Goal: Task Accomplishment & Management: Manage account settings

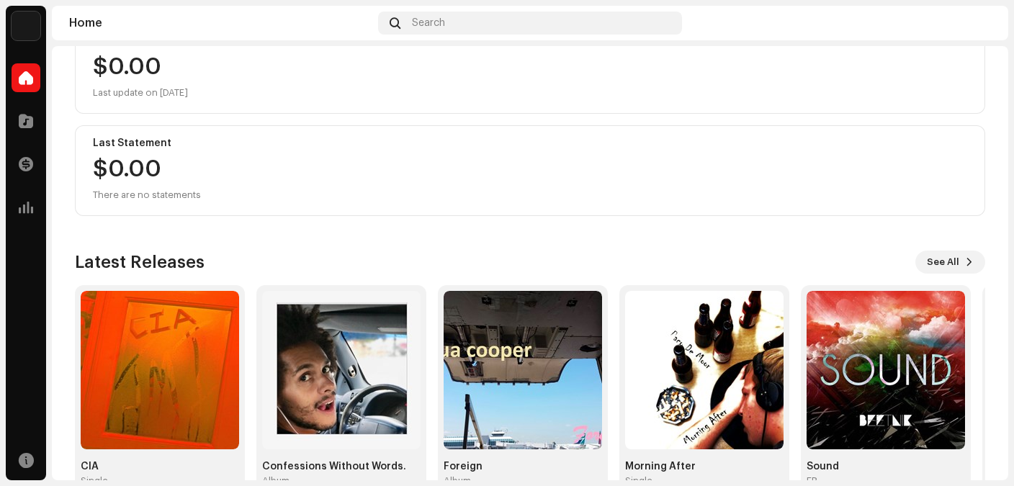
scroll to position [194, 0]
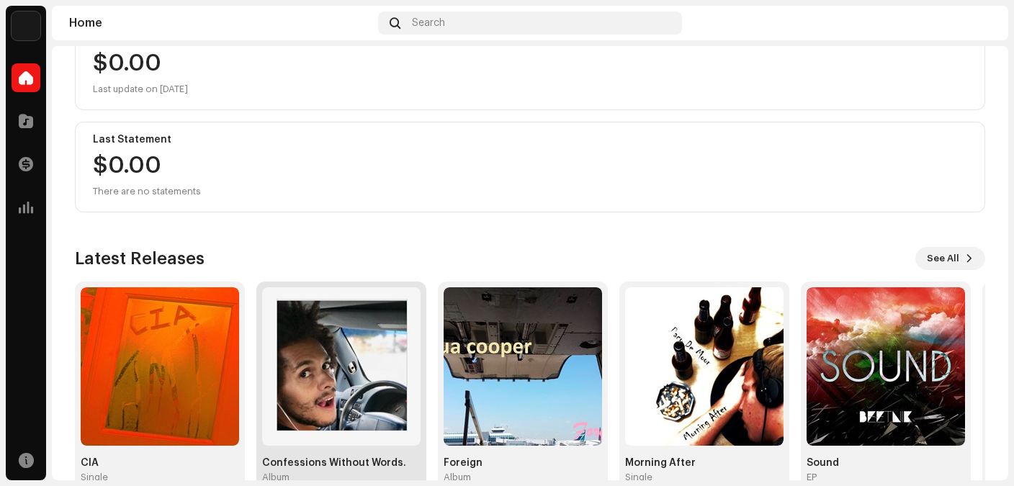
click at [331, 345] on img at bounding box center [341, 366] width 158 height 158
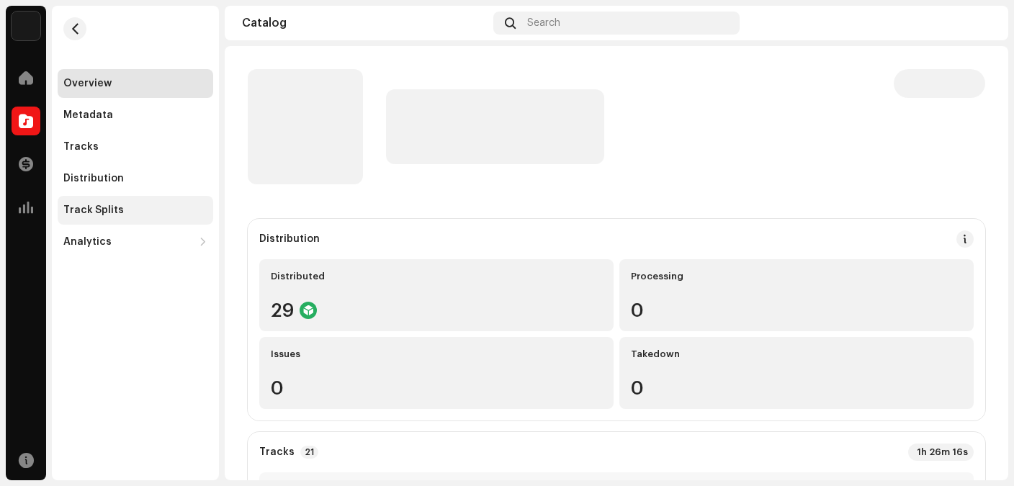
click at [122, 212] on div "Track Splits" at bounding box center [135, 211] width 144 height 12
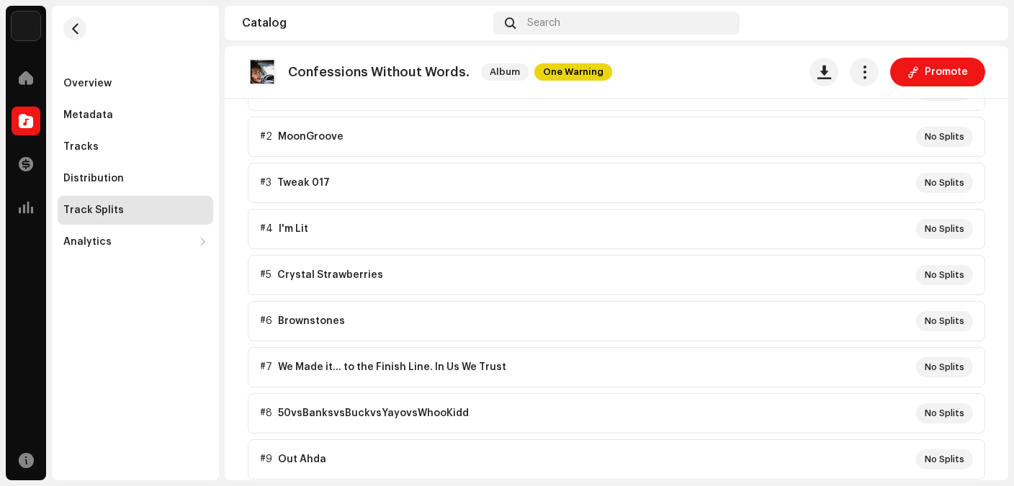
scroll to position [60, 0]
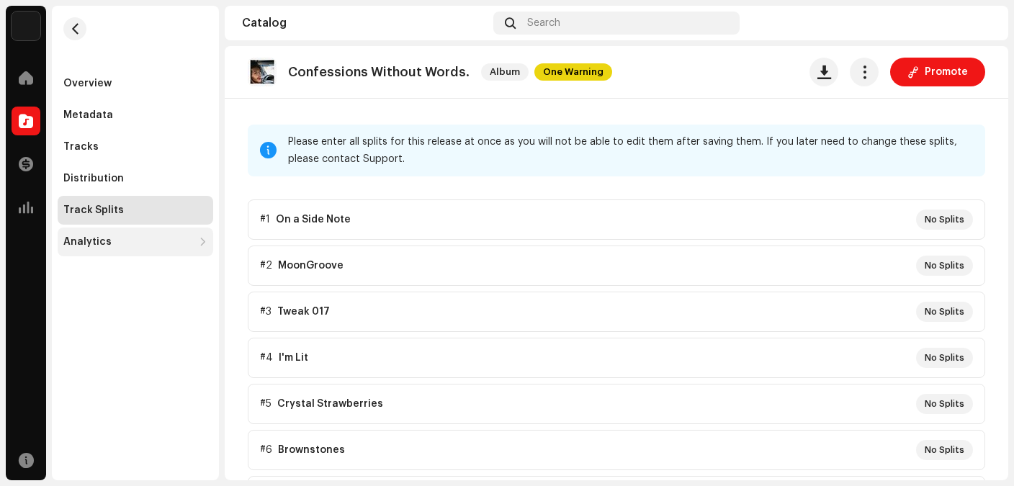
click at [104, 237] on div "Analytics" at bounding box center [87, 242] width 48 height 12
click at [97, 241] on div "Analytics" at bounding box center [87, 242] width 48 height 12
click at [97, 243] on div "Analytics" at bounding box center [87, 242] width 48 height 12
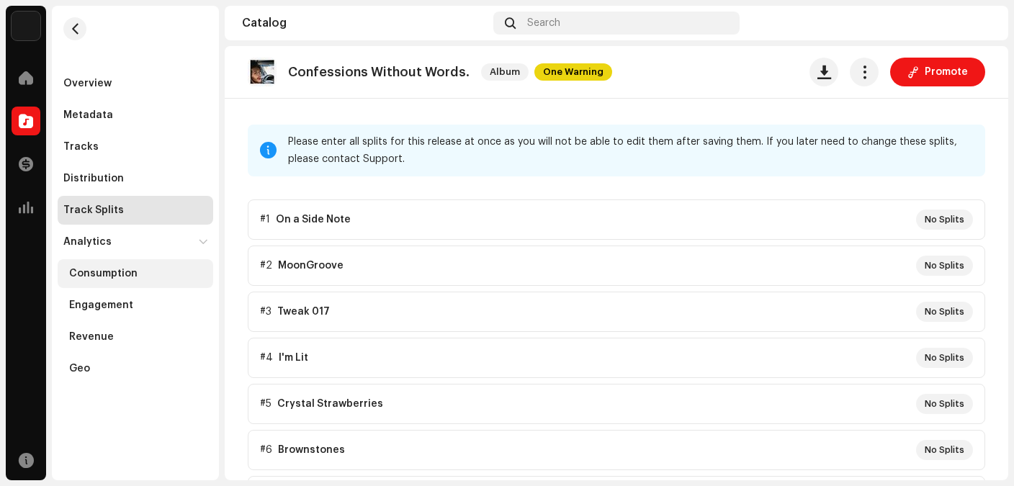
click at [99, 271] on div "Consumption" at bounding box center [103, 274] width 68 height 12
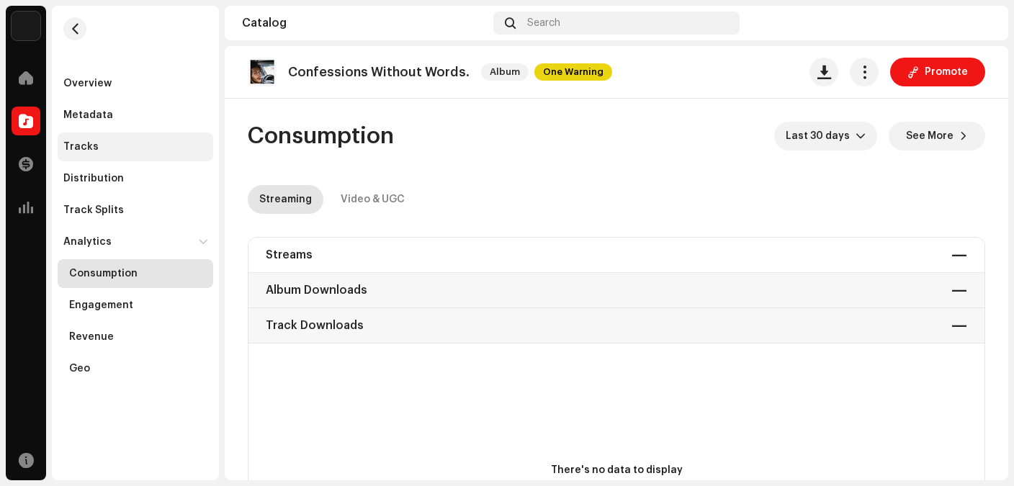
click at [93, 143] on div "Tracks" at bounding box center [80, 147] width 35 height 12
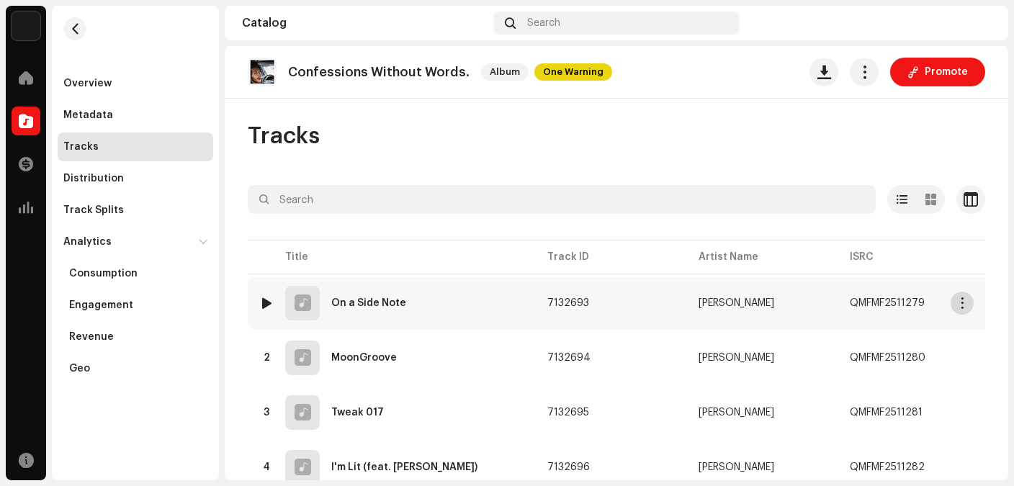
click at [958, 303] on span "button" at bounding box center [962, 303] width 11 height 12
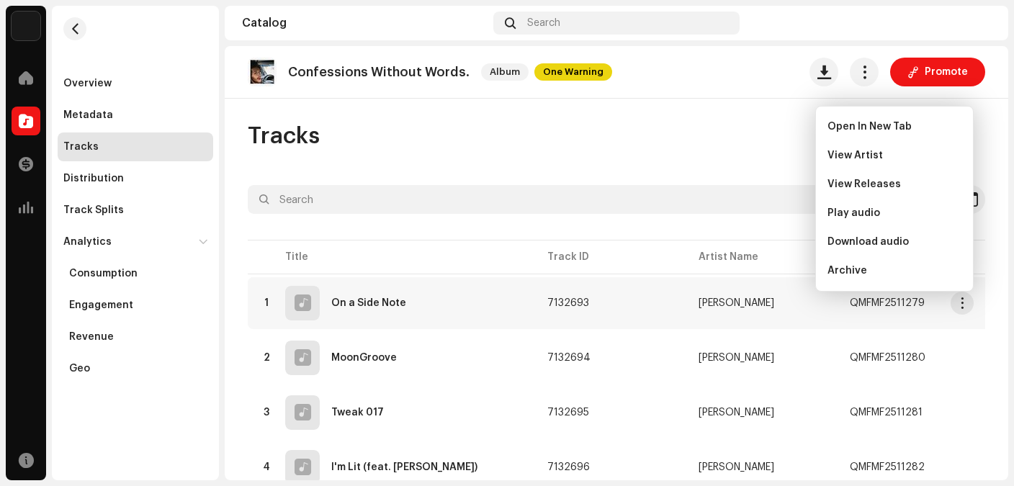
click at [750, 229] on div at bounding box center [616, 225] width 737 height 23
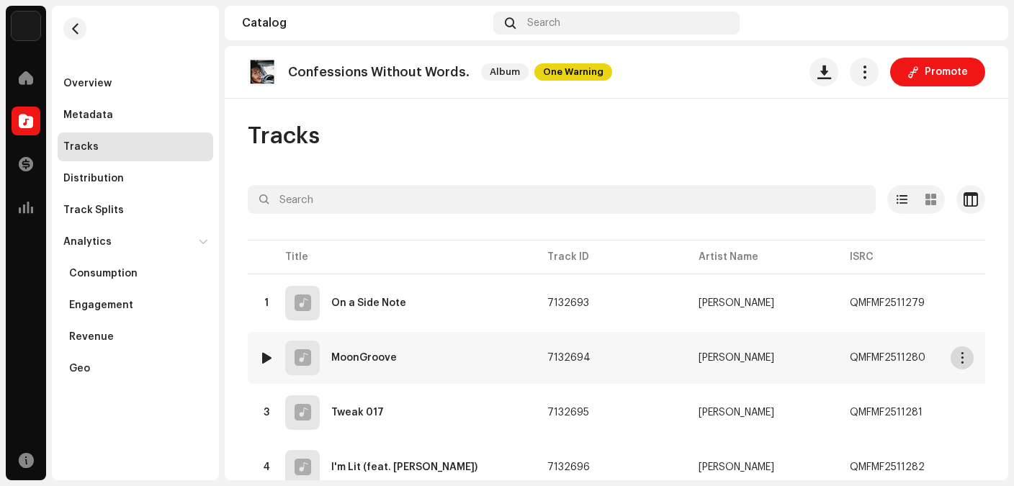
click at [958, 359] on span "button" at bounding box center [962, 358] width 11 height 12
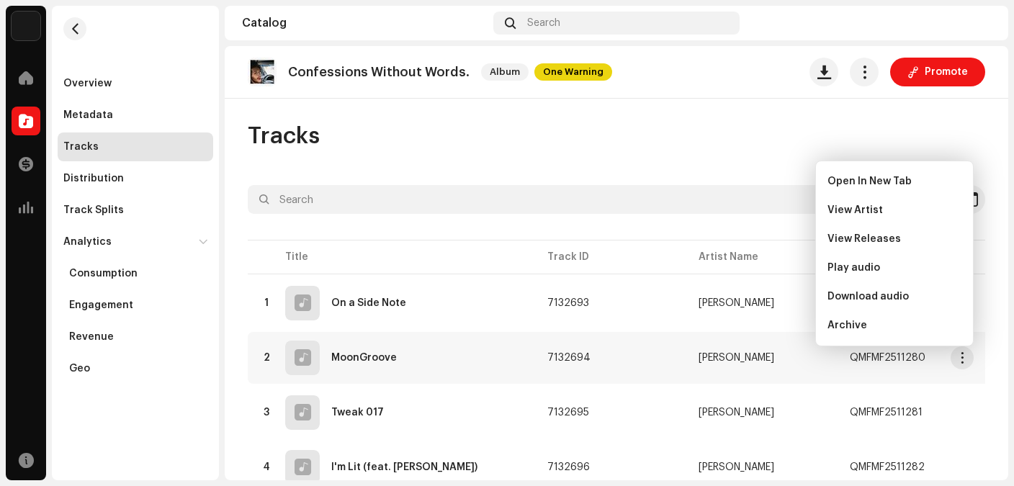
click at [712, 148] on div "Tracks" at bounding box center [616, 136] width 737 height 29
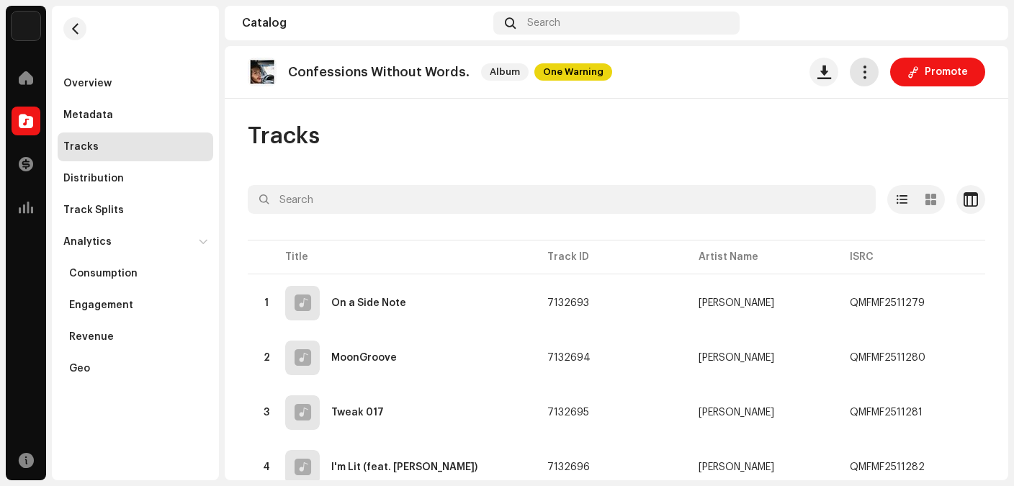
click at [867, 77] on span "button" at bounding box center [865, 72] width 14 height 12
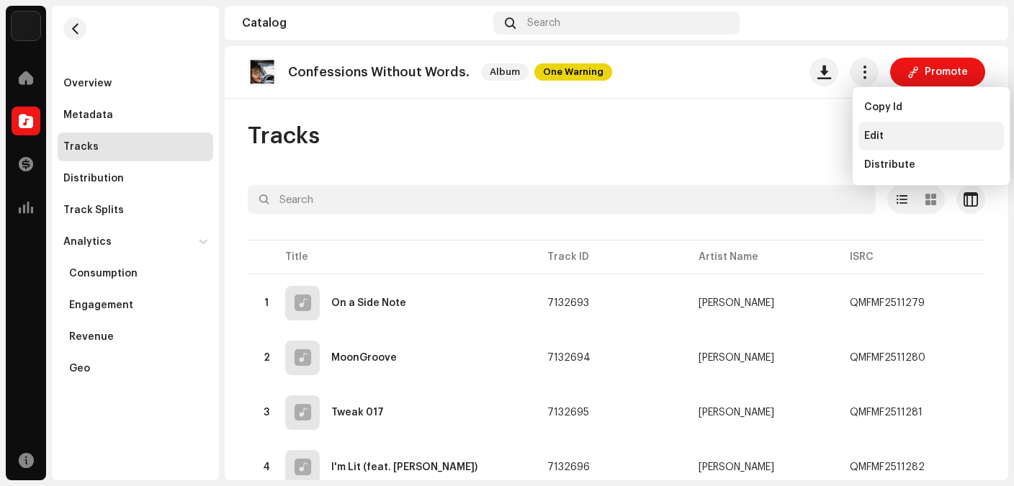
click at [876, 129] on div "Edit" at bounding box center [930, 136] width 145 height 29
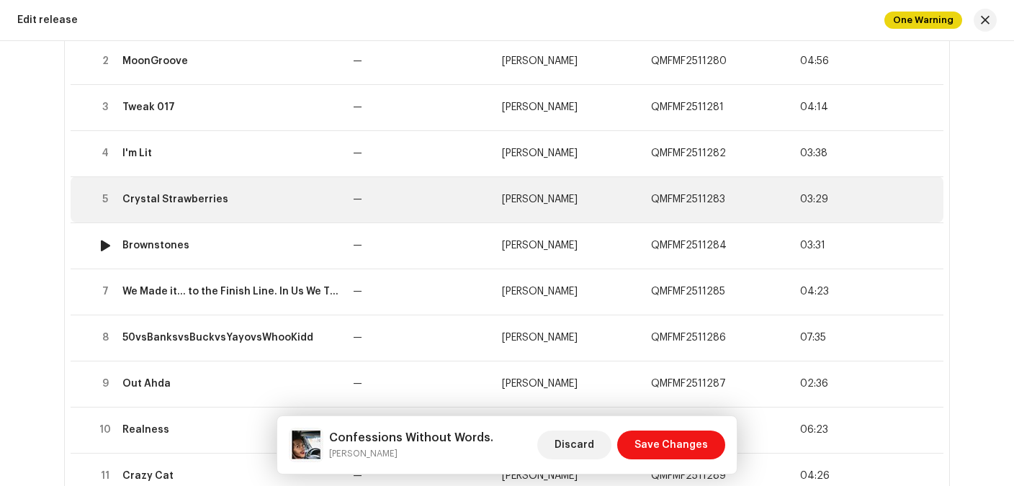
scroll to position [271, 0]
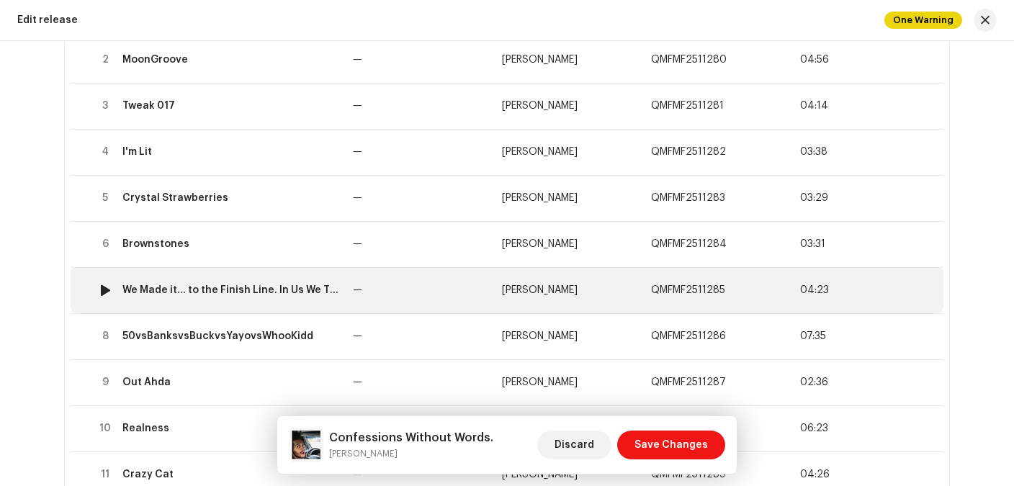
click at [289, 293] on div "We Made it... to the Finish Line. In Us We Trust" at bounding box center [231, 290] width 219 height 12
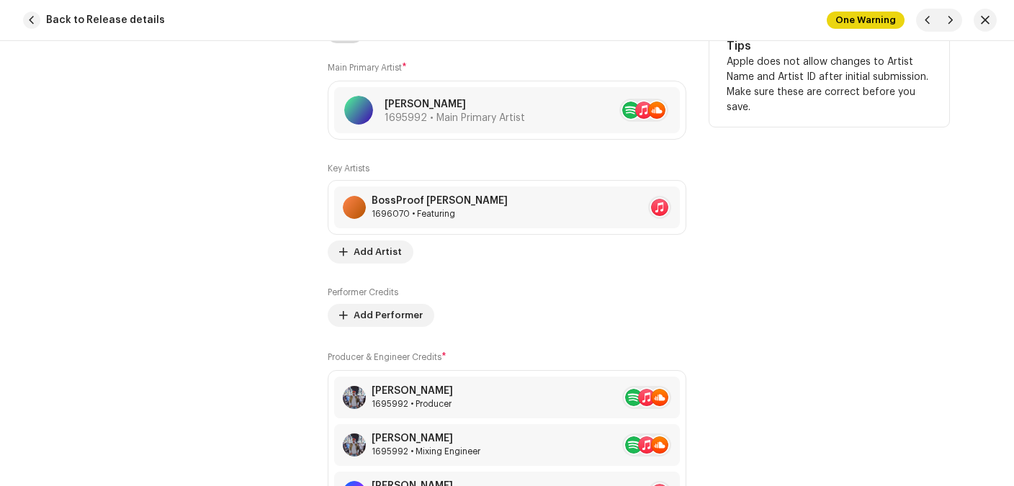
scroll to position [939, 0]
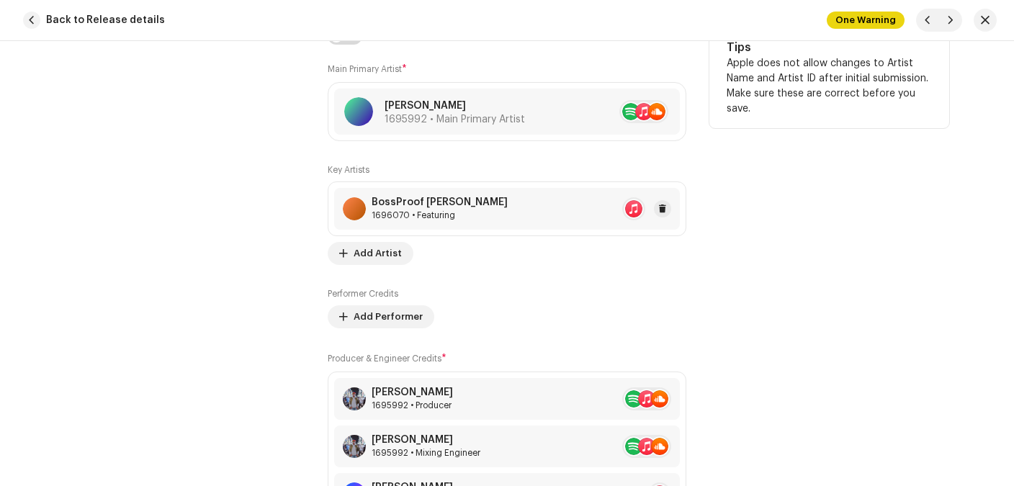
click at [632, 210] on re-a-table-artist-ids at bounding box center [633, 208] width 23 height 23
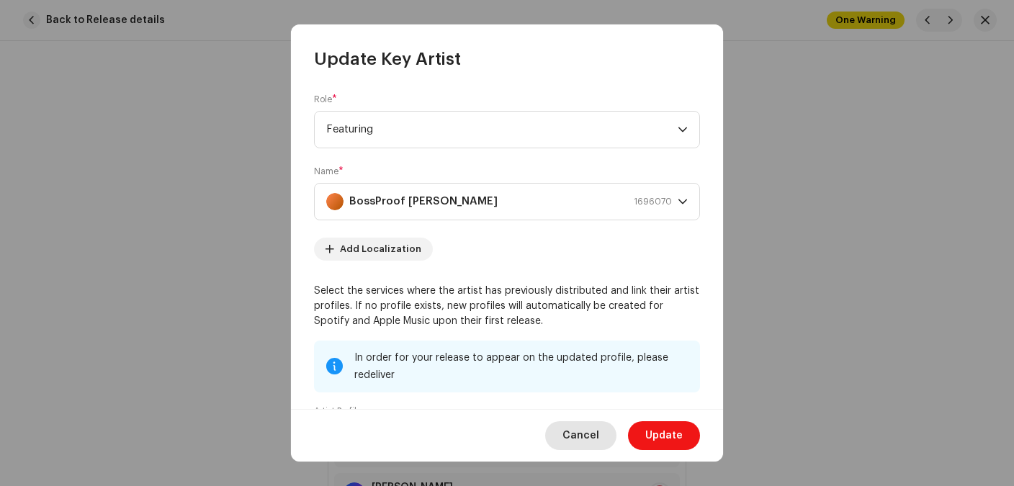
click at [584, 442] on span "Cancel" at bounding box center [580, 435] width 37 height 29
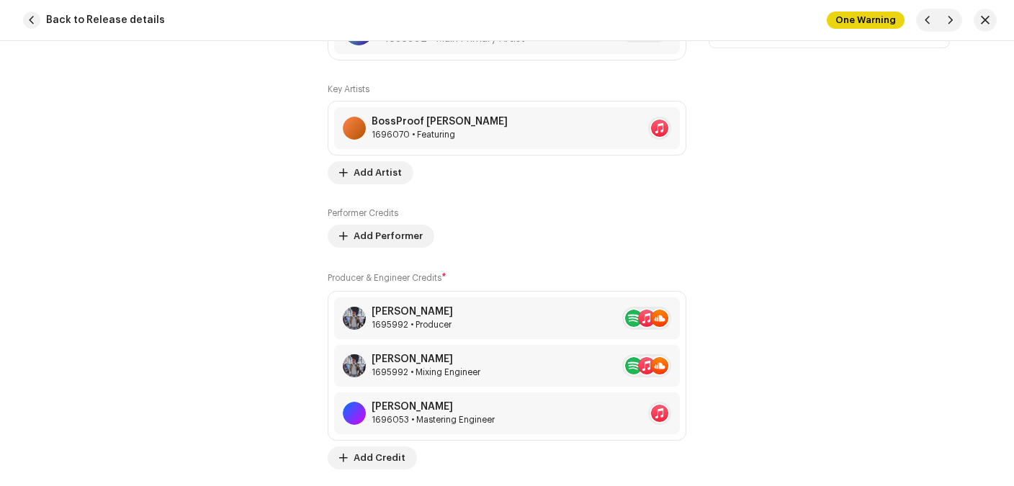
scroll to position [1023, 0]
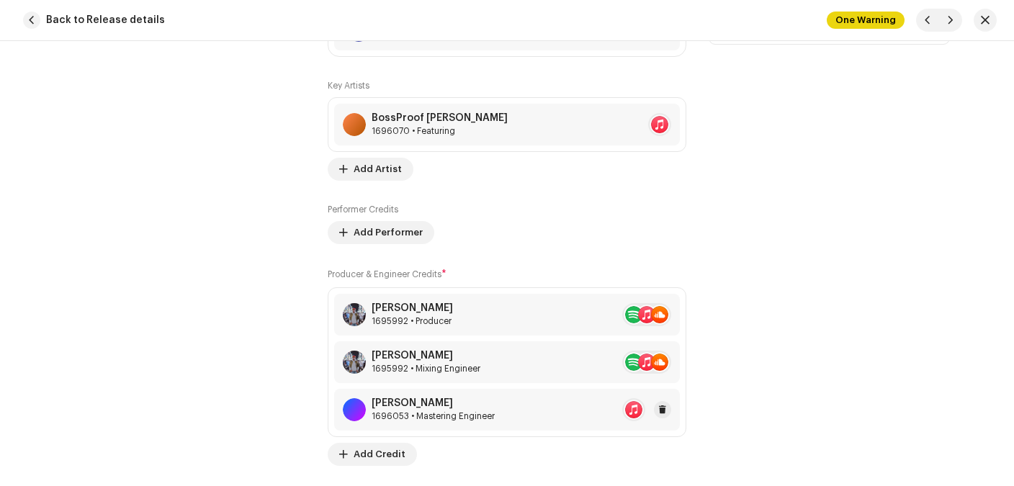
click at [474, 405] on div "Ari Blitz" at bounding box center [433, 404] width 123 height 12
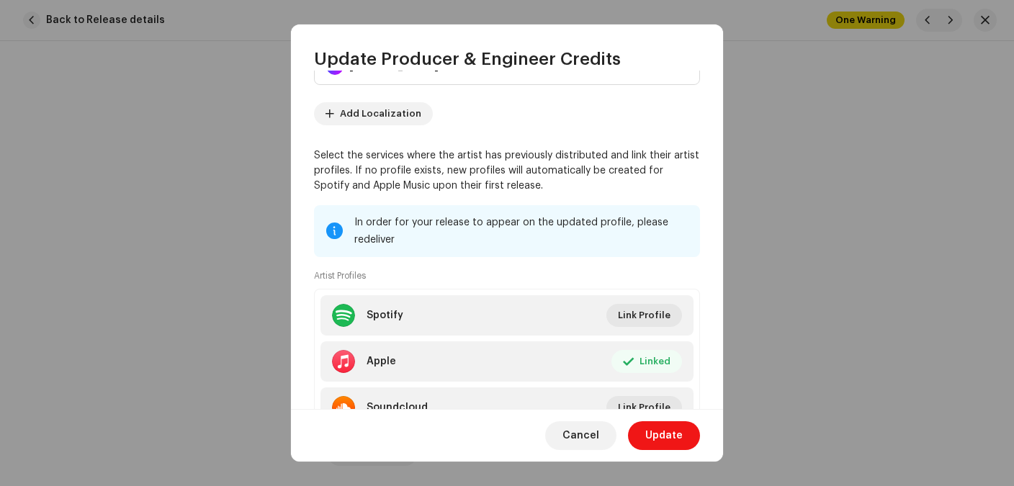
scroll to position [200, 0]
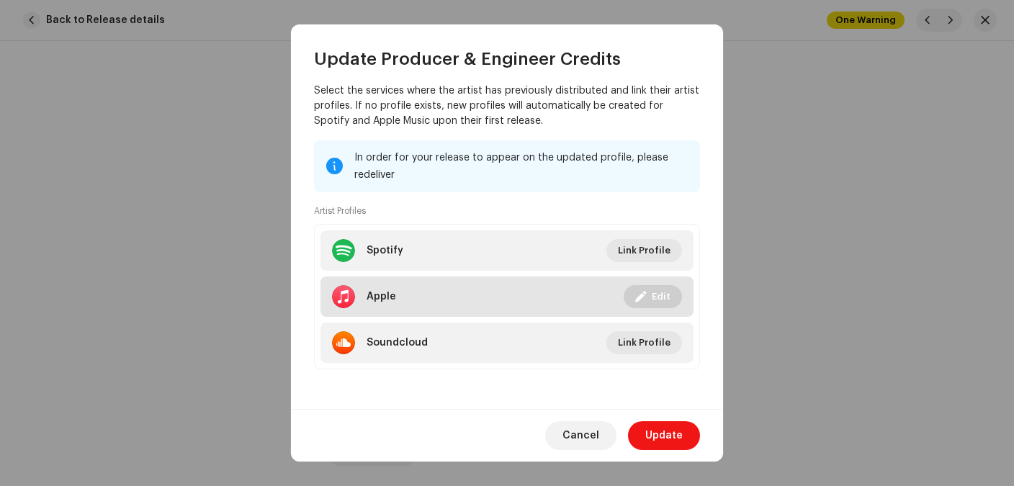
click at [407, 295] on li "Apple Linked Edit" at bounding box center [506, 297] width 373 height 40
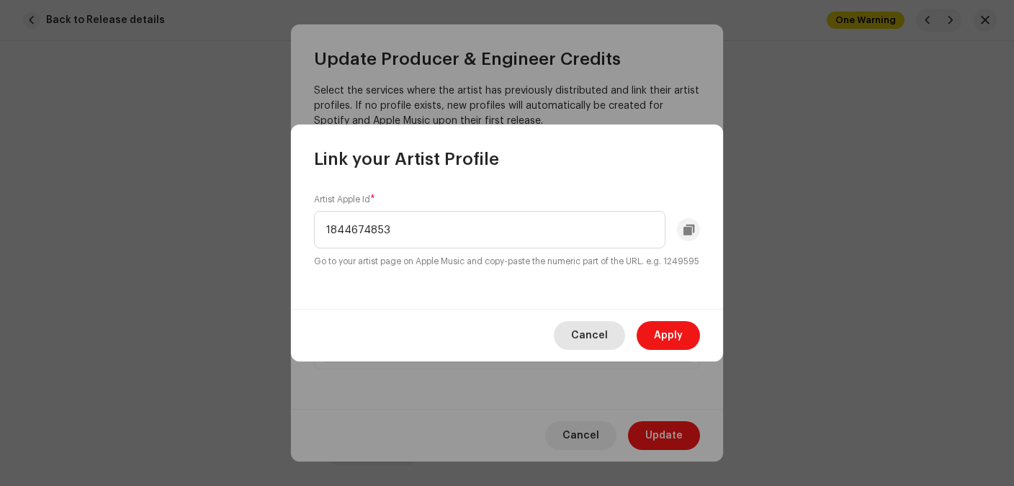
click at [584, 341] on span "Cancel" at bounding box center [589, 335] width 37 height 29
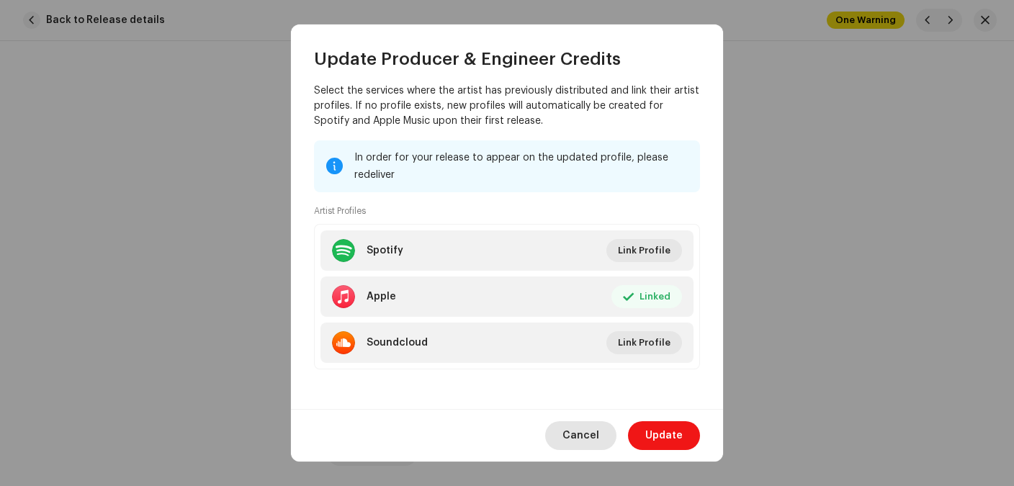
click at [590, 439] on span "Cancel" at bounding box center [580, 435] width 37 height 29
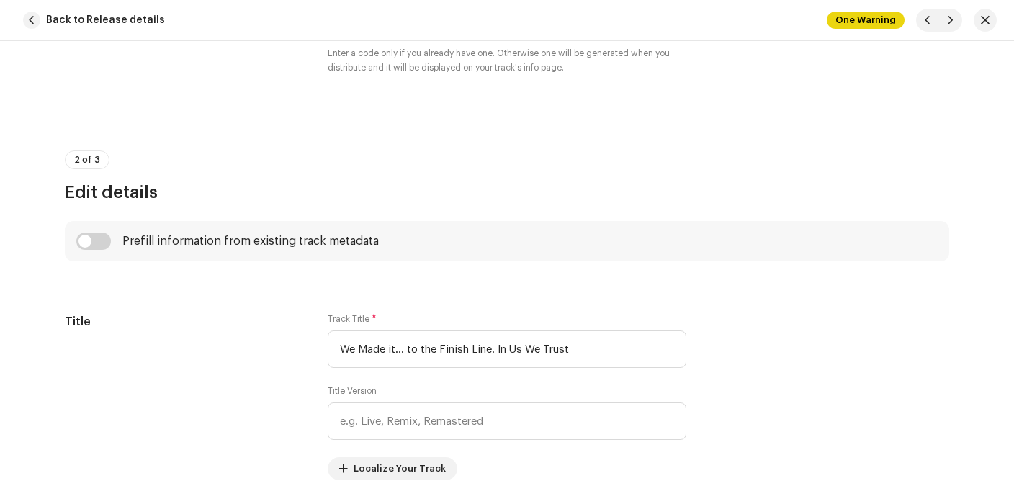
scroll to position [0, 0]
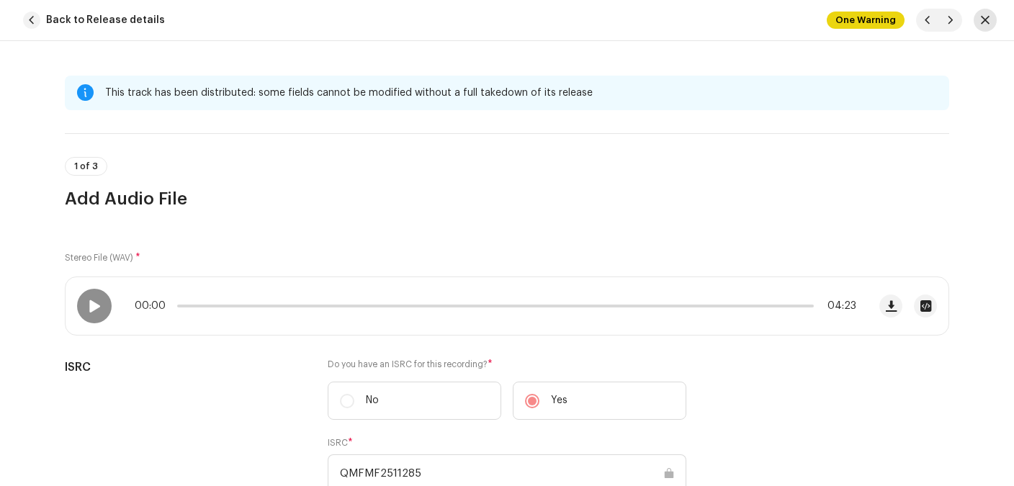
click at [981, 22] on span "button" at bounding box center [985, 20] width 9 height 12
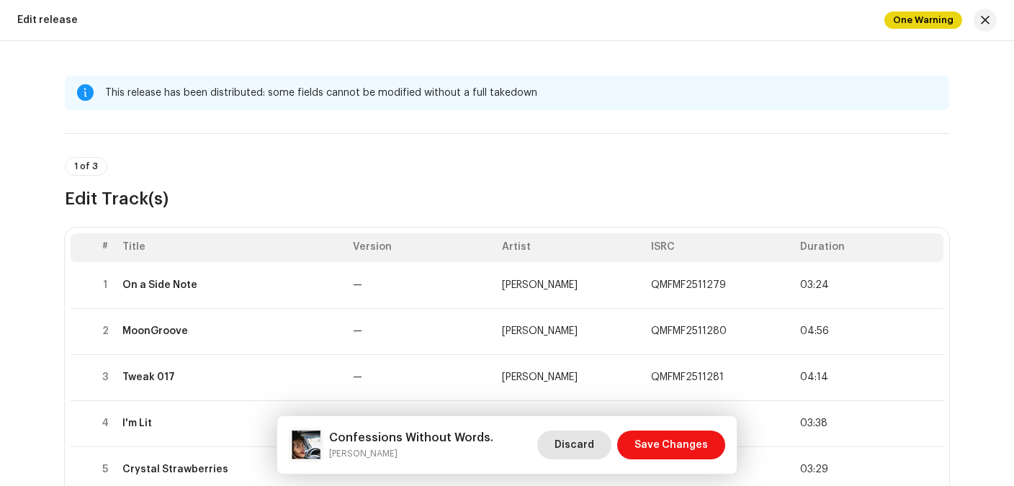
click at [578, 452] on span "Discard" at bounding box center [575, 445] width 40 height 29
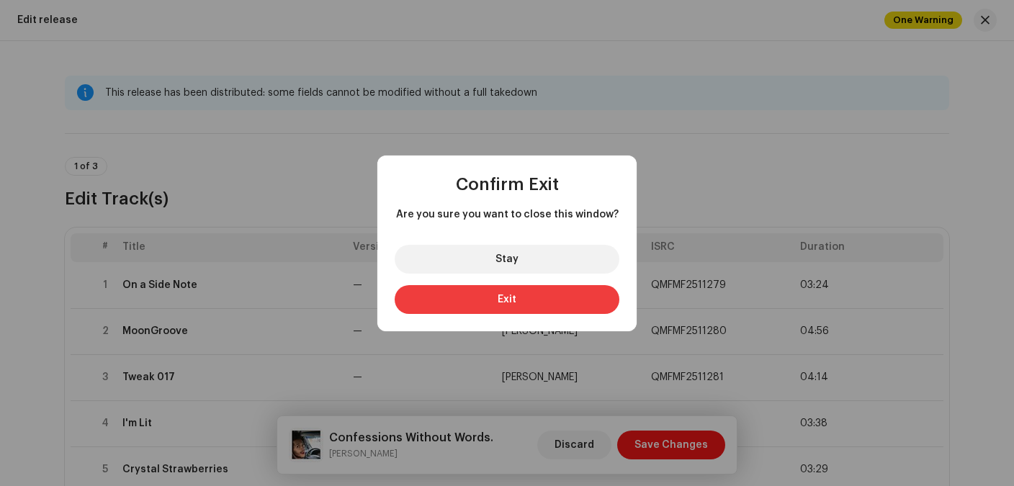
click at [462, 297] on button "Exit" at bounding box center [507, 299] width 225 height 29
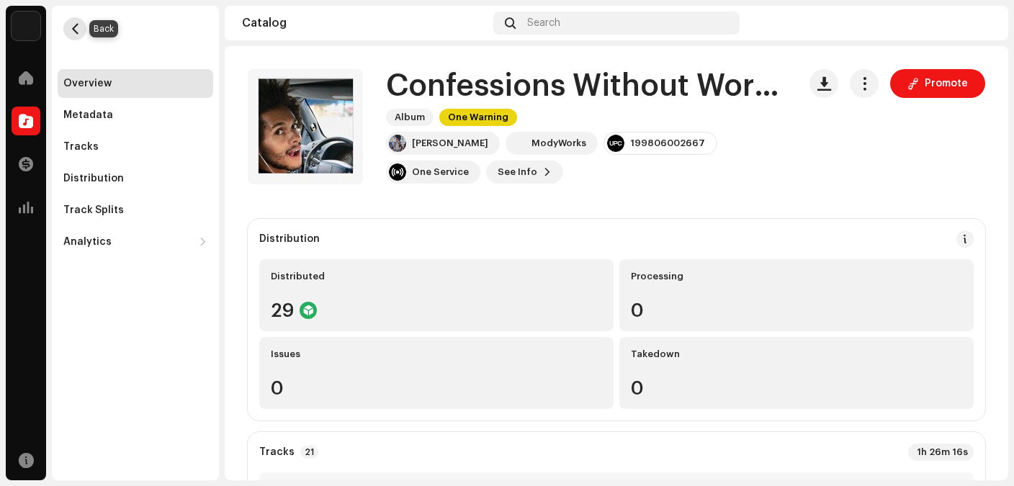
click at [76, 30] on span "button" at bounding box center [75, 29] width 11 height 12
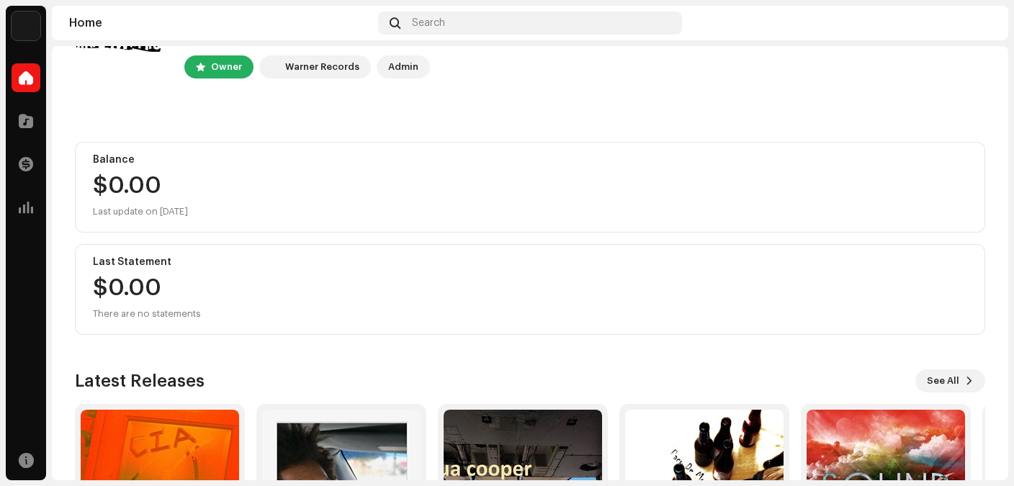
scroll to position [224, 0]
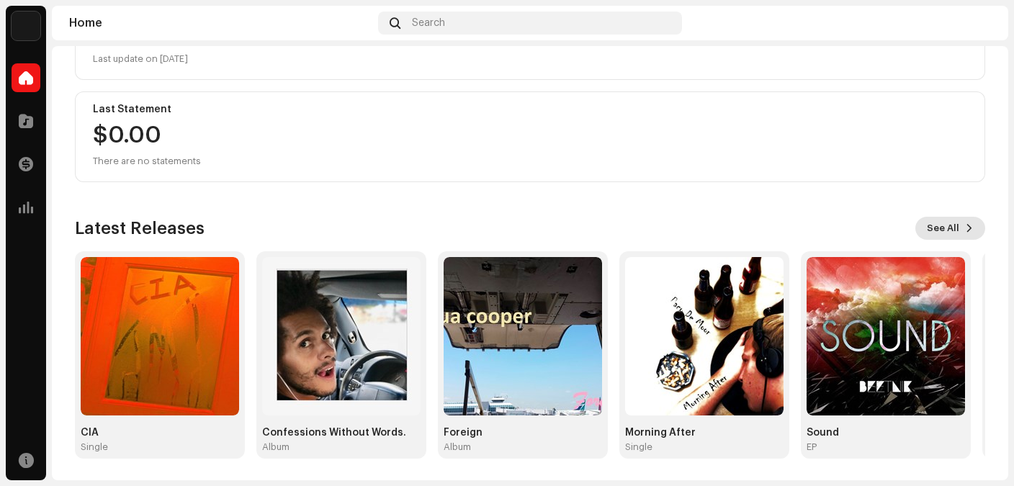
click at [938, 233] on span "See All" at bounding box center [943, 228] width 32 height 29
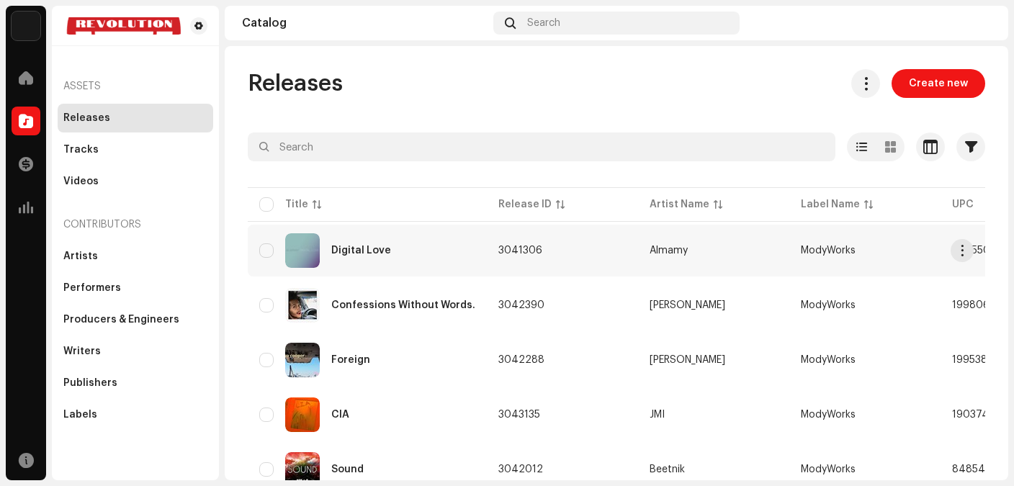
click at [392, 252] on div "Digital Love" at bounding box center [367, 250] width 216 height 35
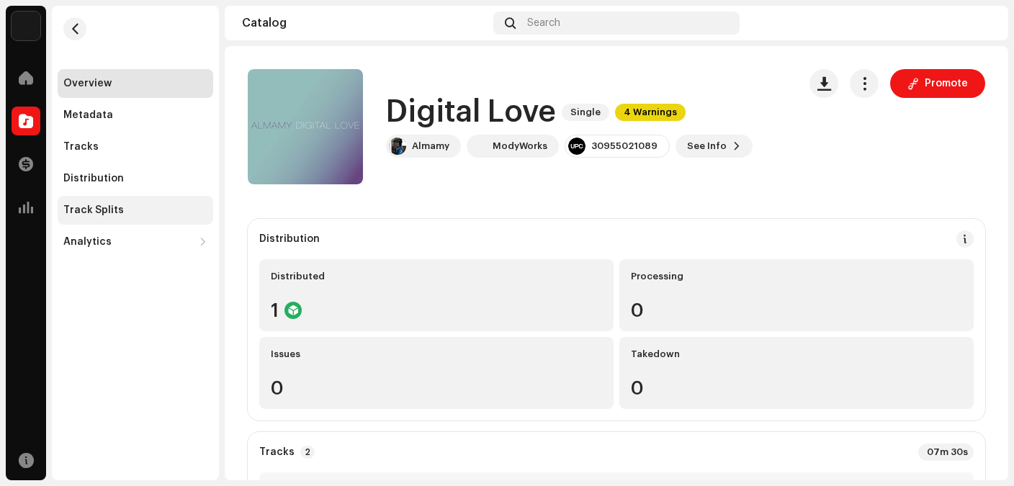
click at [117, 210] on div "Track Splits" at bounding box center [93, 211] width 60 height 12
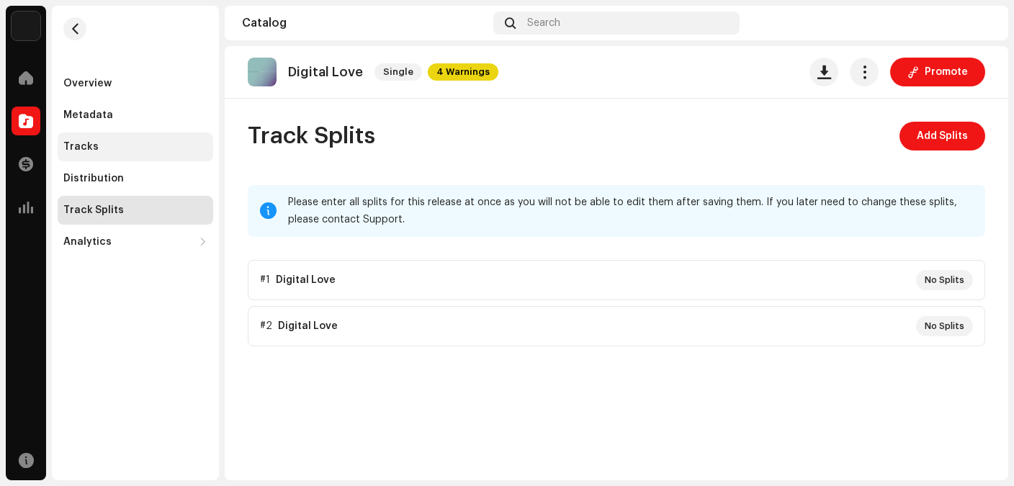
click at [96, 148] on div "Tracks" at bounding box center [135, 147] width 144 height 12
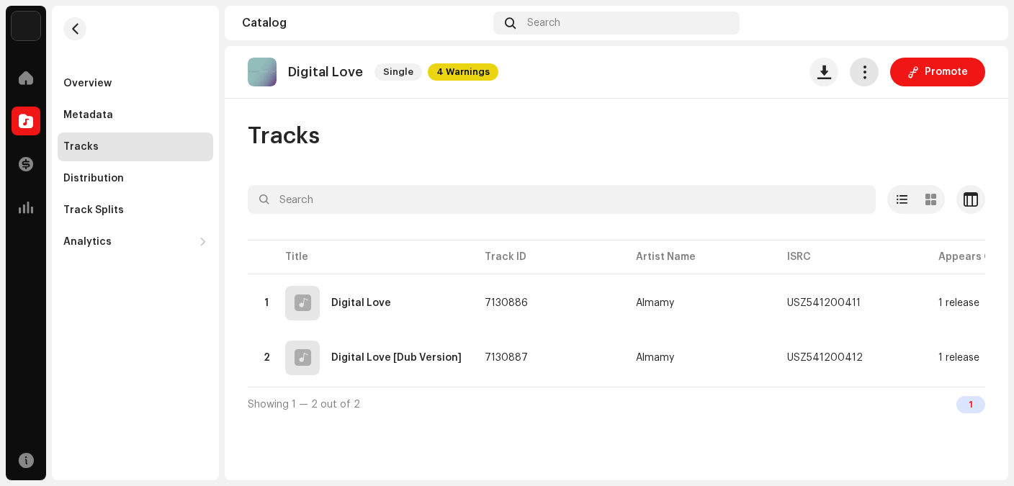
click at [869, 66] on span "button" at bounding box center [865, 72] width 14 height 12
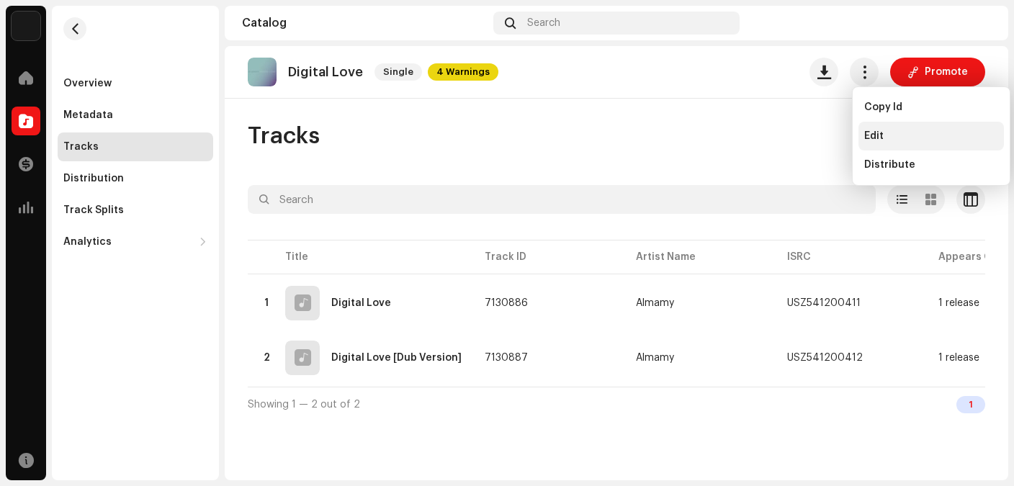
click at [880, 140] on span "Edit" at bounding box center [873, 136] width 19 height 12
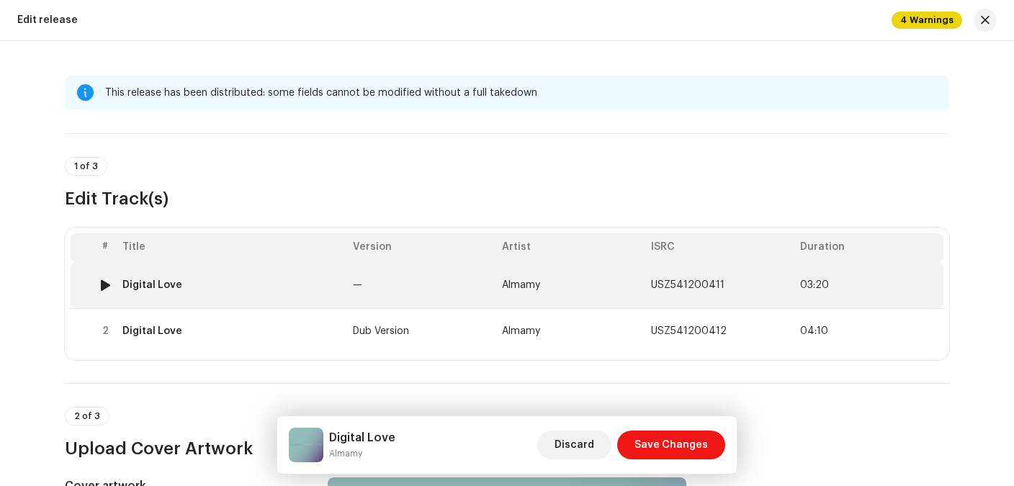
click at [207, 284] on div "Digital Love" at bounding box center [231, 285] width 219 height 12
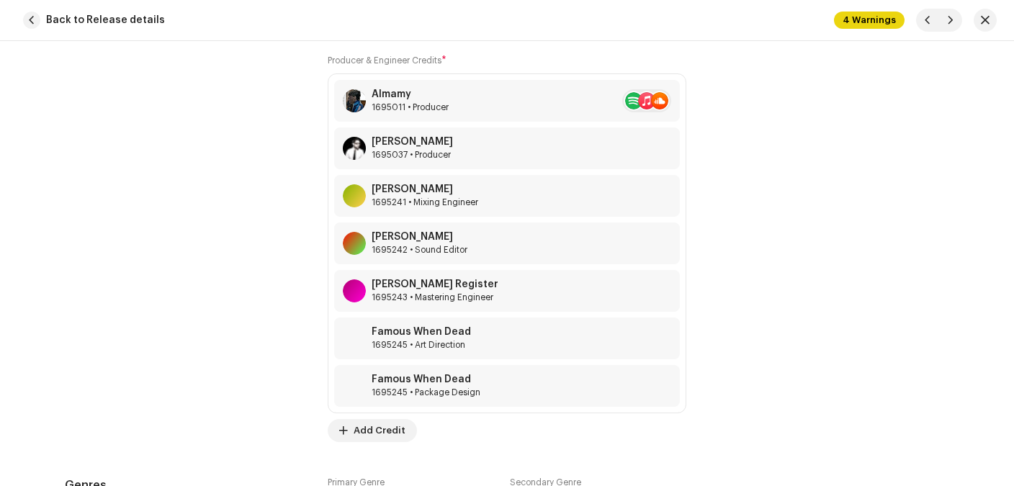
scroll to position [1231, 0]
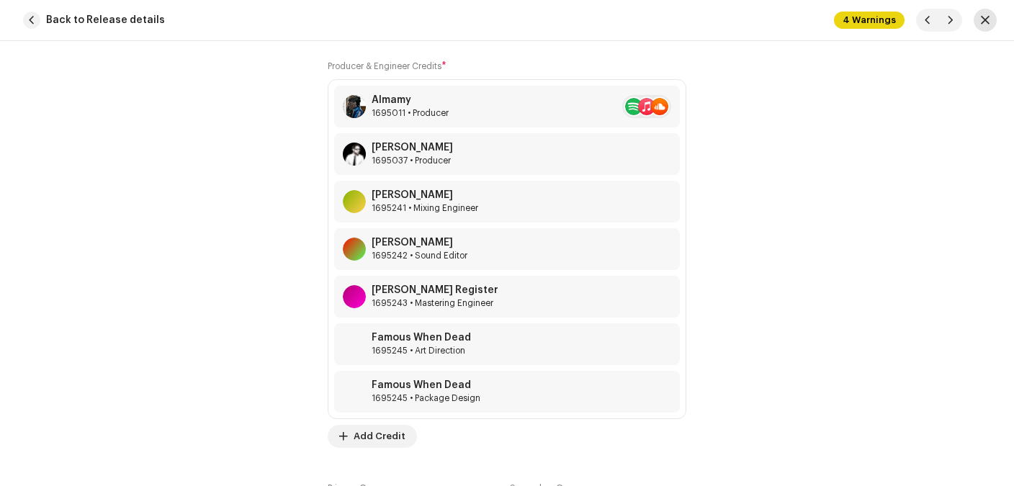
click at [988, 22] on span "button" at bounding box center [985, 20] width 9 height 12
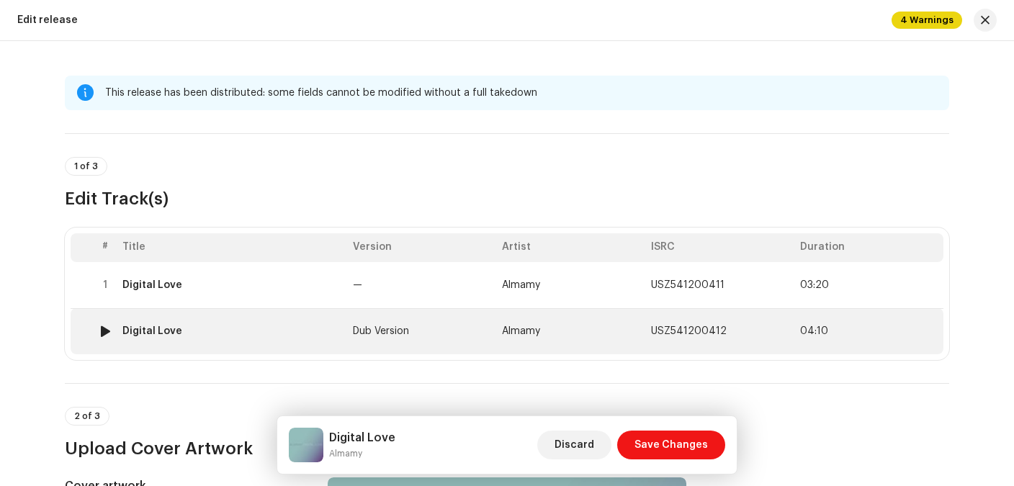
click at [219, 326] on div "Digital Love" at bounding box center [231, 332] width 219 height 12
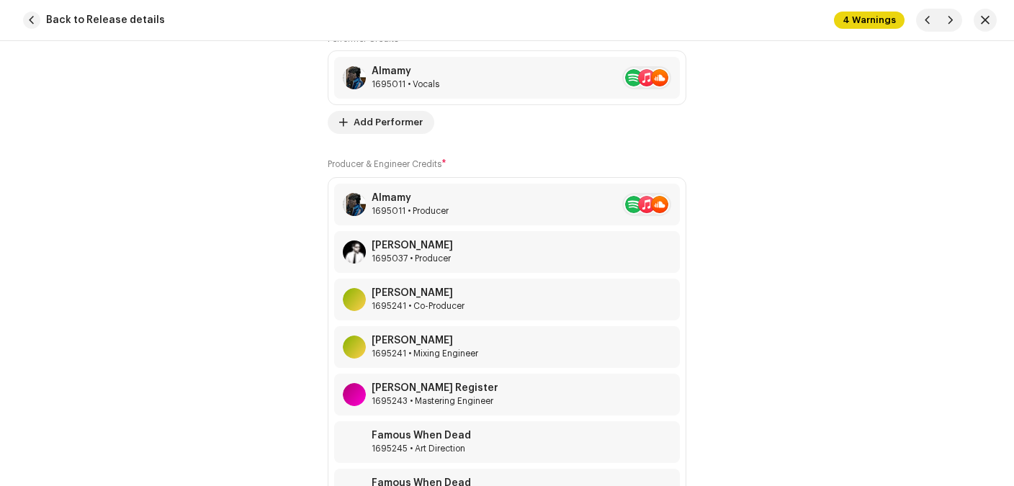
scroll to position [1130, 0]
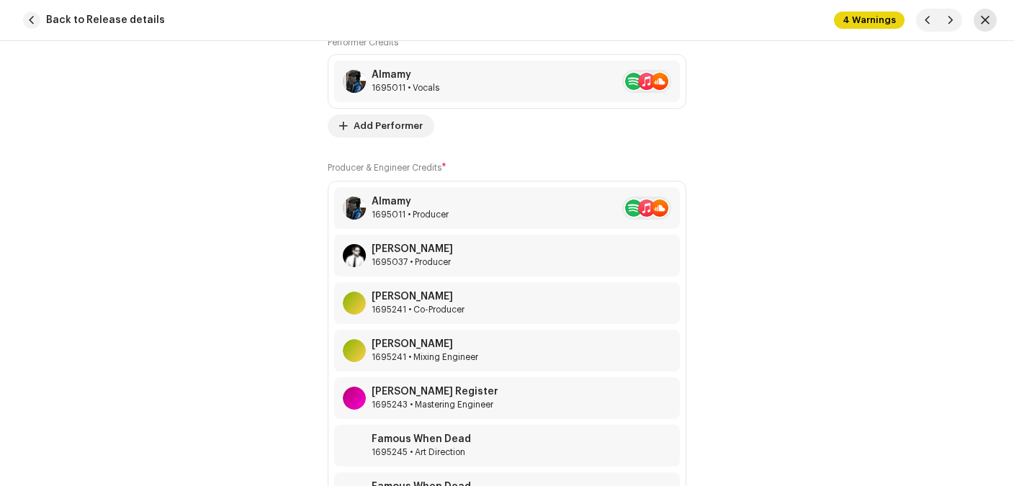
click at [979, 17] on button "button" at bounding box center [985, 20] width 23 height 23
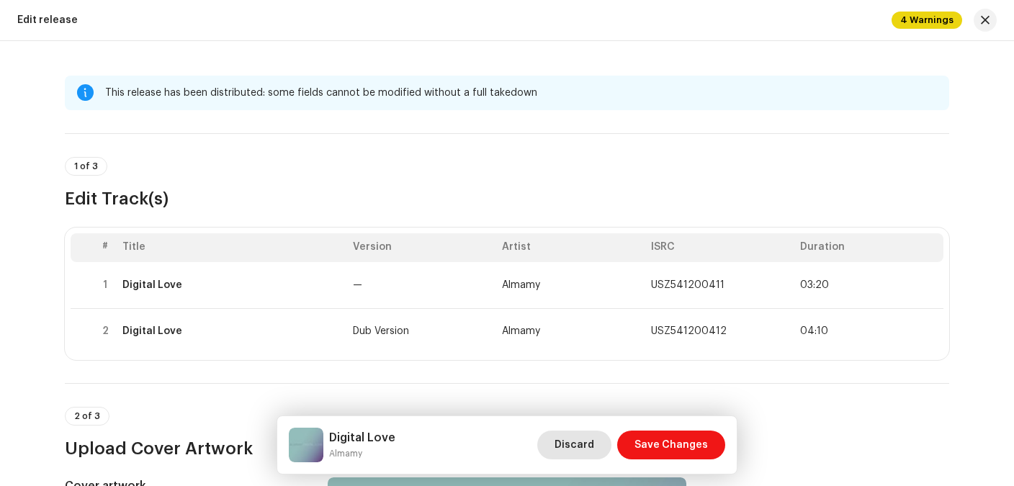
click at [592, 449] on span "Discard" at bounding box center [575, 445] width 40 height 29
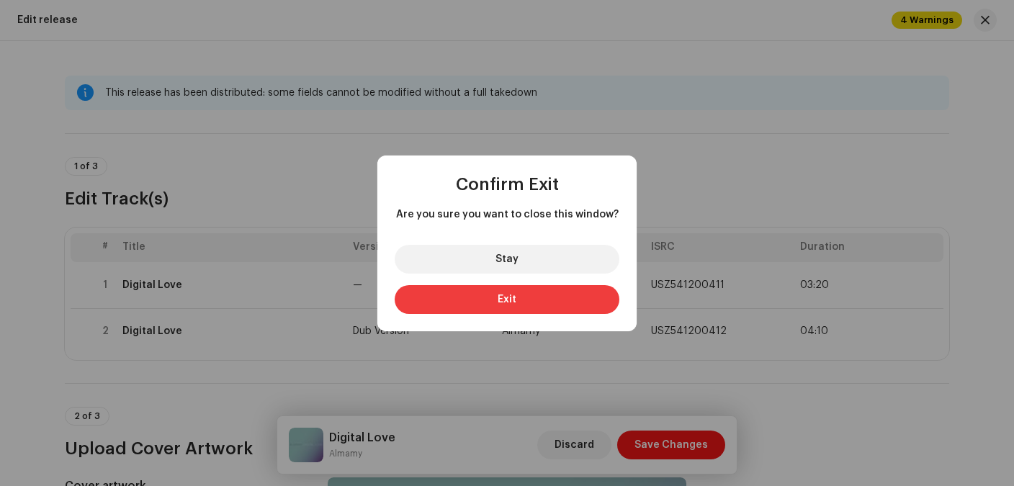
click at [498, 299] on button "Exit" at bounding box center [507, 299] width 225 height 29
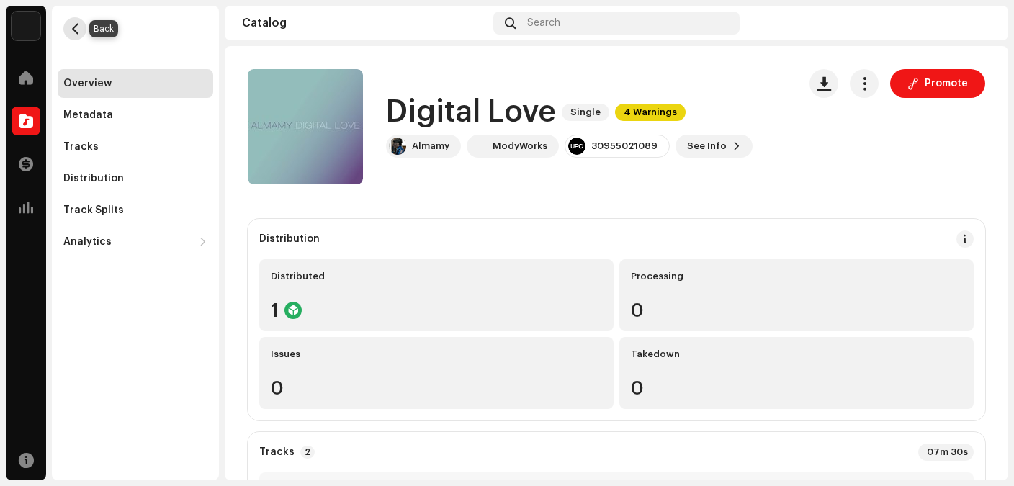
click at [71, 31] on span "button" at bounding box center [75, 29] width 11 height 12
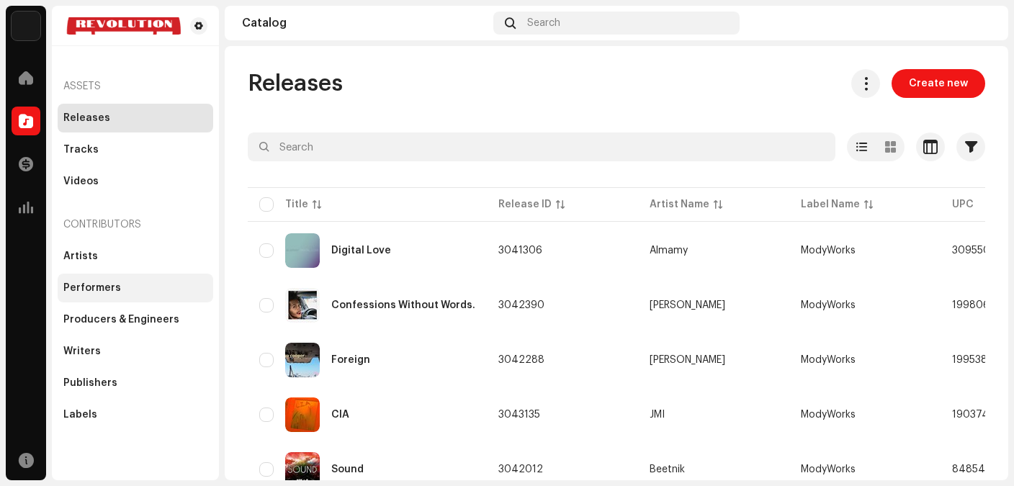
click at [104, 287] on div "Performers" at bounding box center [92, 288] width 58 height 12
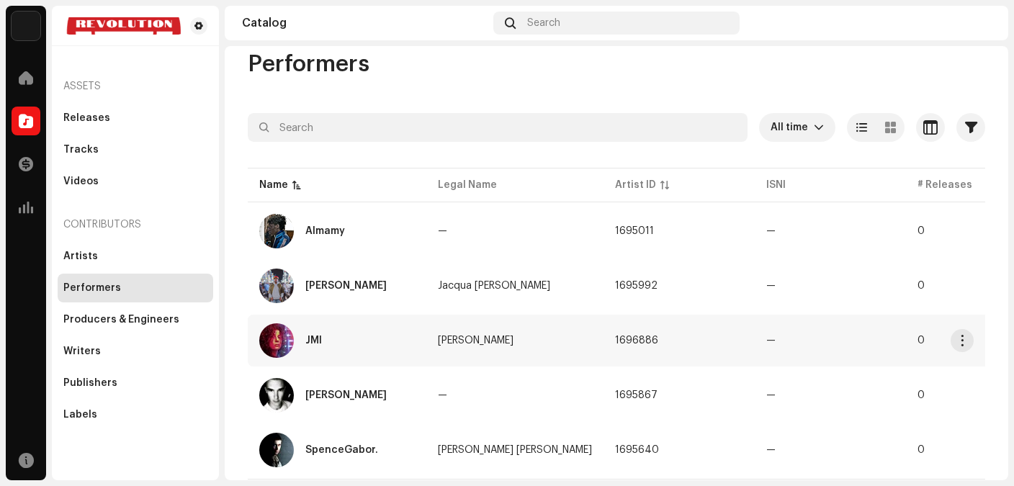
scroll to position [52, 0]
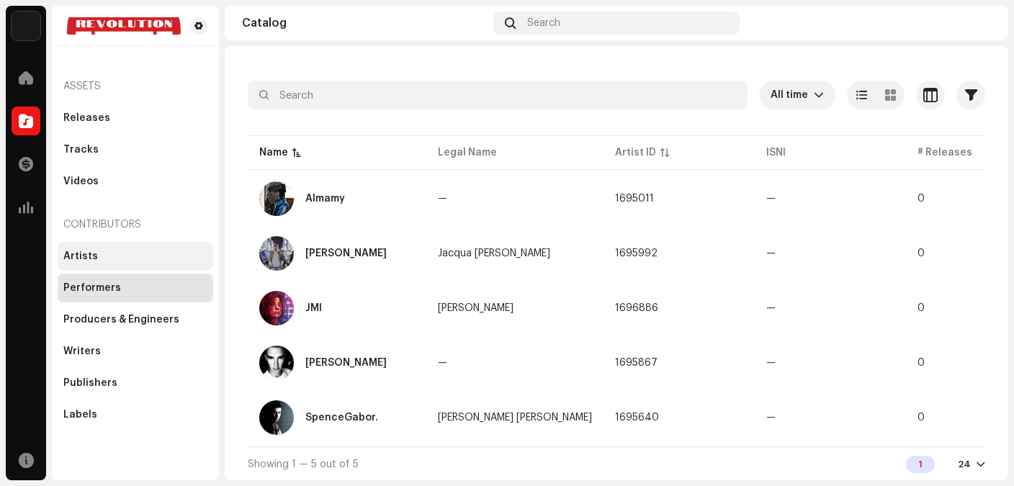
click at [89, 256] on div "Artists" at bounding box center [80, 257] width 35 height 12
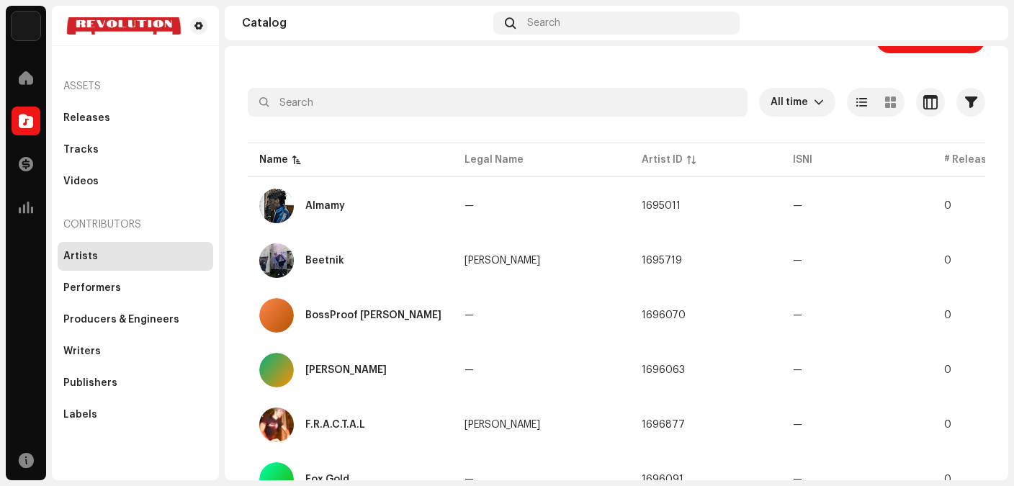
scroll to position [46, 0]
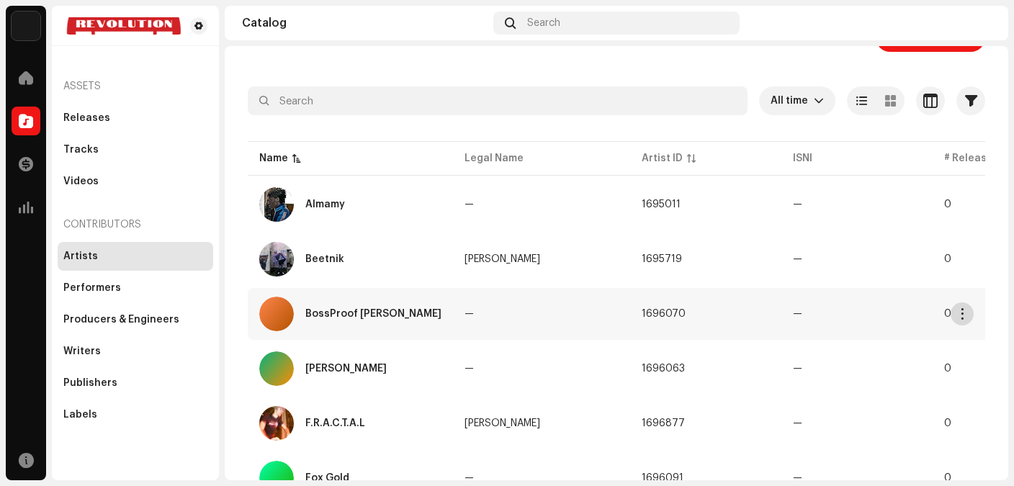
click at [966, 308] on span "button" at bounding box center [962, 314] width 11 height 12
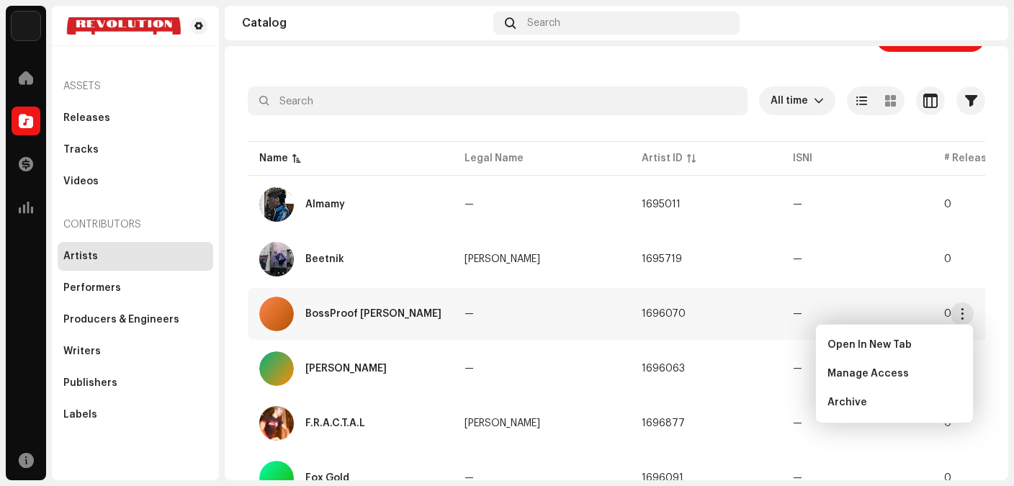
click at [381, 311] on div "BossProof Ray Brown" at bounding box center [373, 314] width 136 height 10
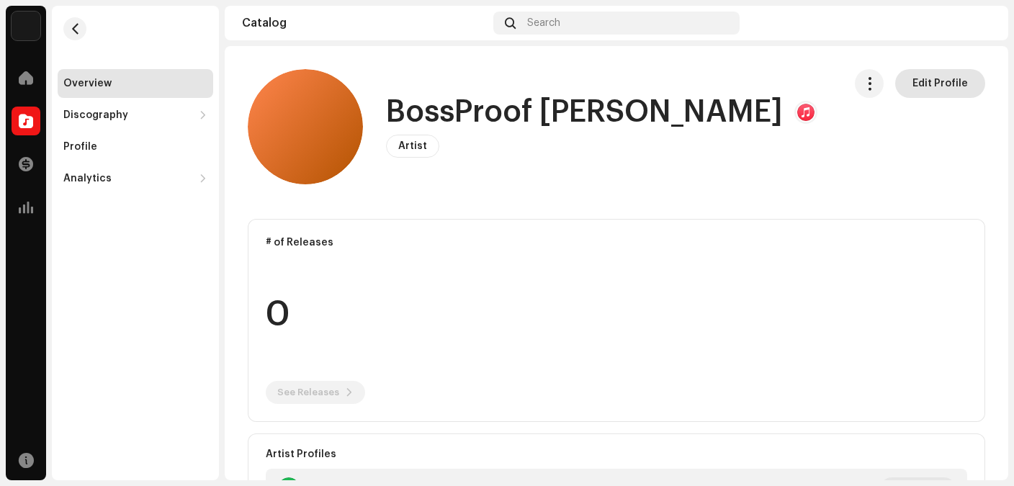
click at [926, 78] on span "Edit Profile" at bounding box center [939, 83] width 55 height 29
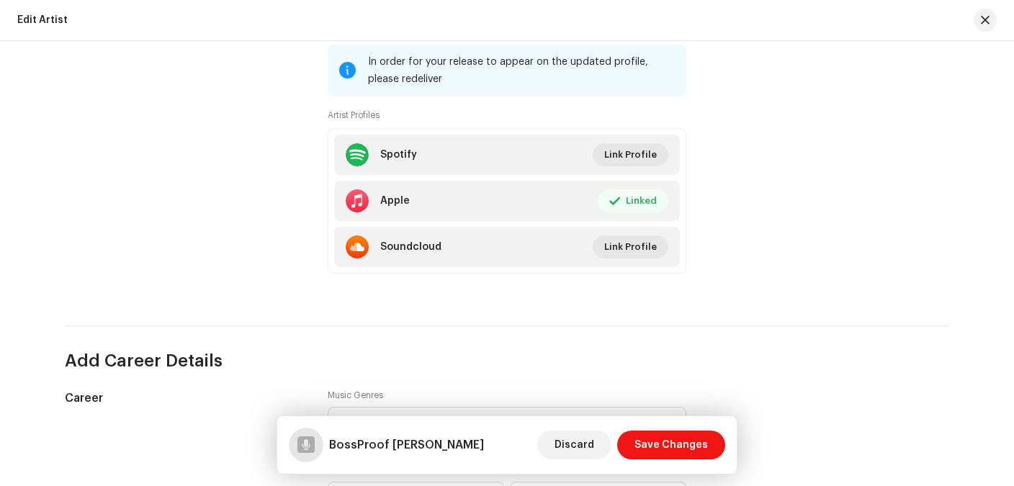
scroll to position [985, 0]
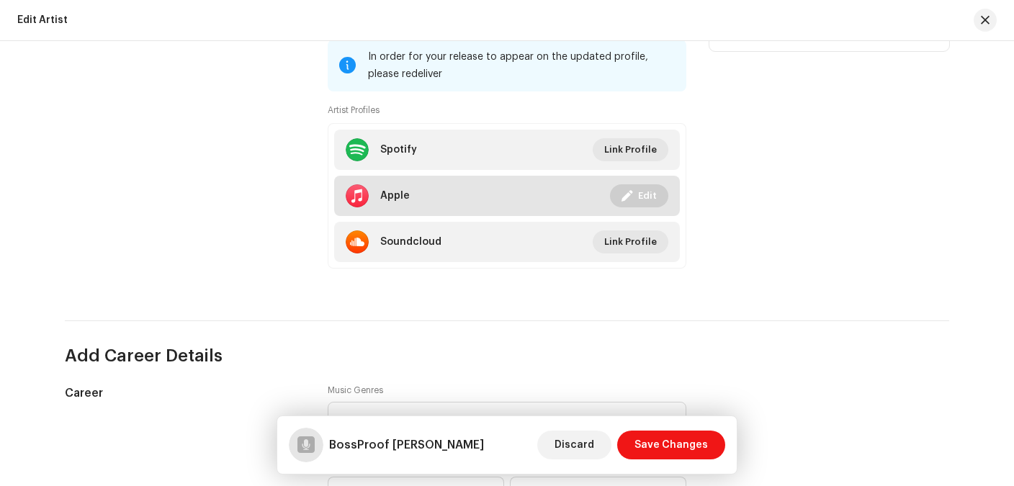
click at [647, 200] on span "Edit" at bounding box center [647, 195] width 19 height 29
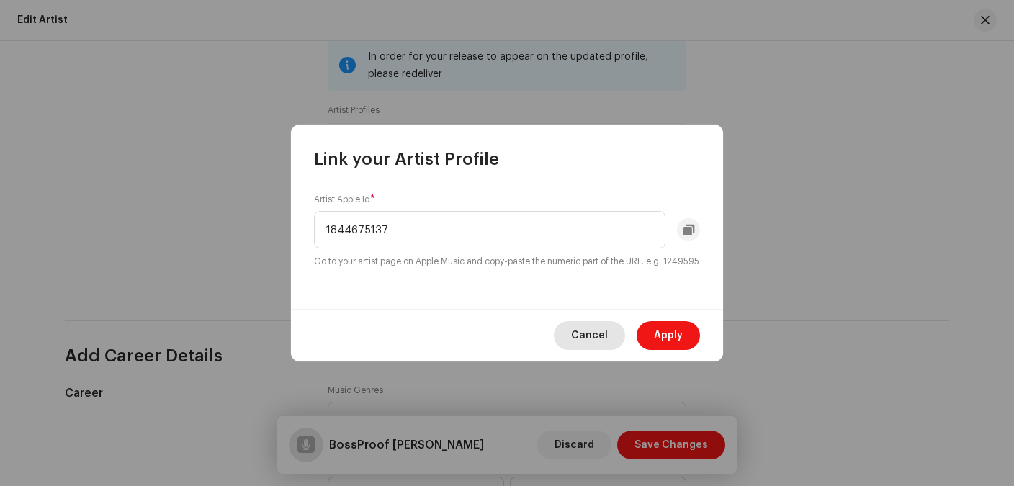
click at [604, 339] on span "Cancel" at bounding box center [589, 335] width 37 height 29
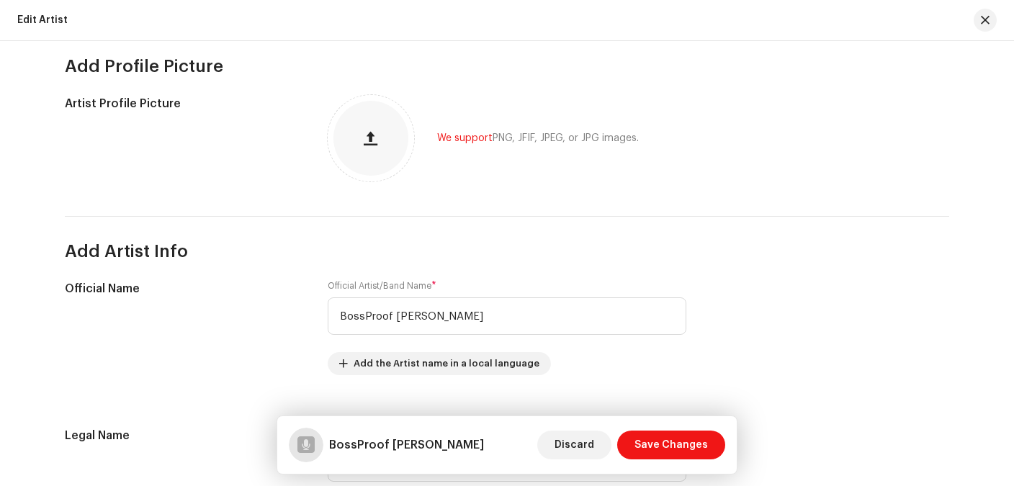
scroll to position [122, 0]
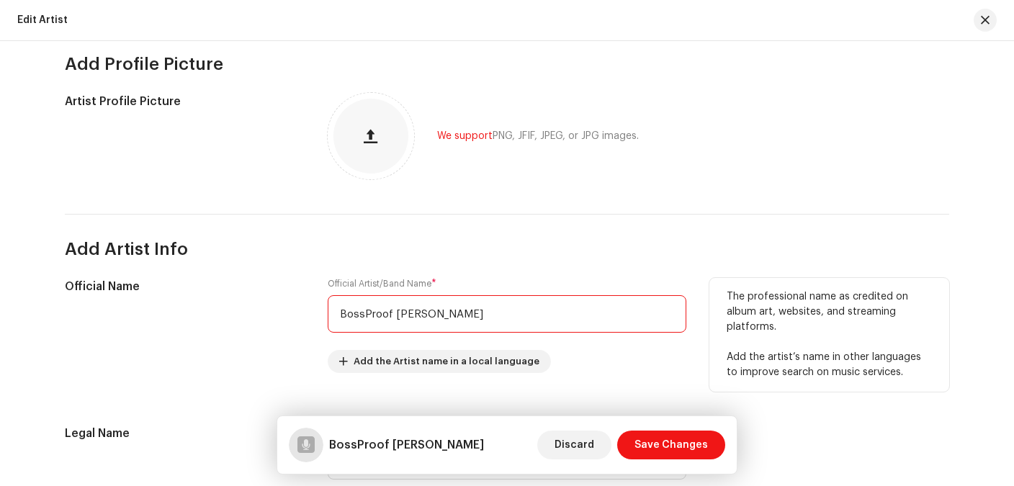
click at [388, 314] on input "BossProof Ray Brown" at bounding box center [507, 313] width 359 height 37
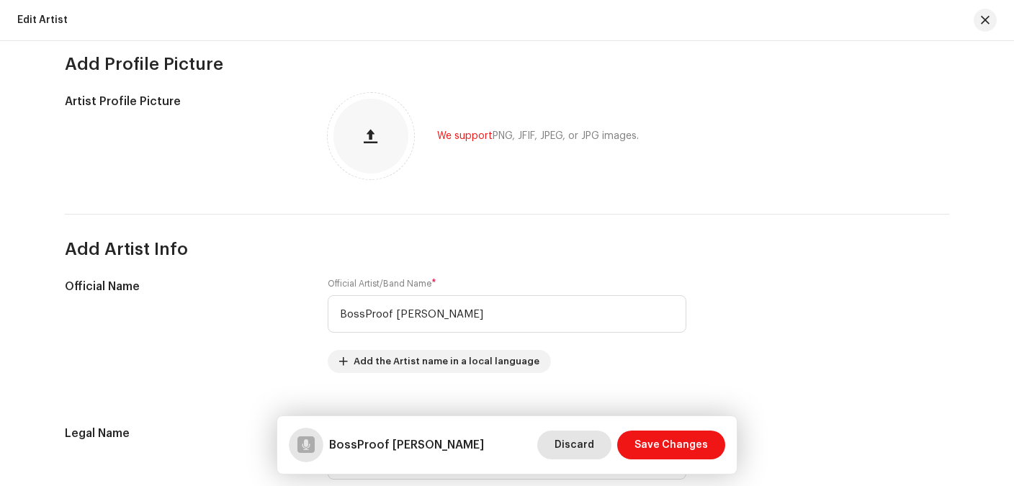
click at [571, 445] on span "Discard" at bounding box center [575, 445] width 40 height 29
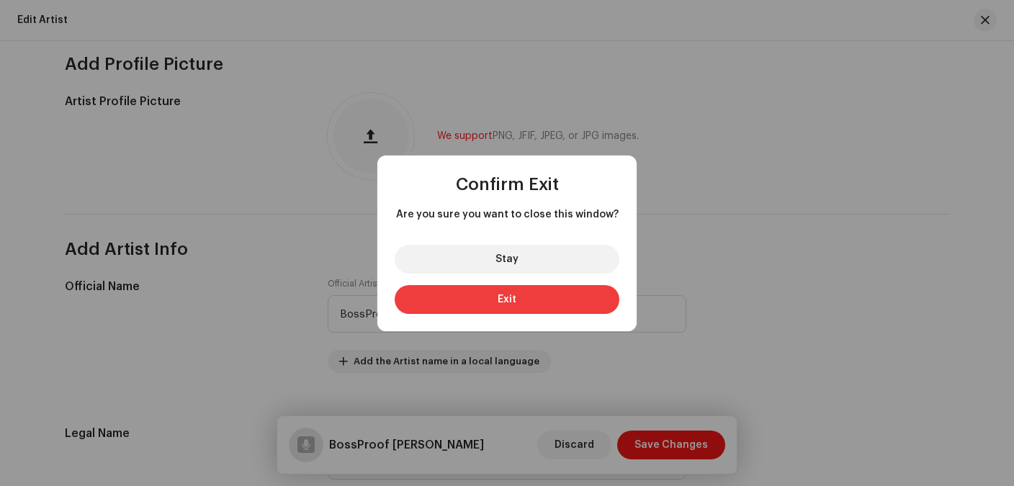
click at [498, 300] on button "Exit" at bounding box center [507, 299] width 225 height 29
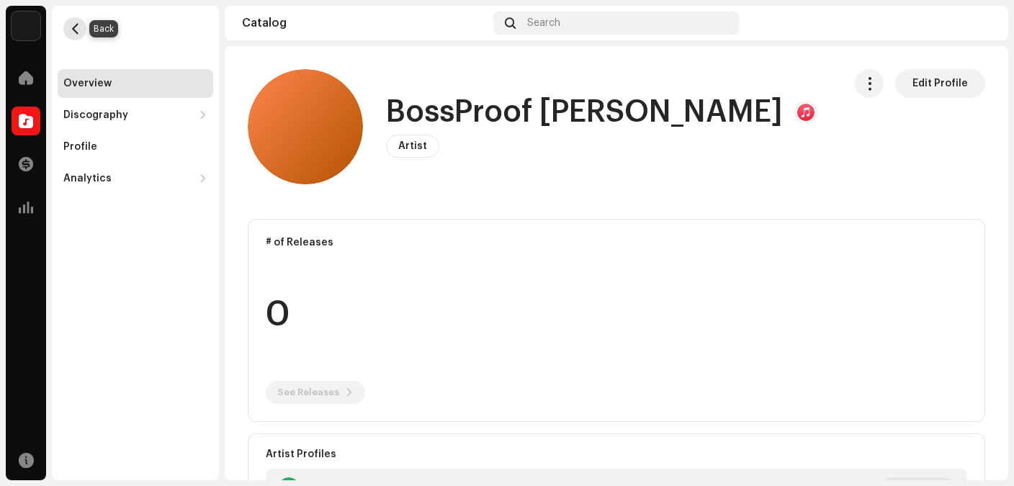
click at [79, 30] on span "button" at bounding box center [75, 29] width 11 height 12
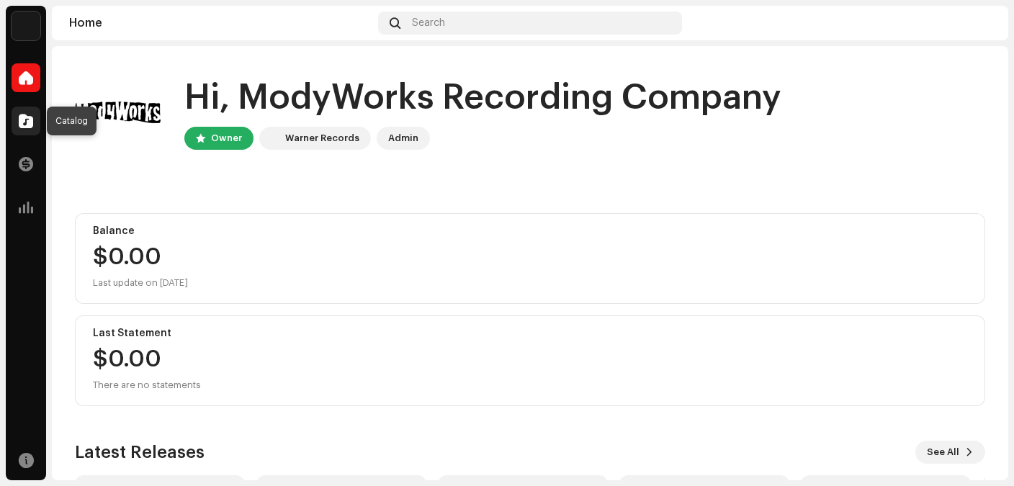
click at [28, 127] on span at bounding box center [26, 121] width 14 height 12
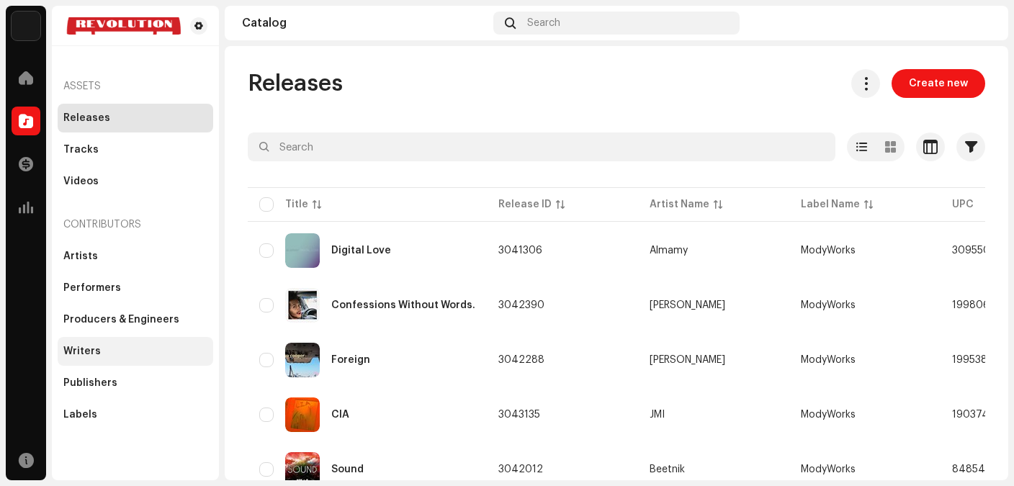
click at [112, 353] on div "Writers" at bounding box center [135, 352] width 144 height 12
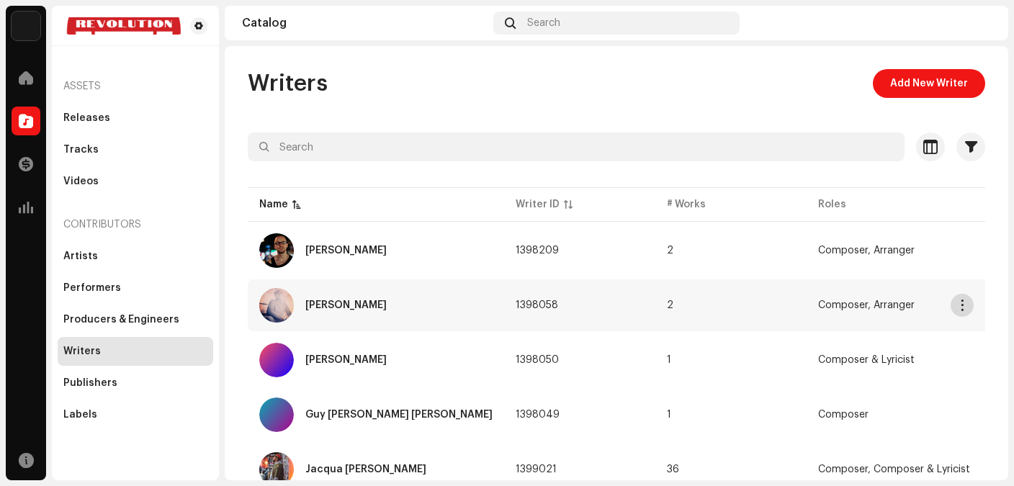
click at [958, 310] on span "button" at bounding box center [962, 306] width 11 height 12
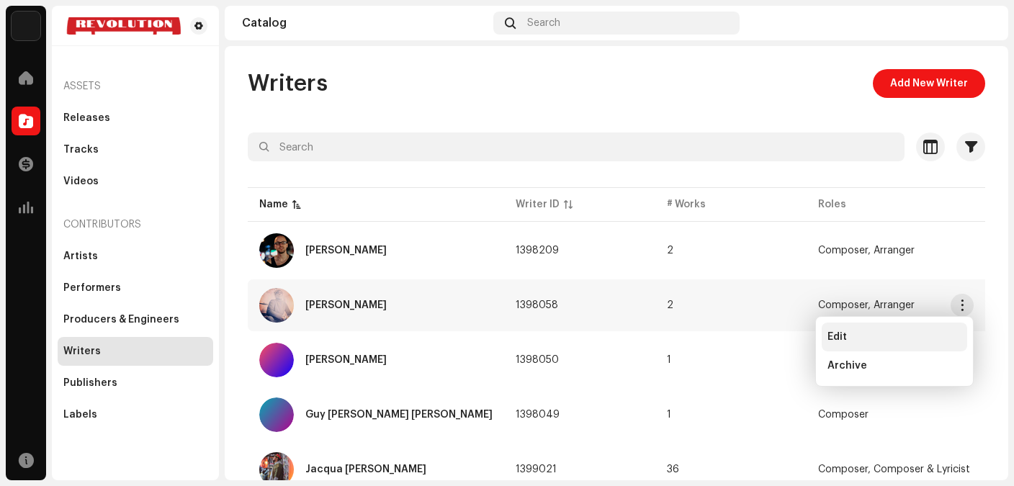
click at [849, 341] on div "Edit" at bounding box center [894, 337] width 134 height 12
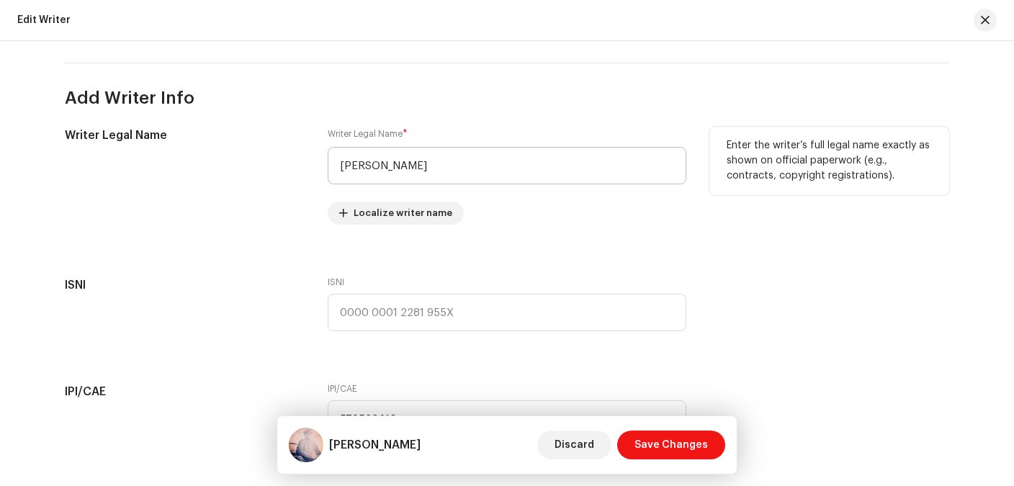
scroll to position [274, 0]
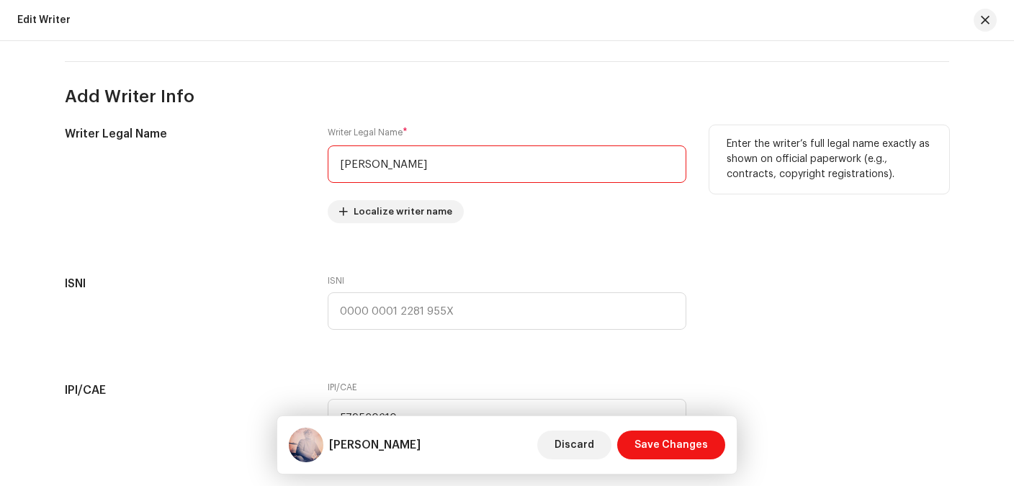
click at [399, 161] on input "[PERSON_NAME]" at bounding box center [507, 163] width 359 height 37
type input "Almamy"
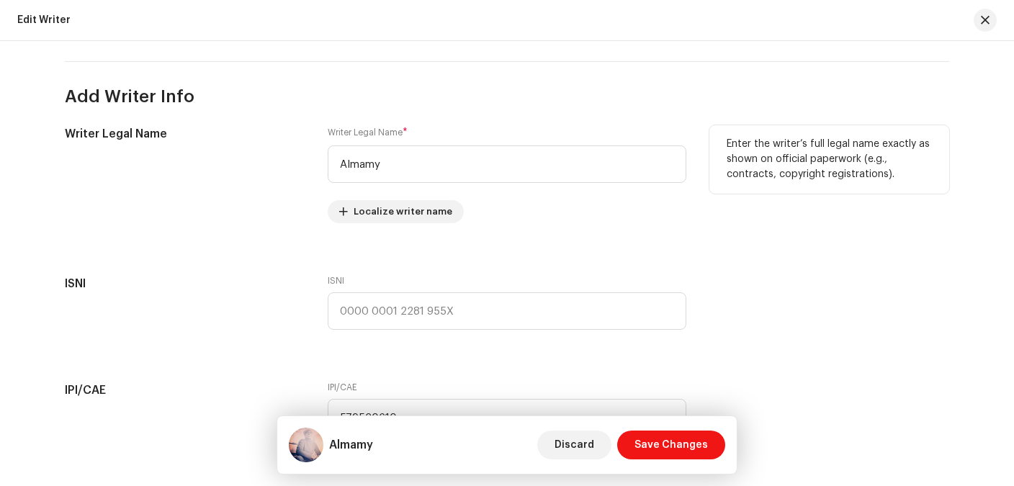
click at [195, 209] on div "Writer Legal Name" at bounding box center [185, 182] width 240 height 115
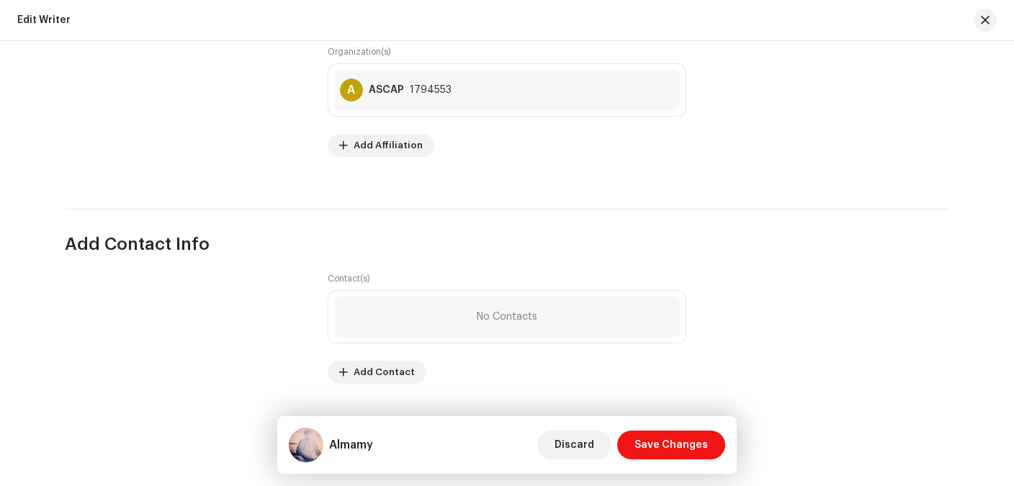
scroll to position [1043, 0]
click at [667, 447] on span "Save Changes" at bounding box center [670, 445] width 73 height 29
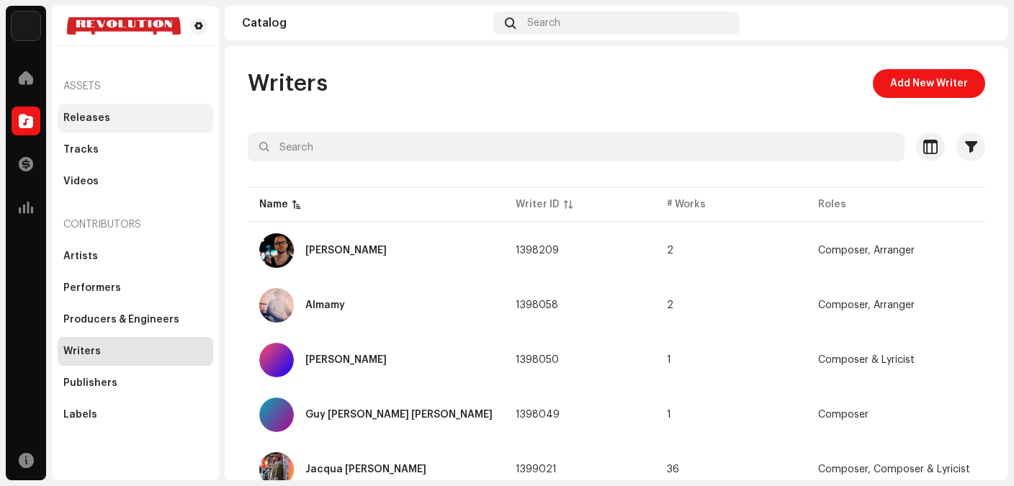
click at [97, 125] on div "Releases" at bounding box center [136, 118] width 156 height 29
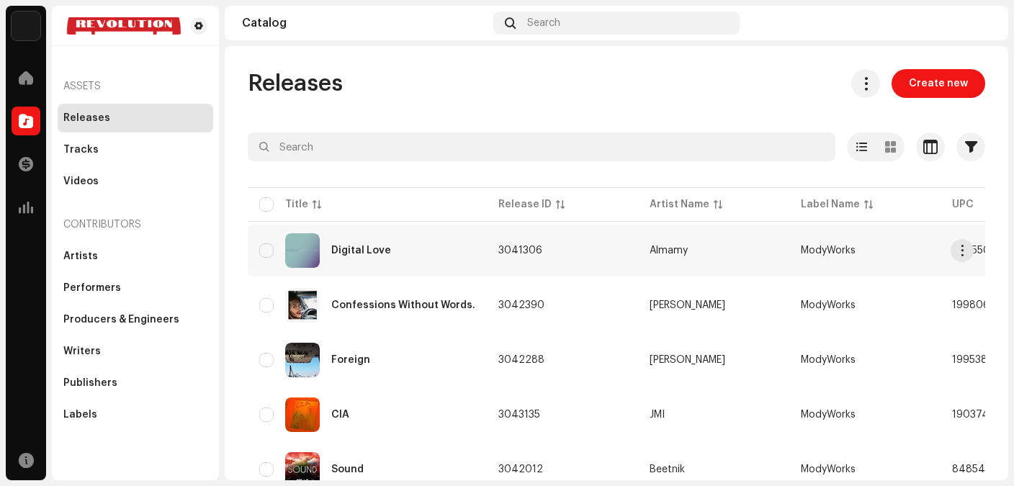
click at [377, 246] on div "Digital Love" at bounding box center [361, 251] width 60 height 10
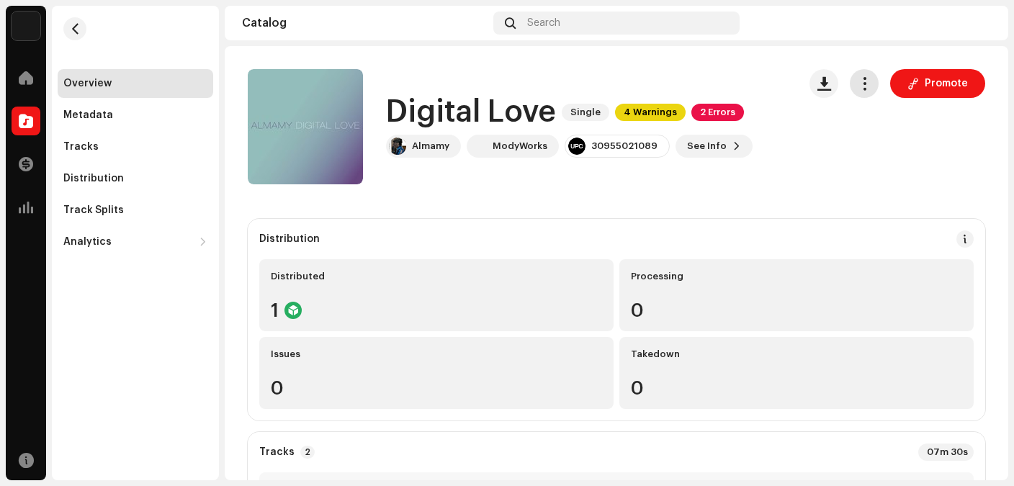
click at [871, 89] on span "button" at bounding box center [865, 84] width 14 height 12
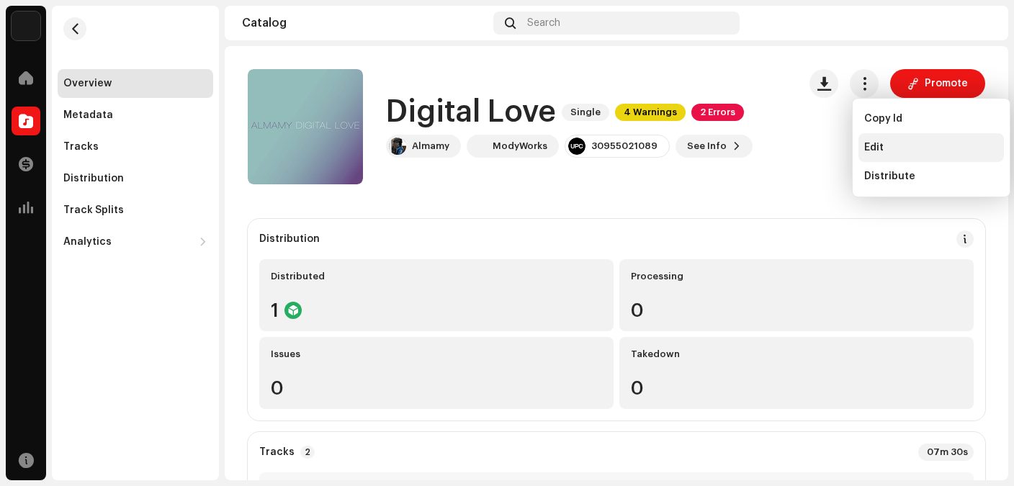
click at [881, 138] on div "Edit" at bounding box center [930, 147] width 145 height 29
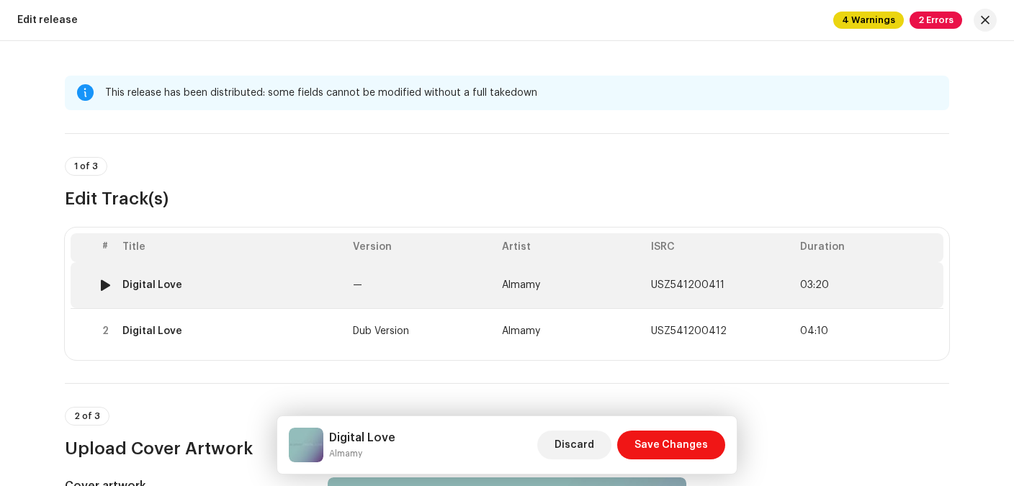
click at [175, 290] on td "Digital Love" at bounding box center [232, 285] width 230 height 46
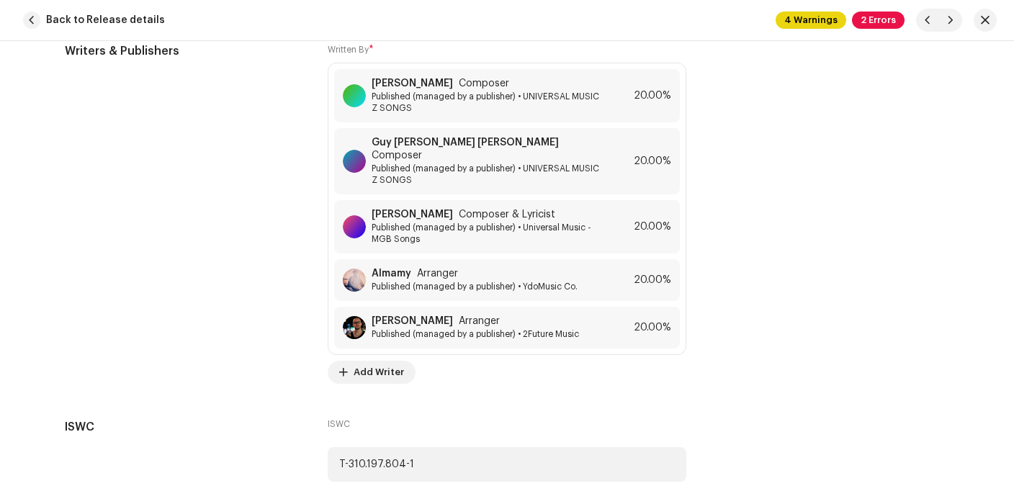
scroll to position [3819, 0]
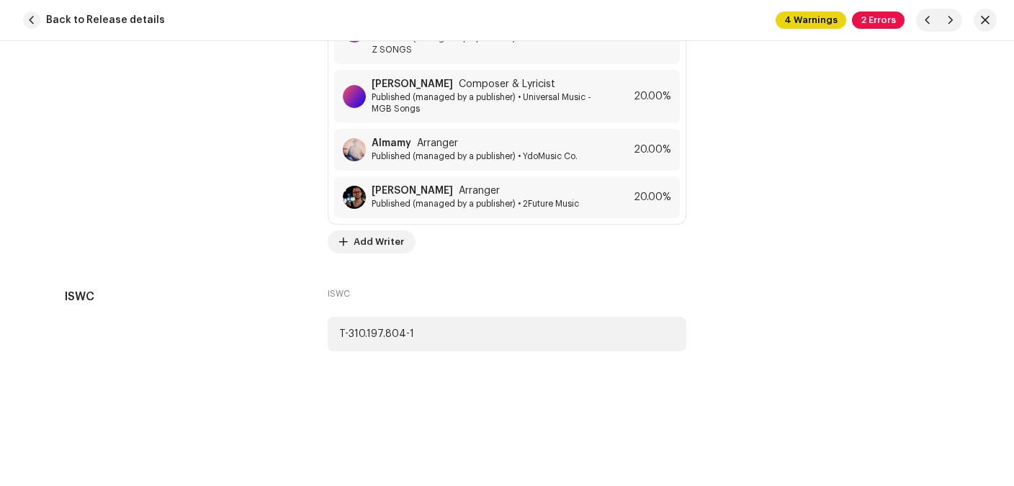
click at [989, 21] on span "button" at bounding box center [985, 20] width 9 height 12
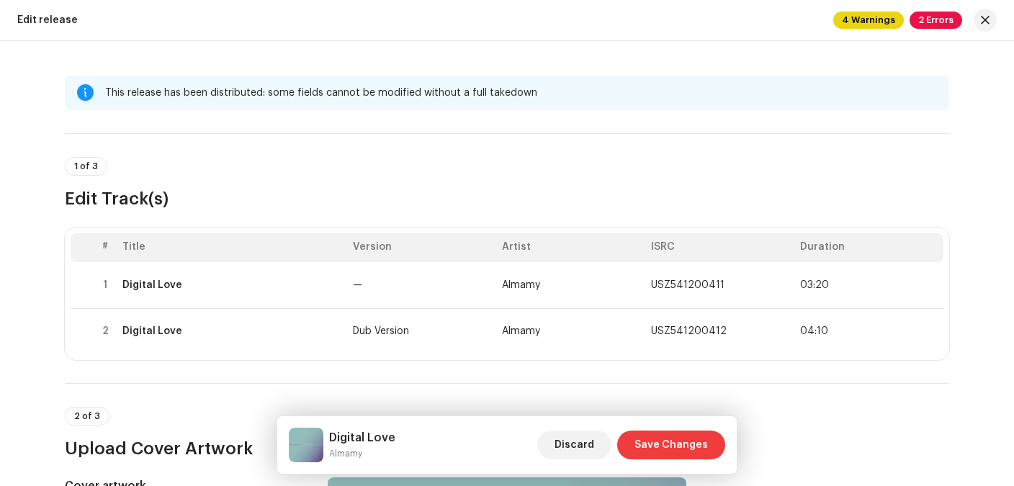
click at [674, 441] on span "Save Changes" at bounding box center [670, 445] width 73 height 29
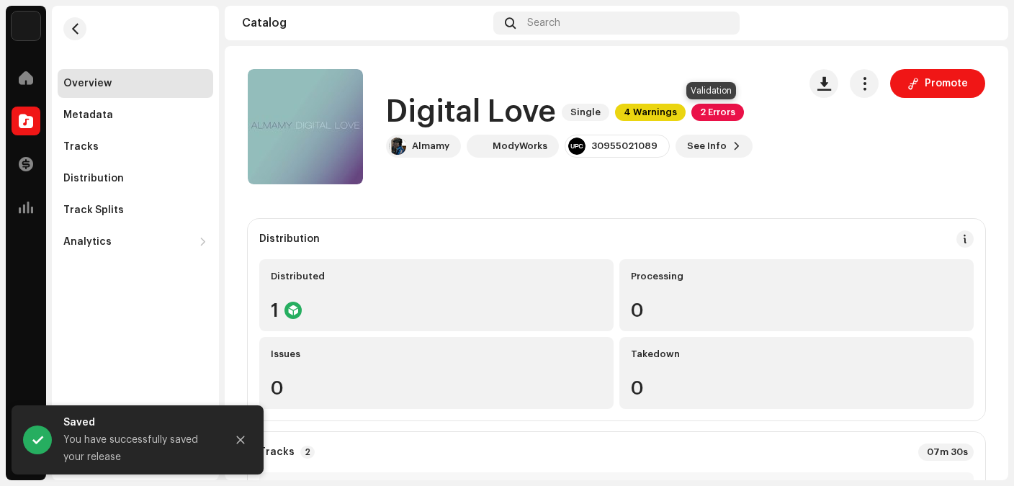
click at [709, 109] on span "2 Errors" at bounding box center [717, 112] width 53 height 17
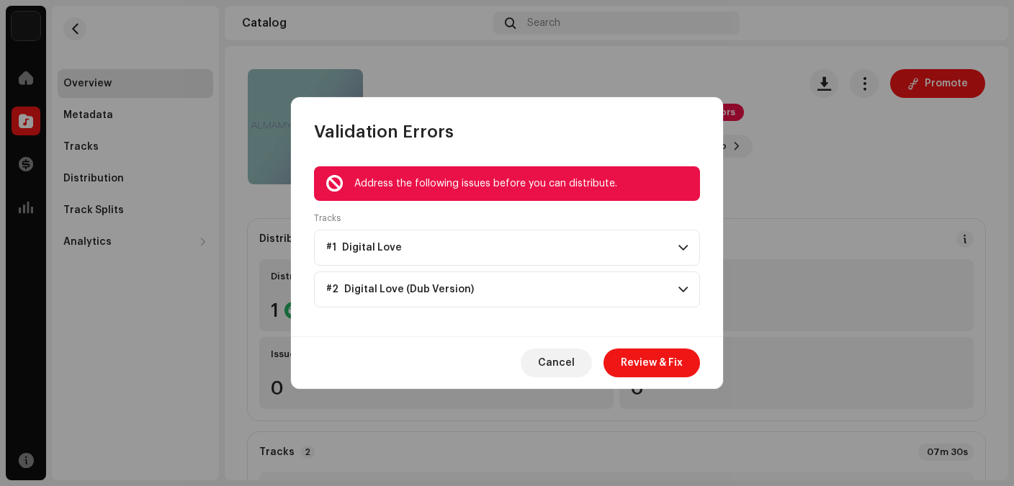
click at [686, 251] on span at bounding box center [682, 248] width 9 height 12
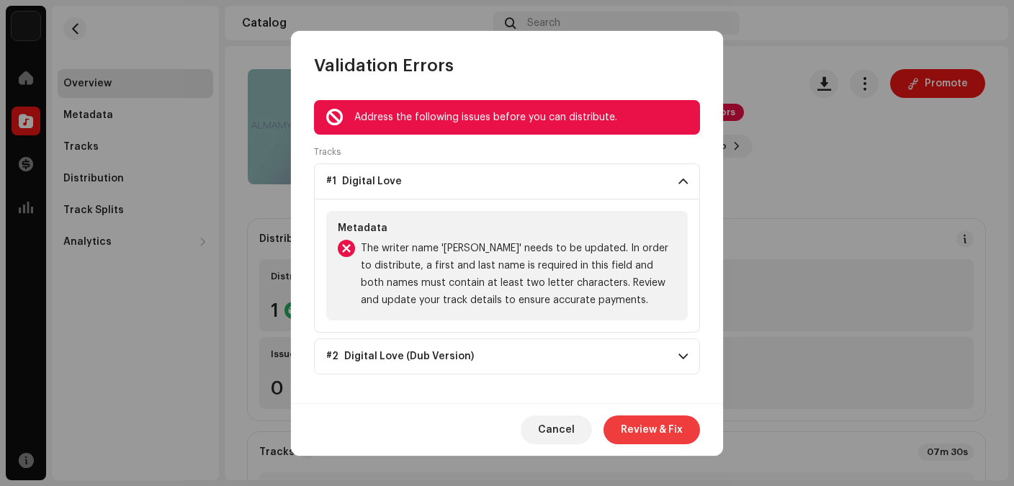
click at [642, 426] on span "Review & Fix" at bounding box center [652, 430] width 62 height 29
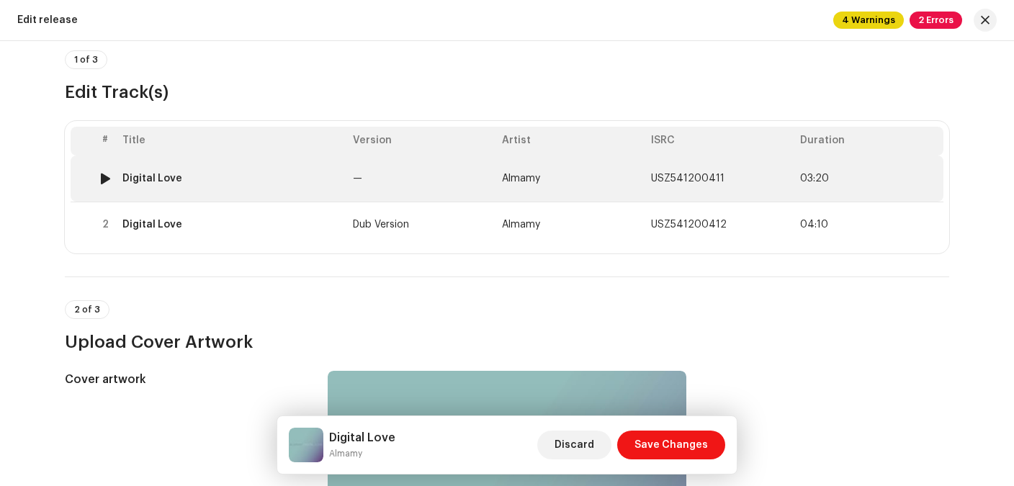
scroll to position [127, 0]
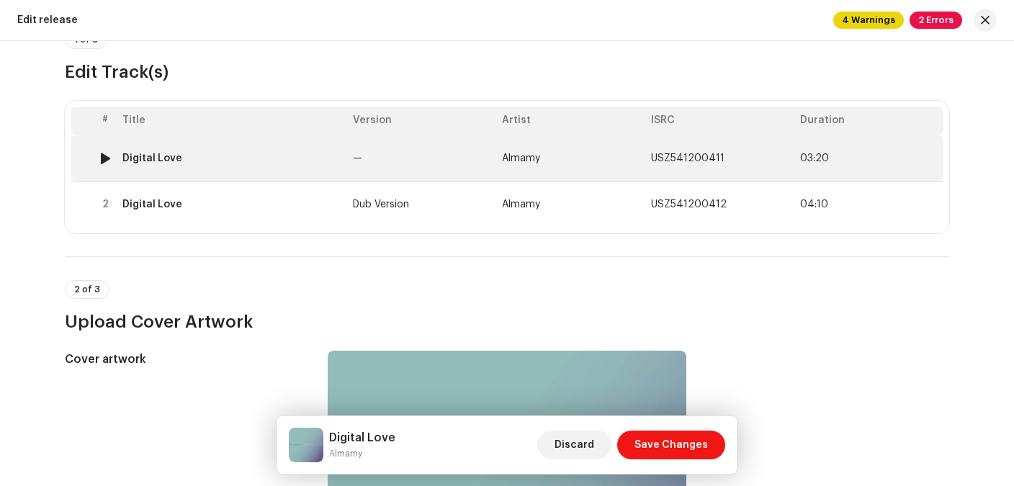
click at [170, 160] on div "Digital Love" at bounding box center [152, 159] width 60 height 12
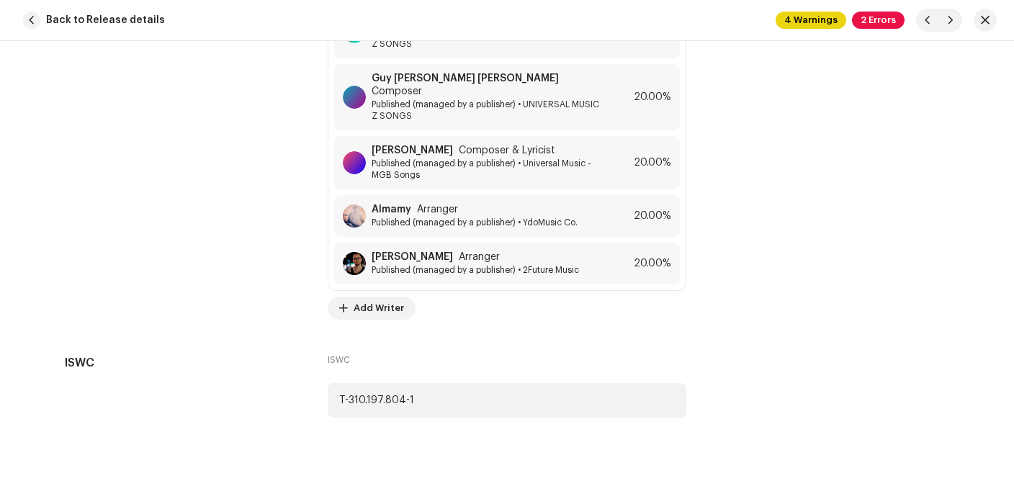
scroll to position [3752, 0]
click at [453, 205] on span "Arranger" at bounding box center [437, 211] width 41 height 12
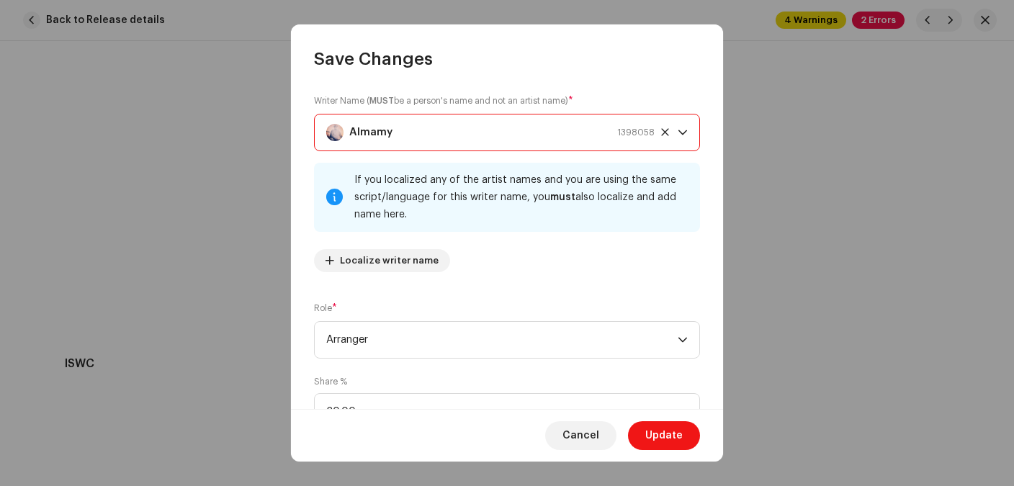
click at [418, 130] on div "Almamy 1398058" at bounding box center [490, 133] width 328 height 36
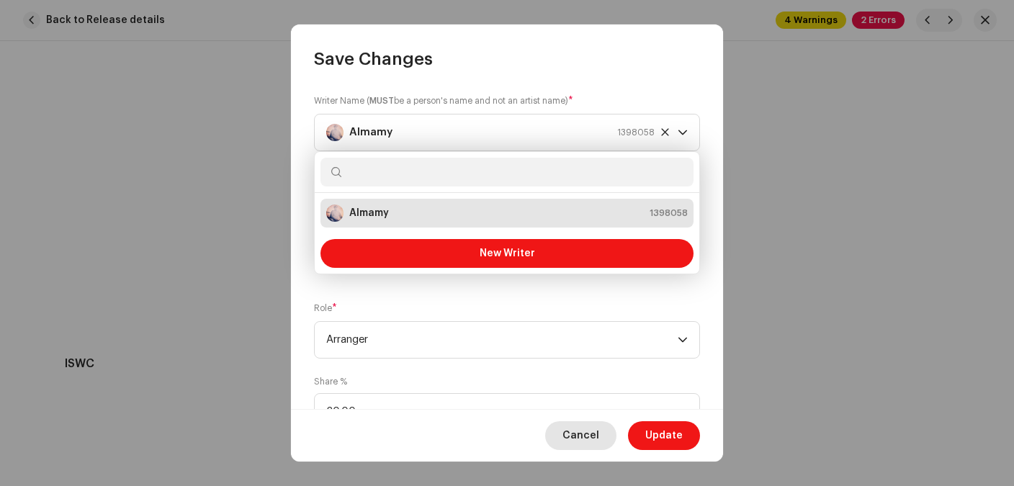
click at [579, 431] on span "Cancel" at bounding box center [580, 435] width 37 height 29
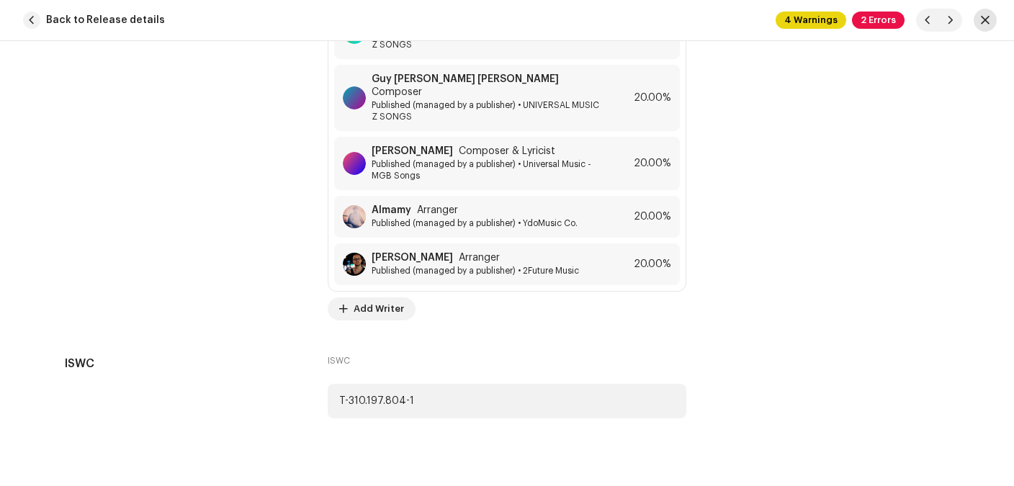
click at [982, 24] on span "button" at bounding box center [985, 20] width 9 height 12
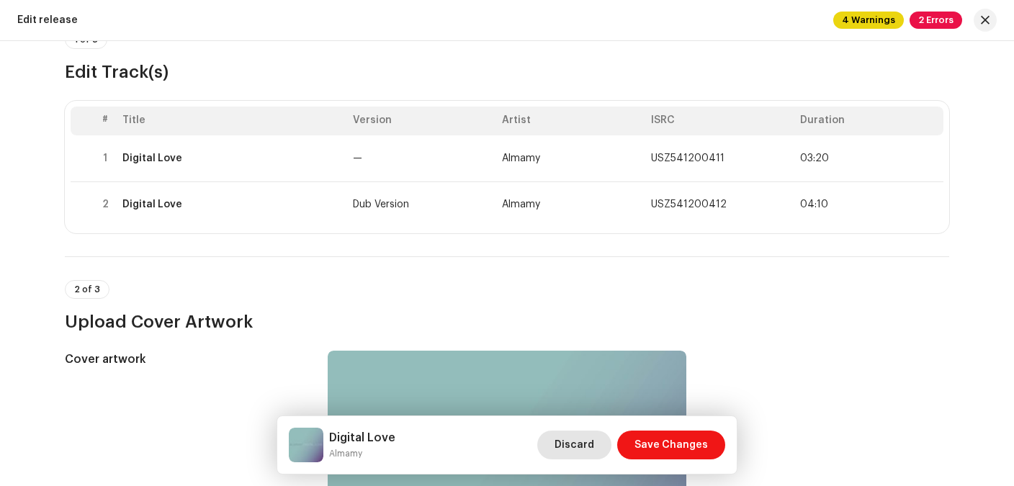
click at [578, 449] on span "Discard" at bounding box center [575, 445] width 40 height 29
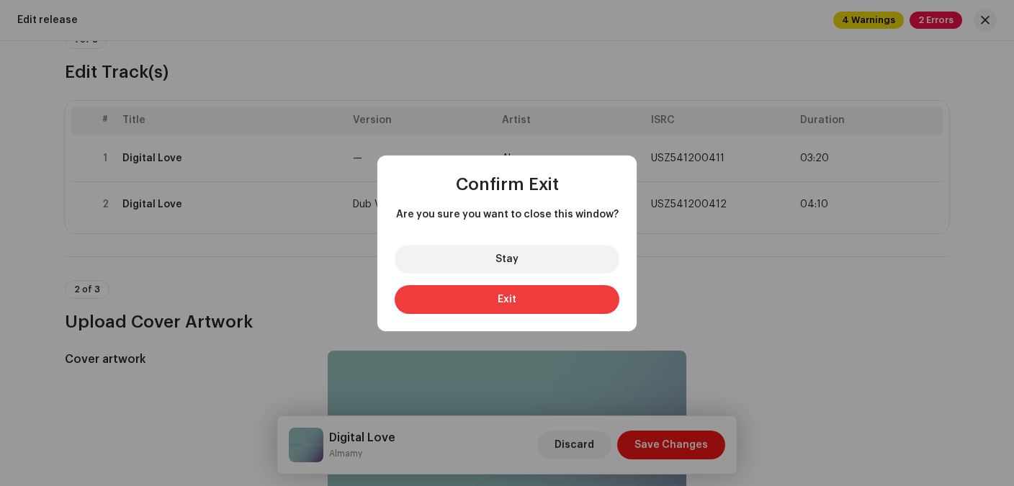
click at [501, 306] on button "Exit" at bounding box center [507, 299] width 225 height 29
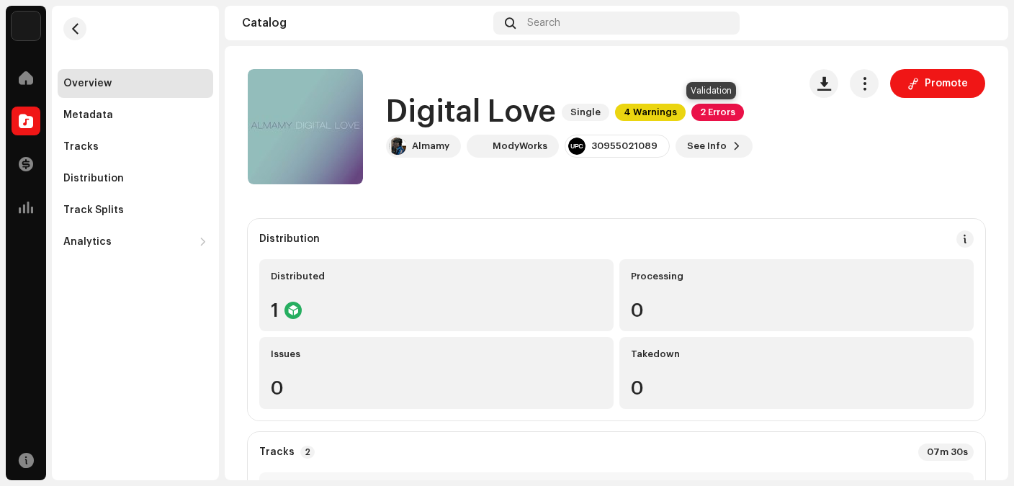
click at [717, 106] on span "2 Errors" at bounding box center [717, 112] width 53 height 17
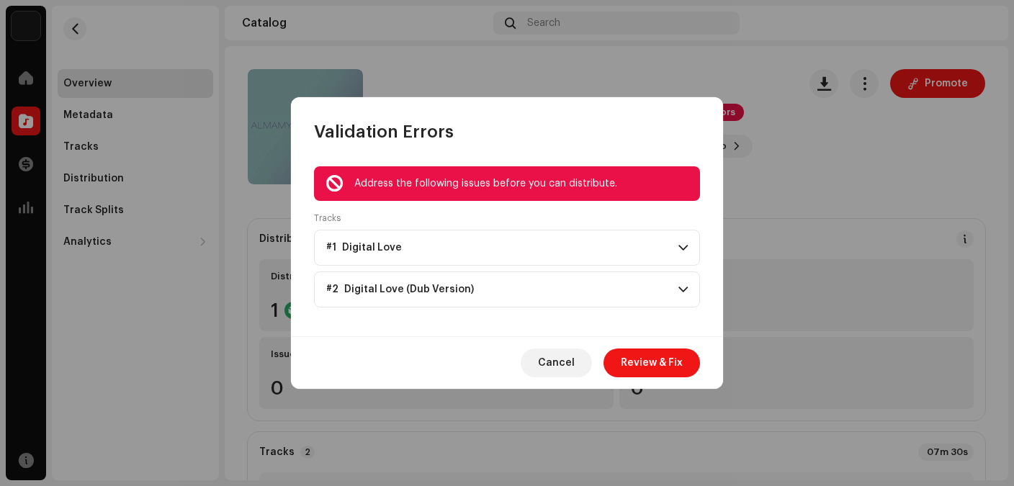
click at [672, 281] on p-accordion-header "#2 Digital Love (Dub Version)" at bounding box center [507, 289] width 386 height 36
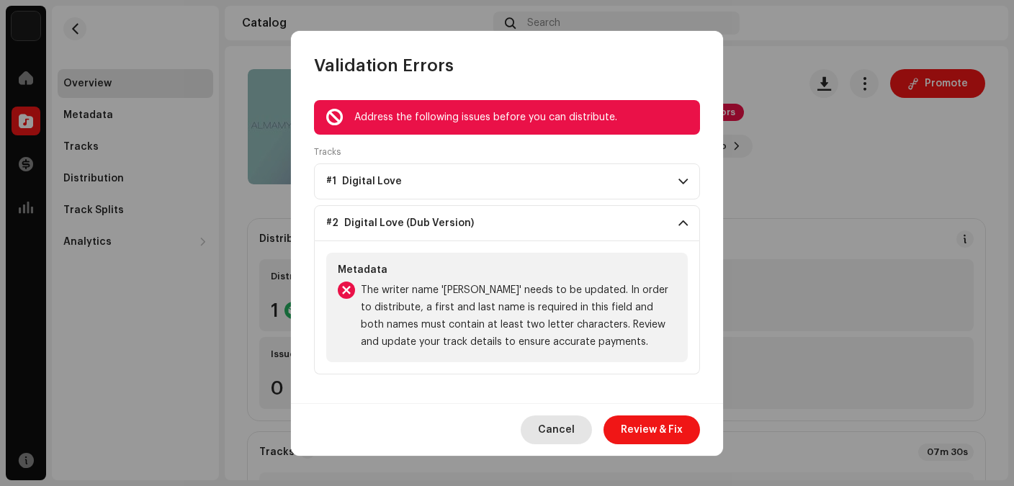
click at [563, 436] on span "Cancel" at bounding box center [556, 430] width 37 height 29
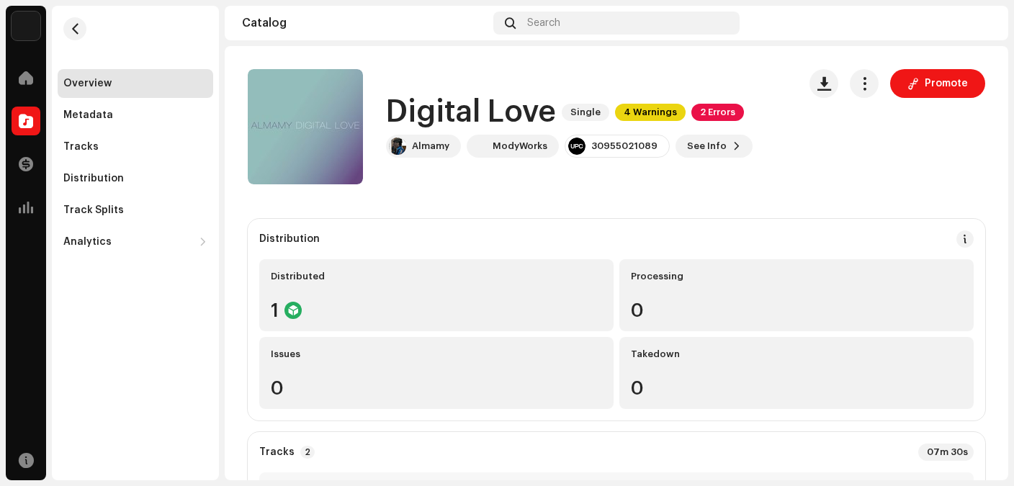
click at [102, 87] on div "Overview" at bounding box center [87, 84] width 48 height 12
click at [78, 29] on span "button" at bounding box center [75, 29] width 11 height 12
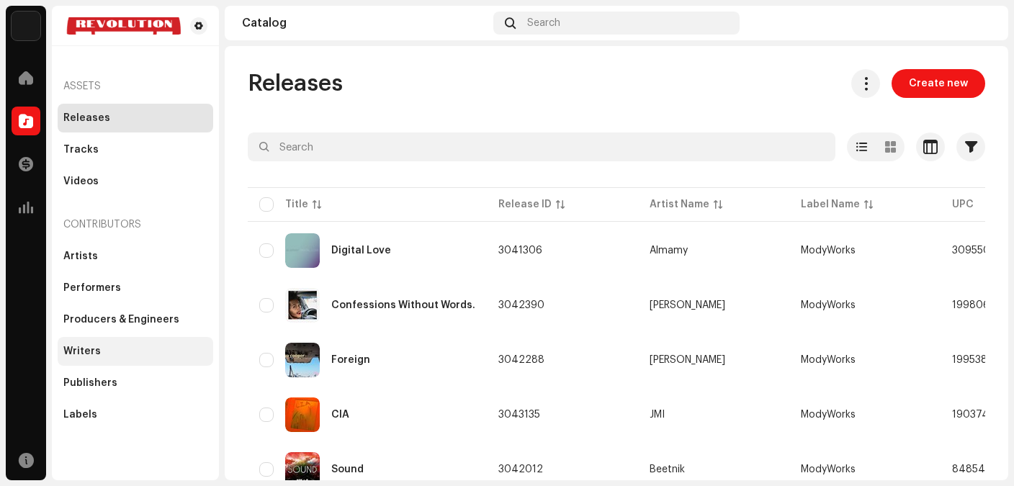
click at [102, 351] on div "Writers" at bounding box center [135, 352] width 144 height 12
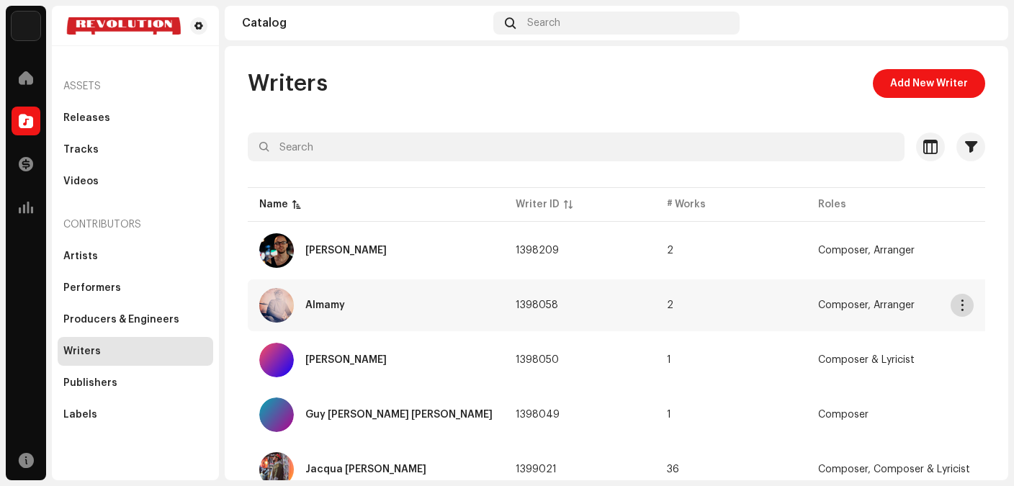
click at [957, 306] on span "button" at bounding box center [962, 306] width 11 height 12
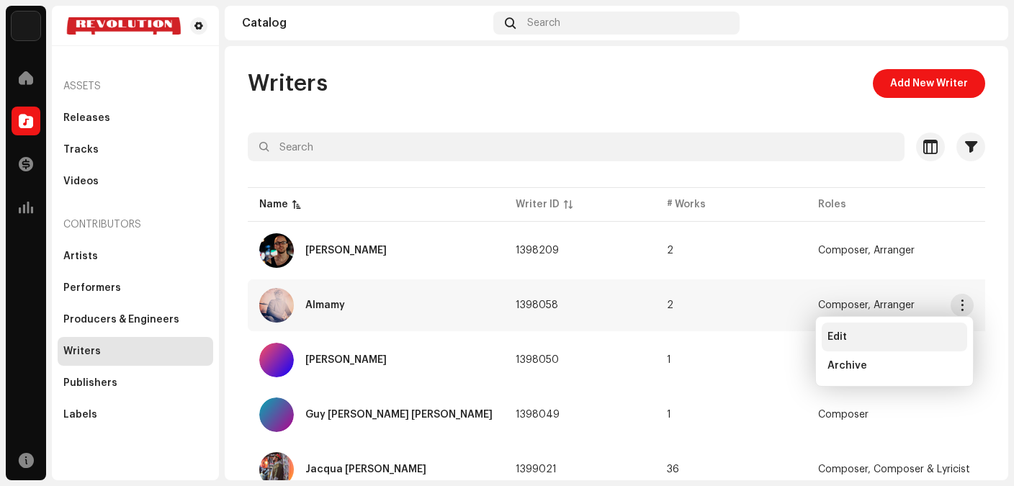
click at [838, 337] on span "Edit" at bounding box center [836, 337] width 19 height 12
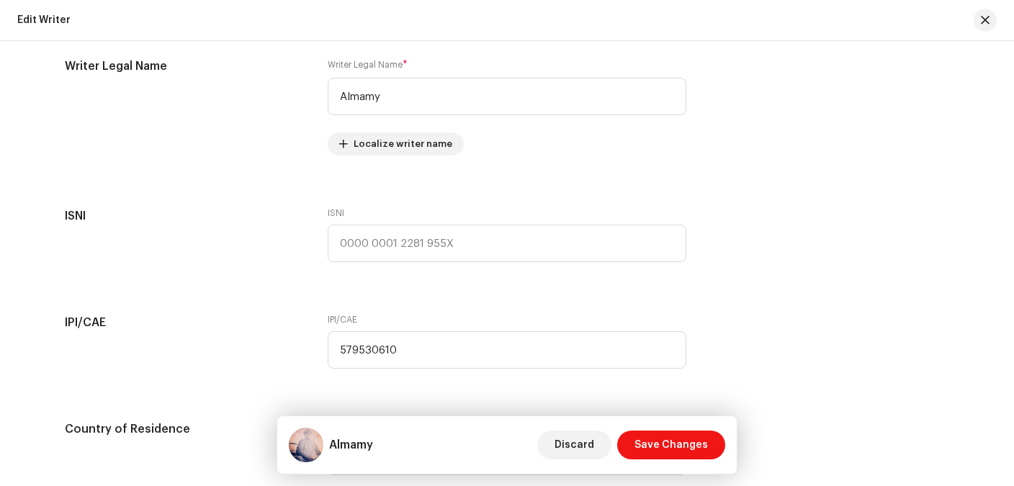
scroll to position [347, 0]
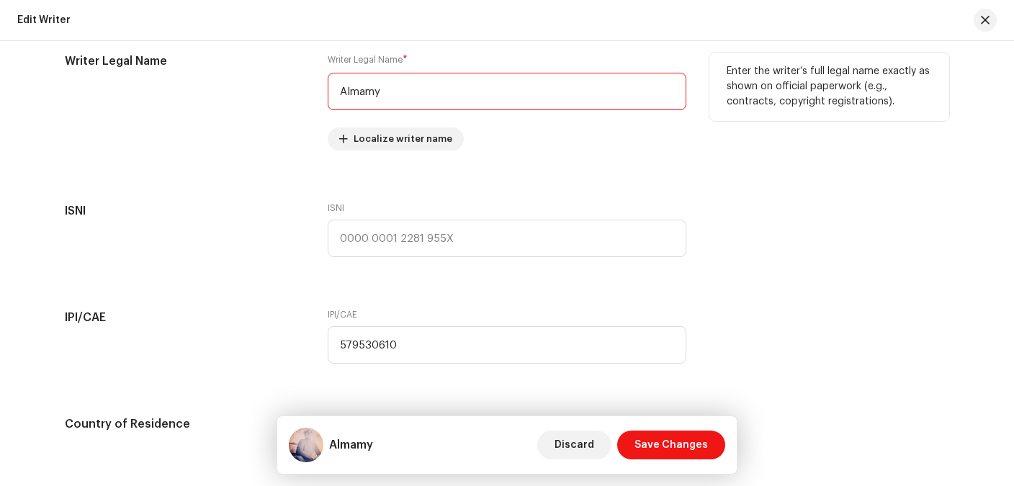
click at [484, 84] on input "Almamy" at bounding box center [507, 91] width 359 height 37
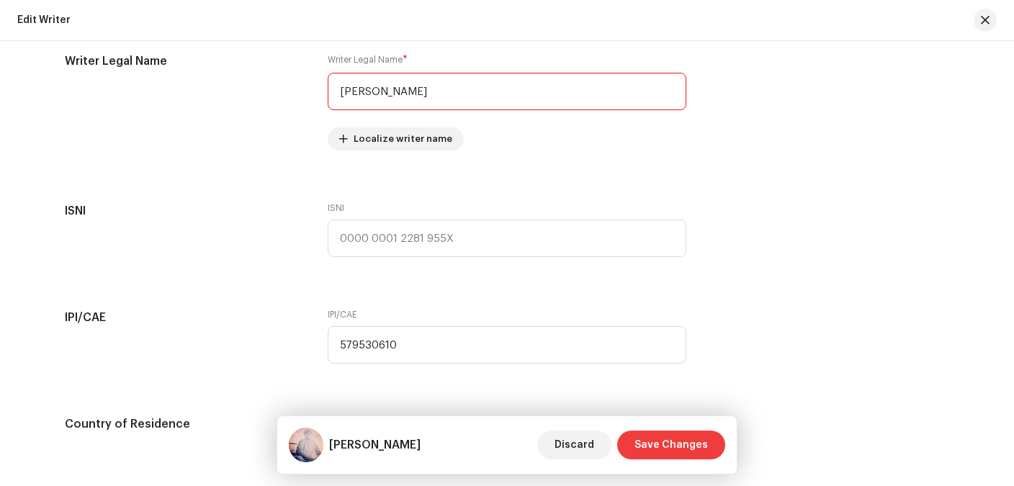
type input "[PERSON_NAME]"
click at [673, 446] on span "Save Changes" at bounding box center [670, 445] width 73 height 29
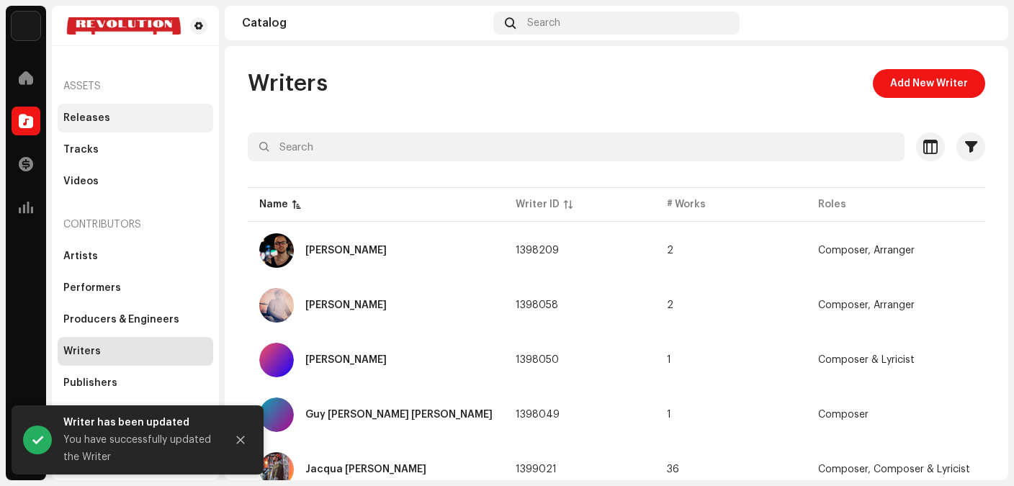
click at [97, 123] on div "Releases" at bounding box center [86, 118] width 47 height 12
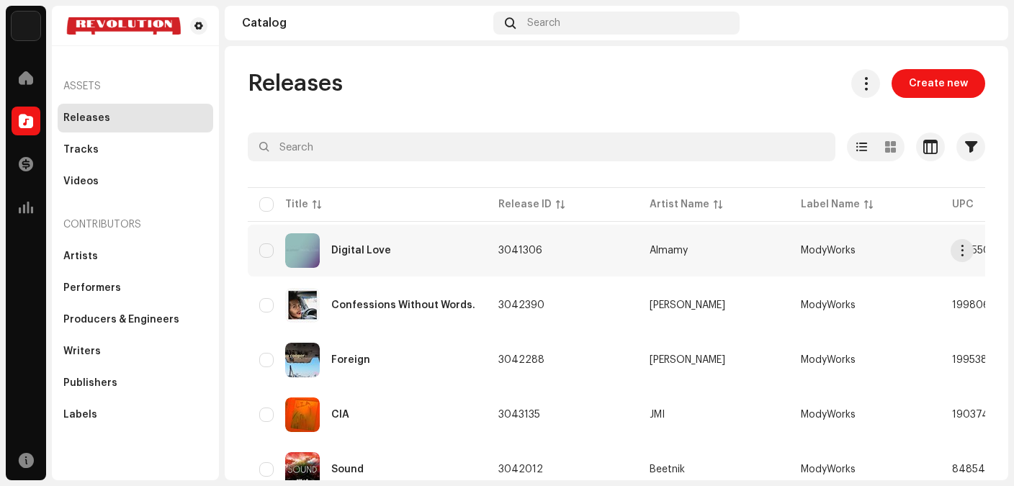
click at [374, 251] on div "Digital Love" at bounding box center [361, 251] width 60 height 10
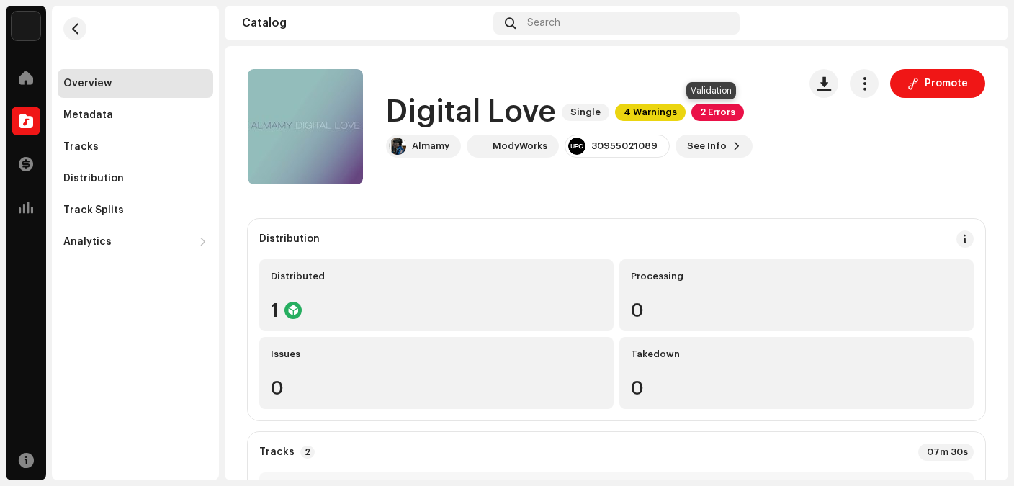
click at [722, 111] on span "2 Errors" at bounding box center [717, 112] width 53 height 17
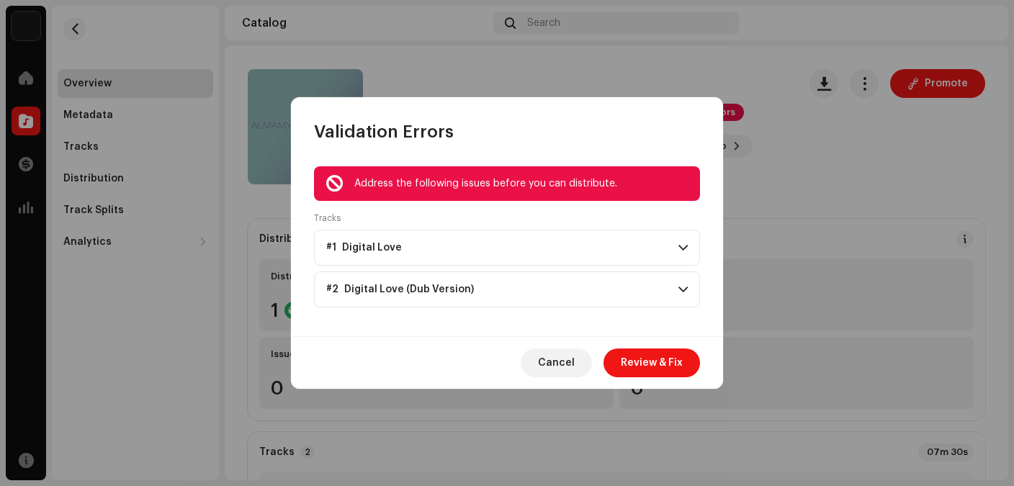
click at [625, 253] on p-accordion-header "#1 Digital Love" at bounding box center [507, 248] width 386 height 36
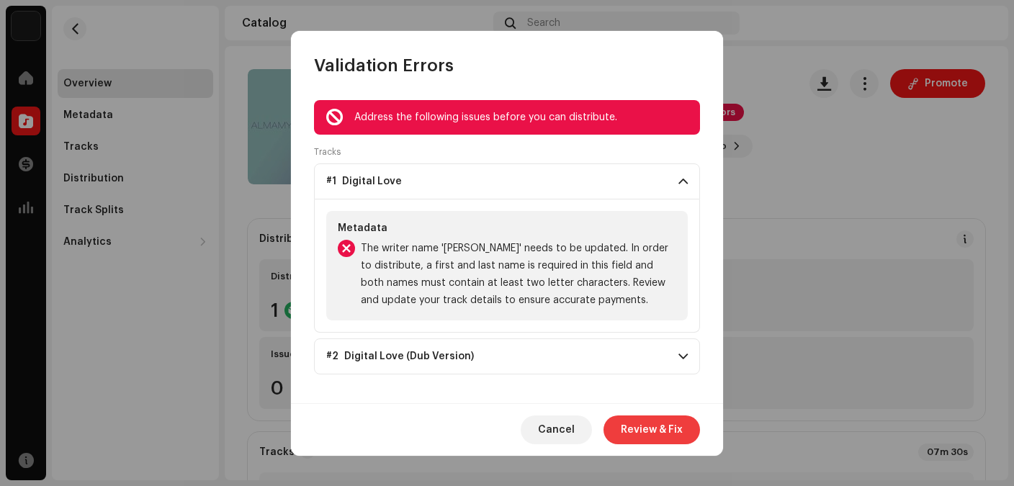
click at [626, 422] on span "Review & Fix" at bounding box center [652, 430] width 62 height 29
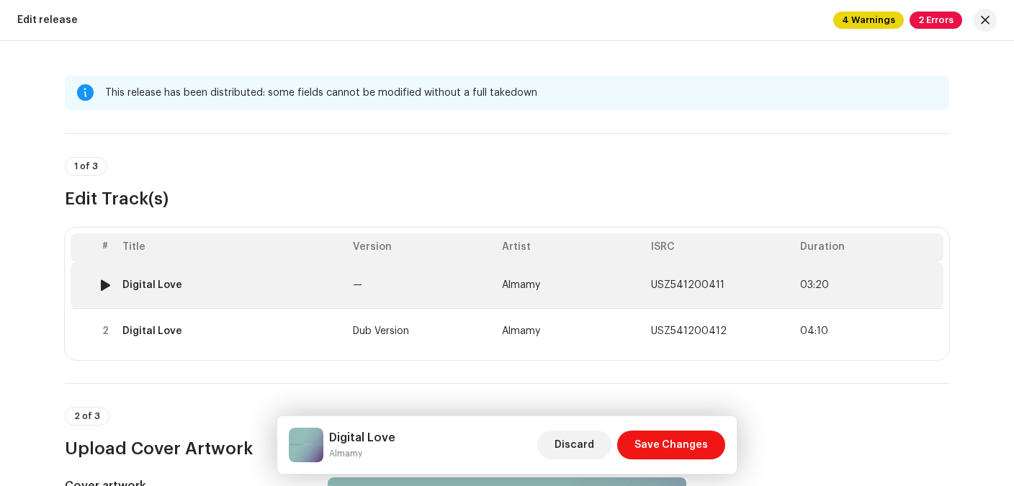
click at [213, 284] on div "Digital Love" at bounding box center [231, 285] width 219 height 12
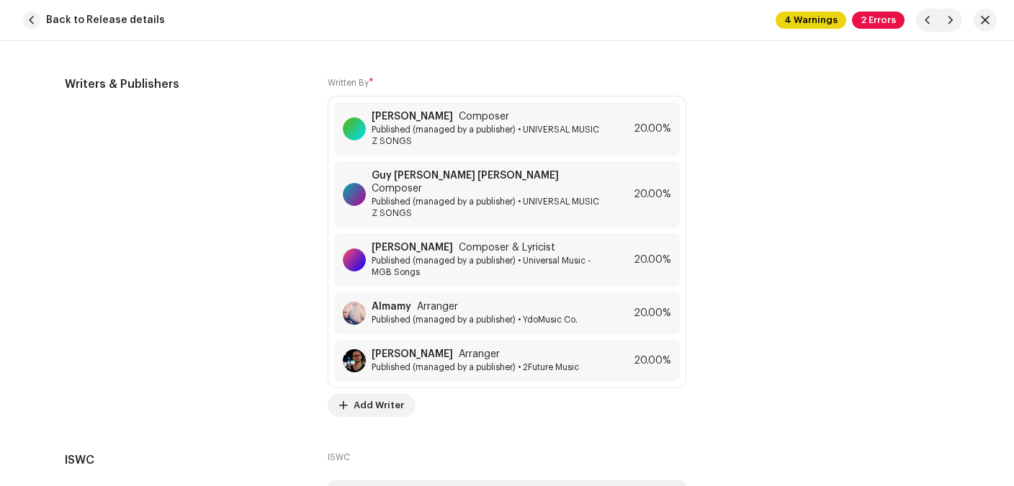
scroll to position [3658, 0]
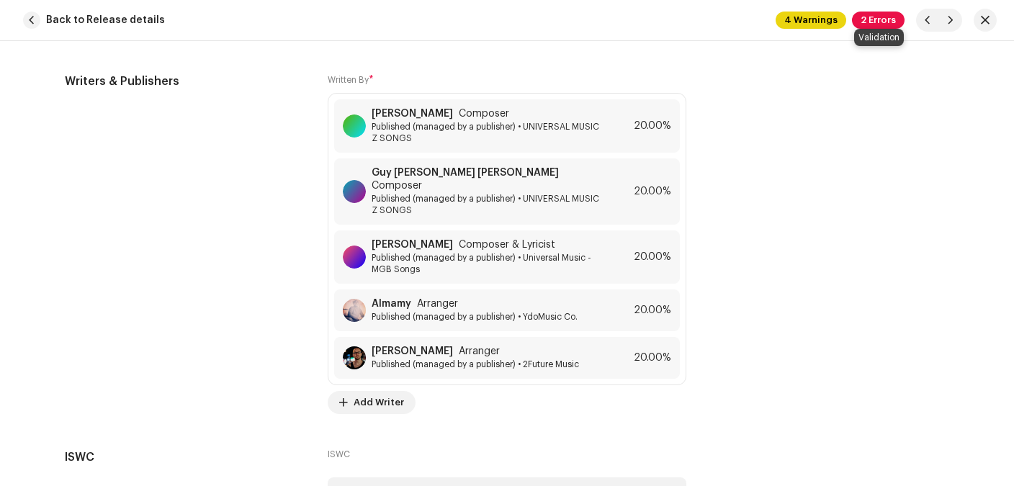
click at [874, 23] on span "2 Errors" at bounding box center [878, 20] width 53 height 17
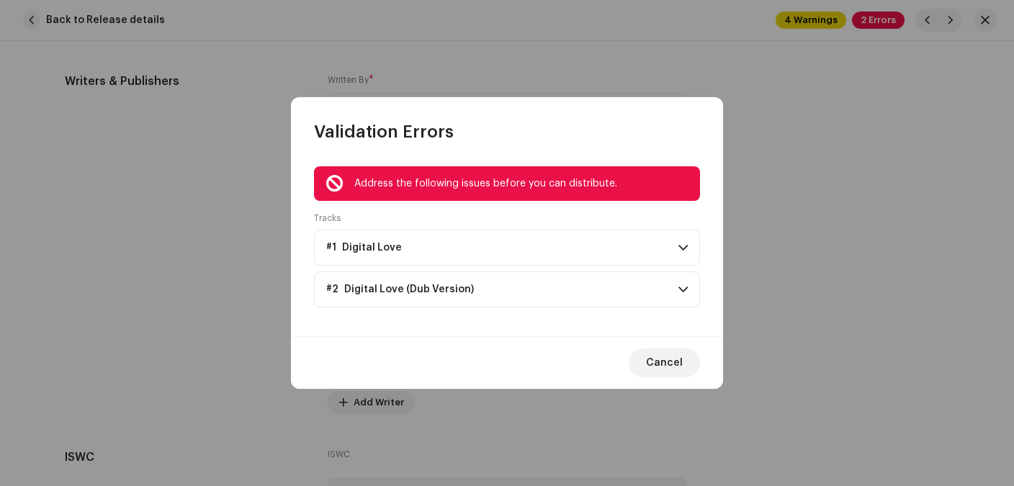
click at [673, 245] on p-accordion-header "#1 Digital Love" at bounding box center [507, 248] width 386 height 36
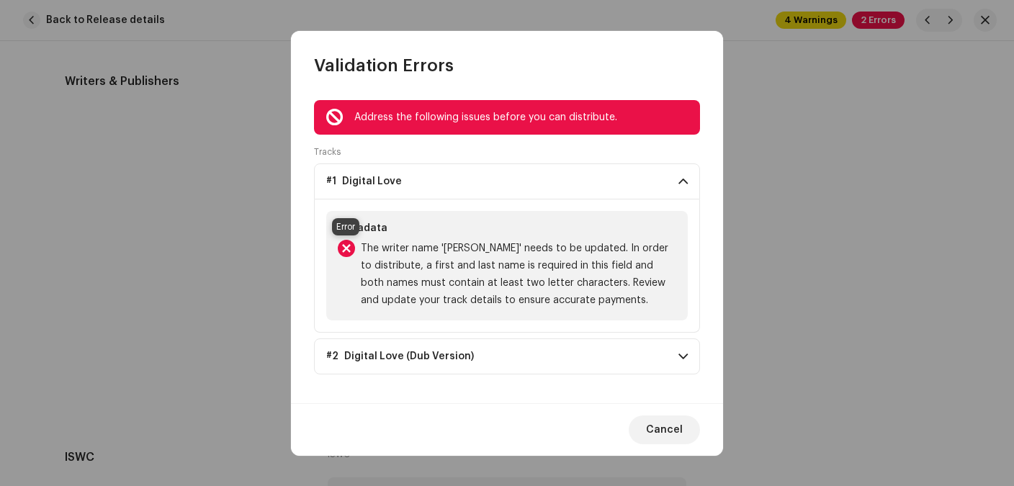
click at [349, 248] on div at bounding box center [346, 248] width 17 height 17
click at [345, 249] on div at bounding box center [346, 248] width 17 height 17
click at [675, 358] on p-accordion-header "#2 Digital Love (Dub Version)" at bounding box center [507, 356] width 386 height 36
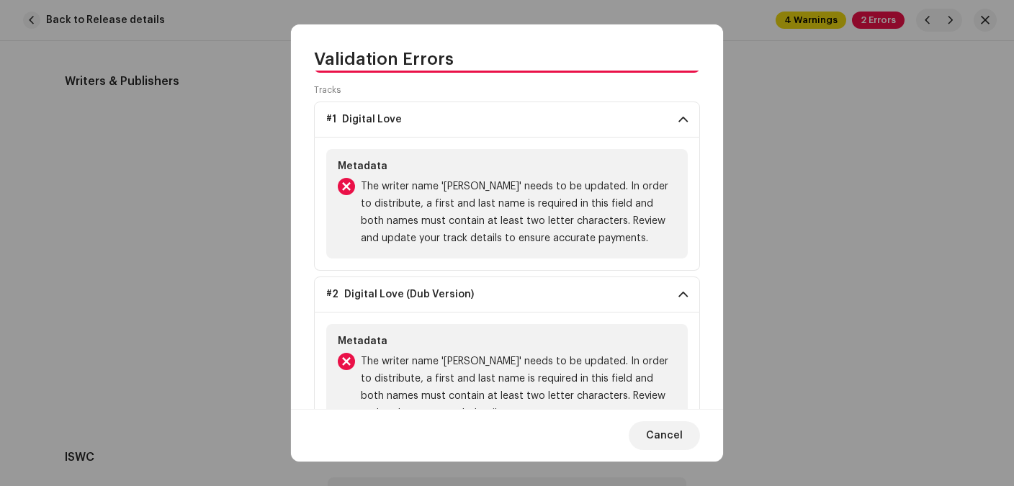
scroll to position [73, 0]
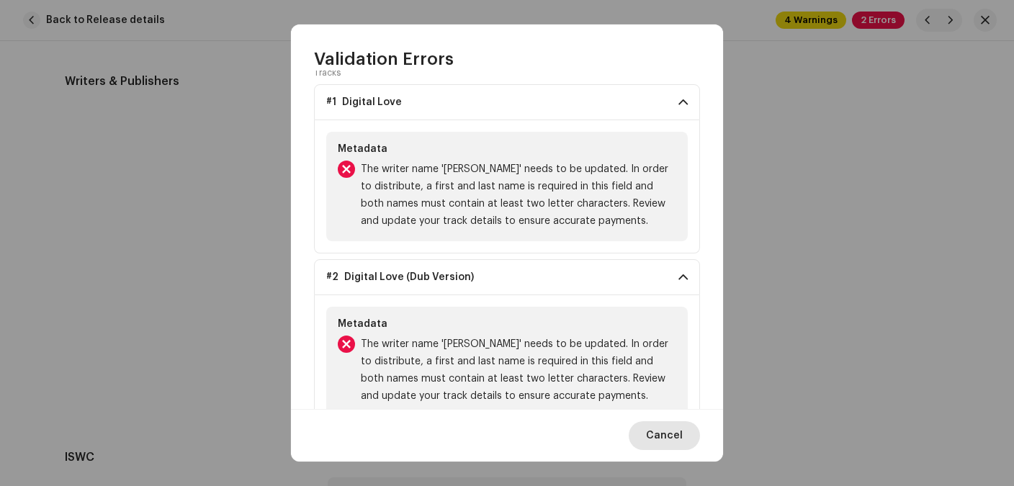
click at [657, 440] on span "Cancel" at bounding box center [664, 435] width 37 height 29
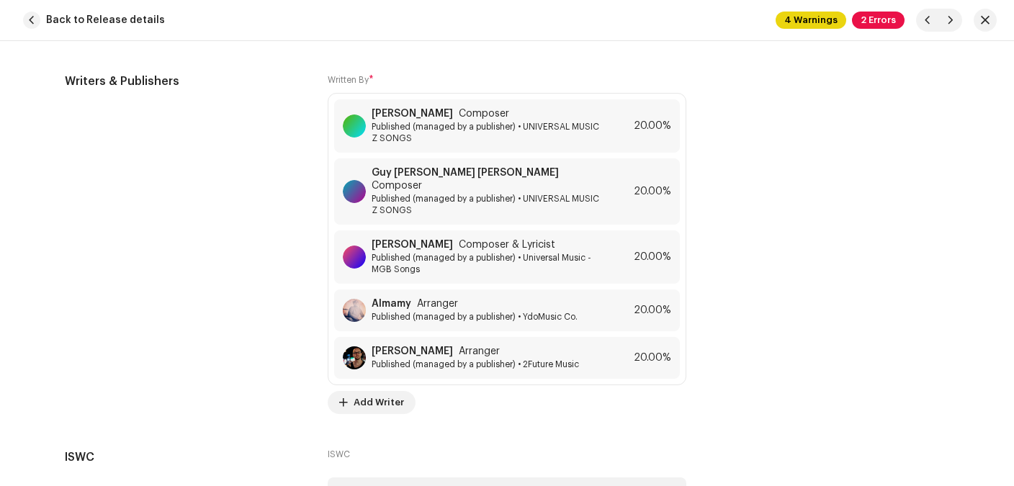
click at [986, 14] on button "button" at bounding box center [985, 20] width 23 height 23
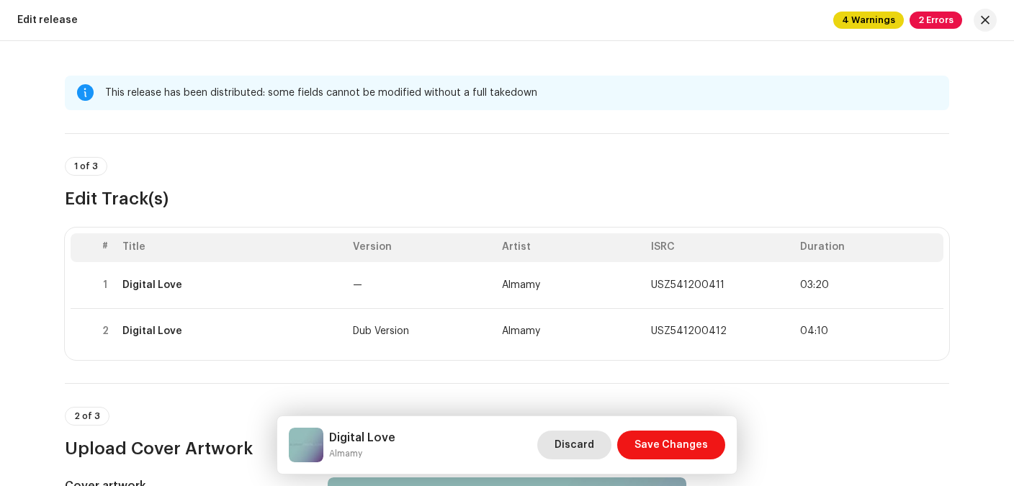
click at [573, 442] on span "Discard" at bounding box center [575, 445] width 40 height 29
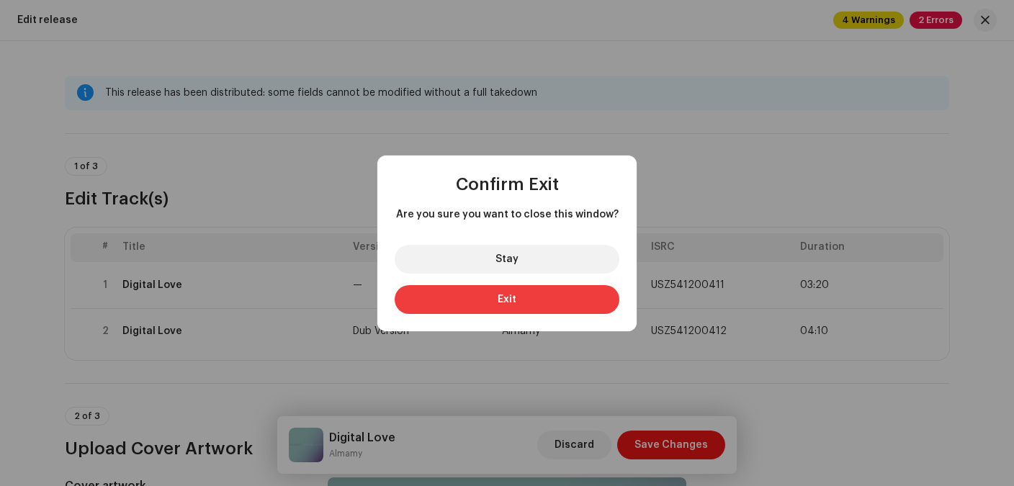
click at [494, 301] on button "Exit" at bounding box center [507, 299] width 225 height 29
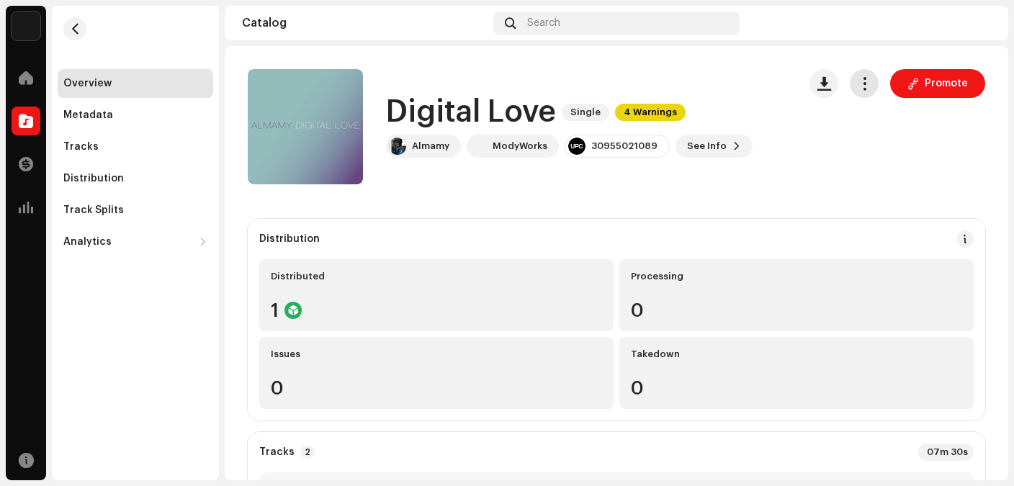
click at [866, 88] on span "button" at bounding box center [865, 84] width 14 height 12
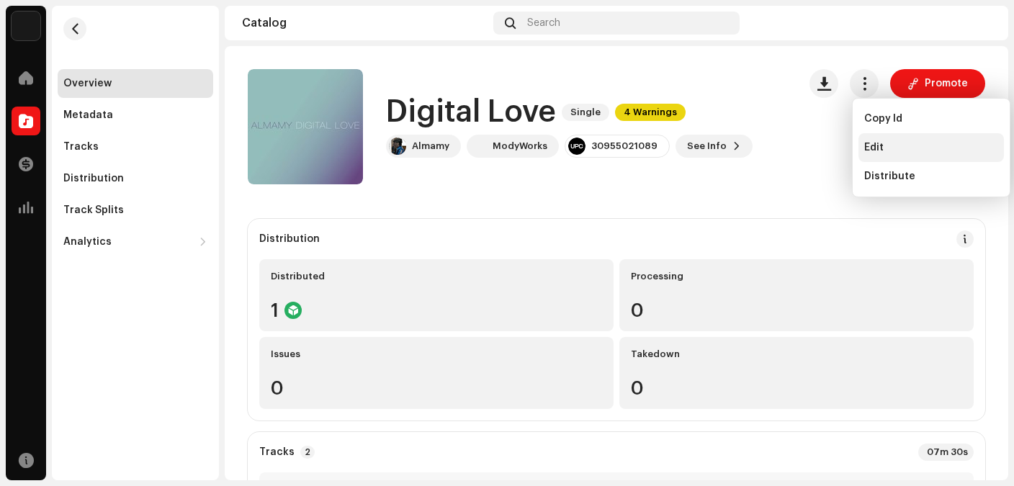
click at [869, 140] on div "Edit" at bounding box center [930, 147] width 145 height 29
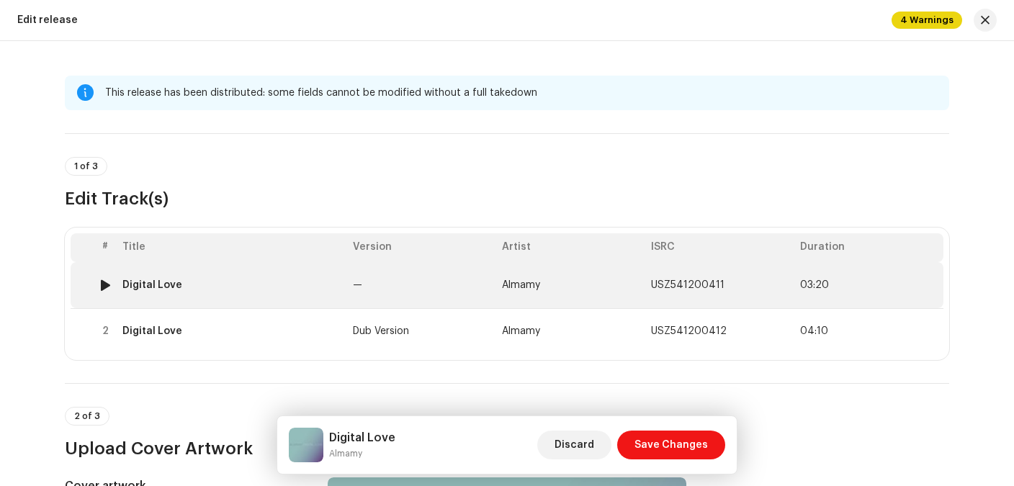
click at [159, 277] on td "Digital Love" at bounding box center [232, 285] width 230 height 46
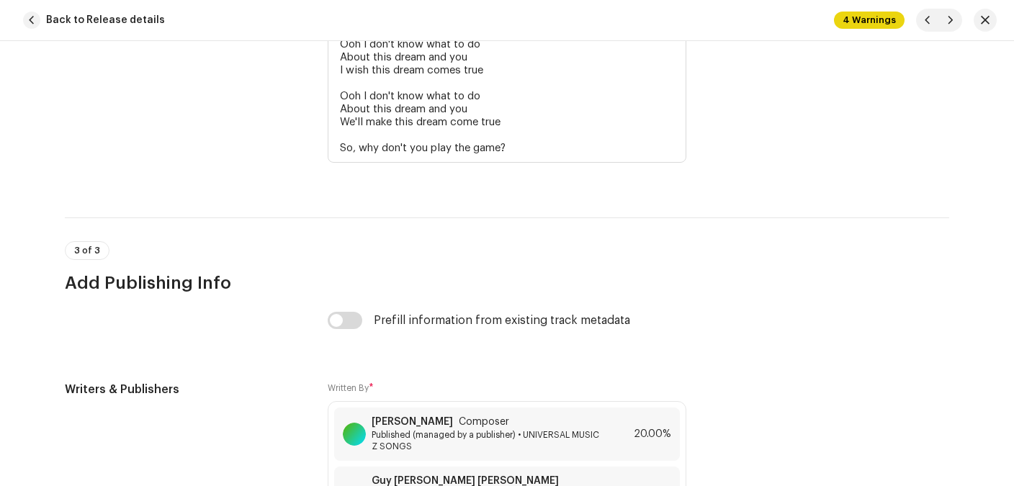
scroll to position [3819, 0]
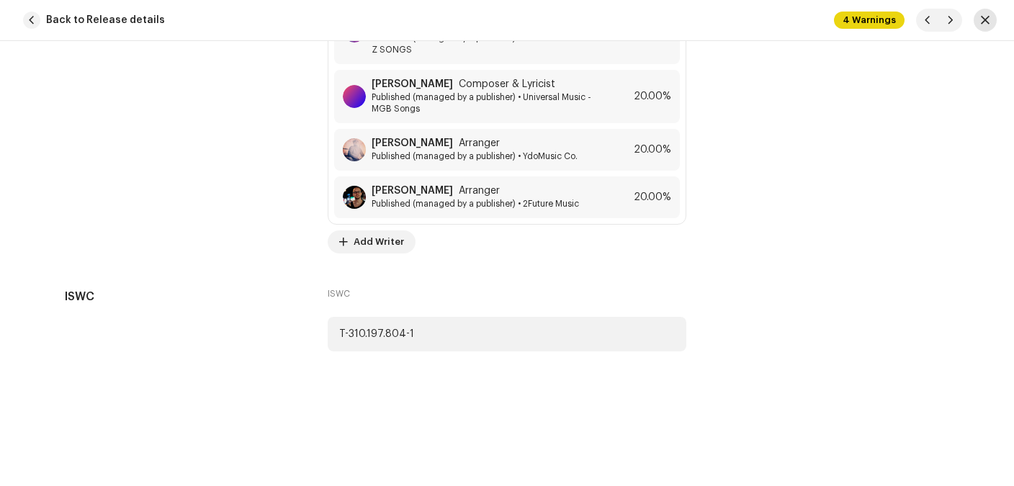
click at [985, 22] on span "button" at bounding box center [985, 20] width 9 height 12
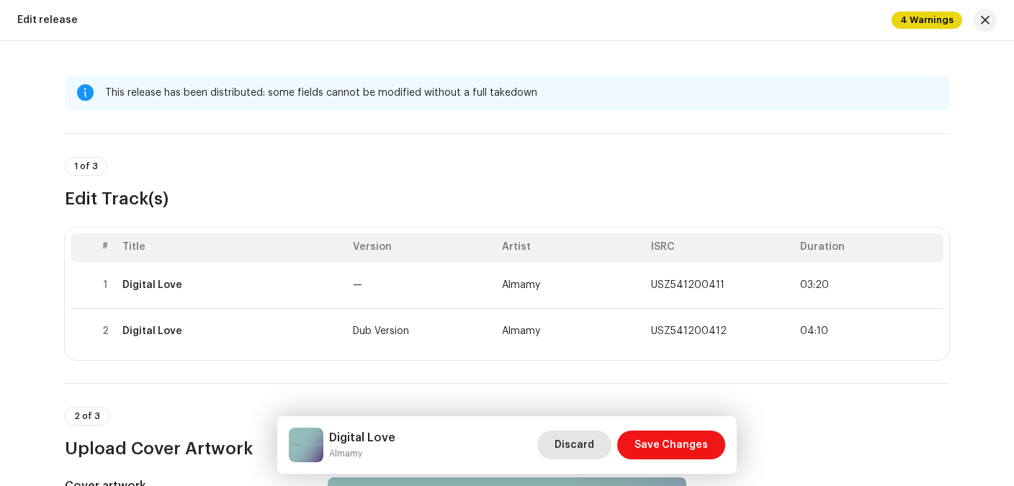
click at [577, 444] on span "Discard" at bounding box center [575, 445] width 40 height 29
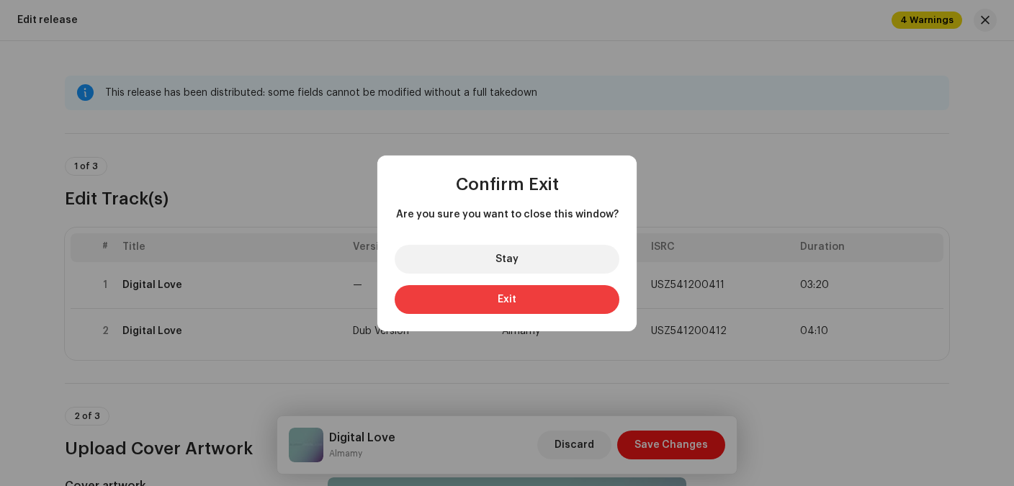
click at [526, 296] on button "Exit" at bounding box center [507, 299] width 225 height 29
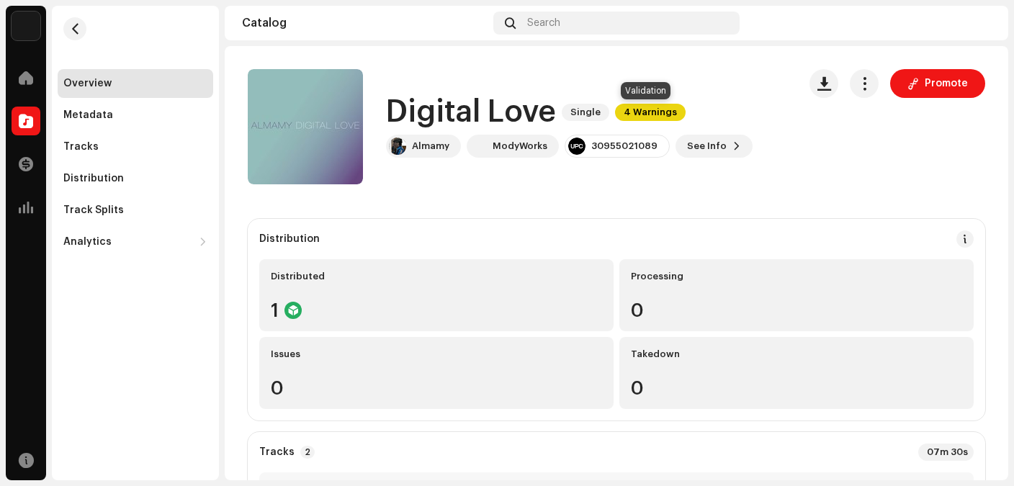
click at [660, 117] on span "4 Warnings" at bounding box center [650, 112] width 71 height 17
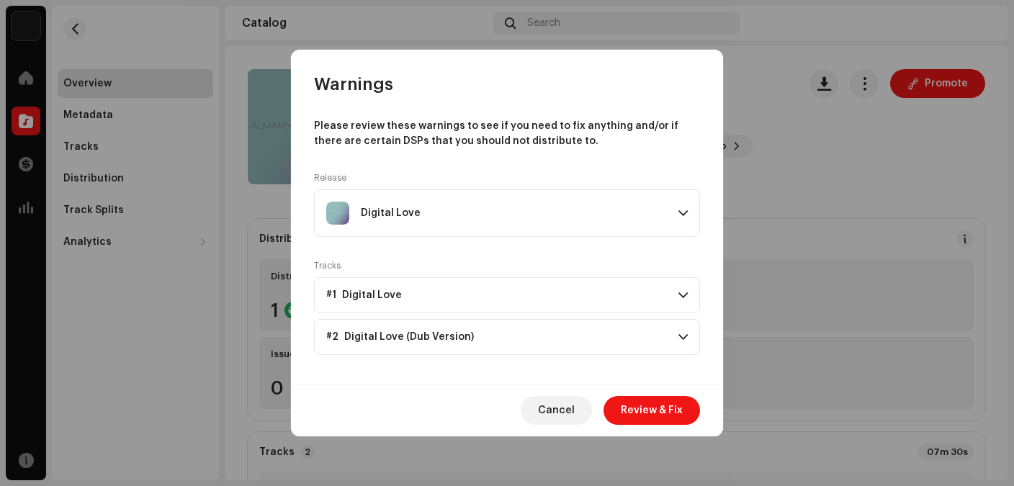
click at [675, 297] on p-accordion-header "#1 Digital Love" at bounding box center [507, 295] width 386 height 36
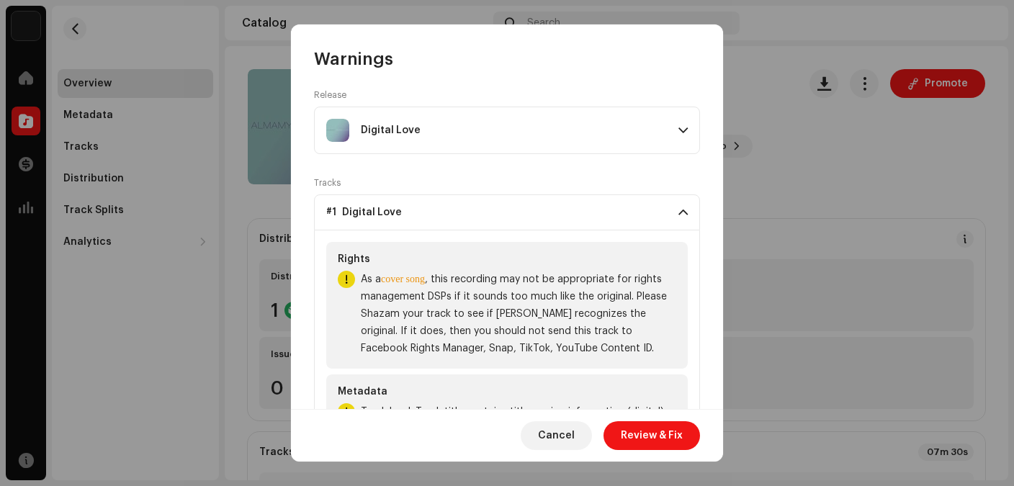
scroll to position [66, 0]
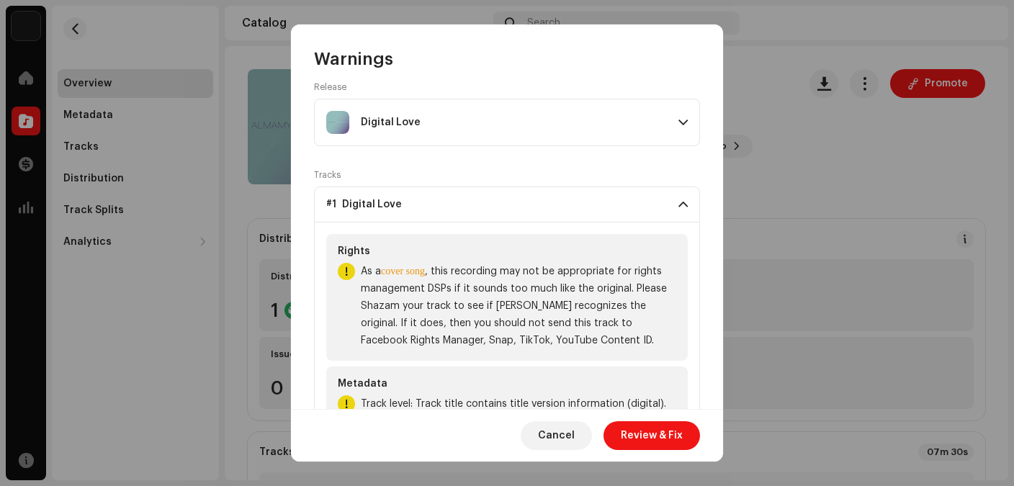
click at [685, 205] on span at bounding box center [682, 205] width 9 height 12
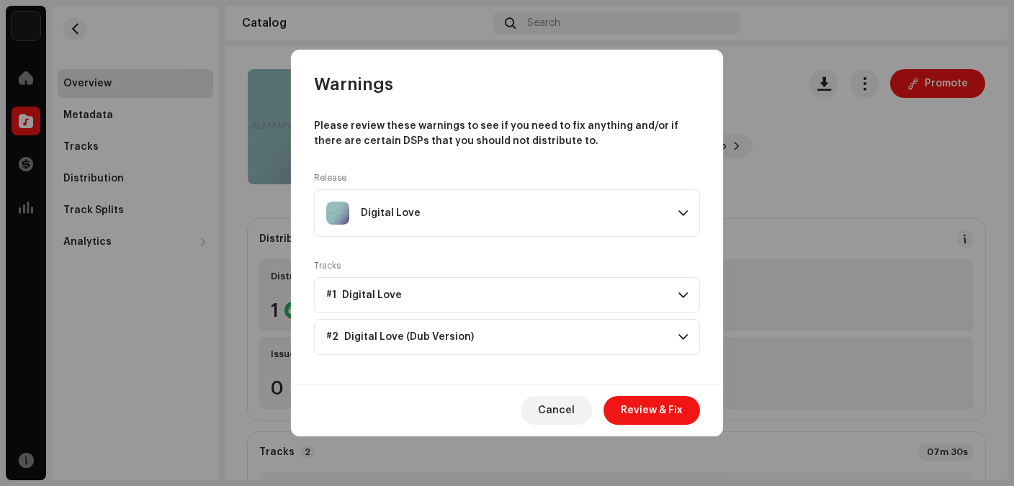
scroll to position [0, 0]
click at [666, 346] on p-accordion-header "#2 Digital Love (Dub Version)" at bounding box center [507, 337] width 386 height 36
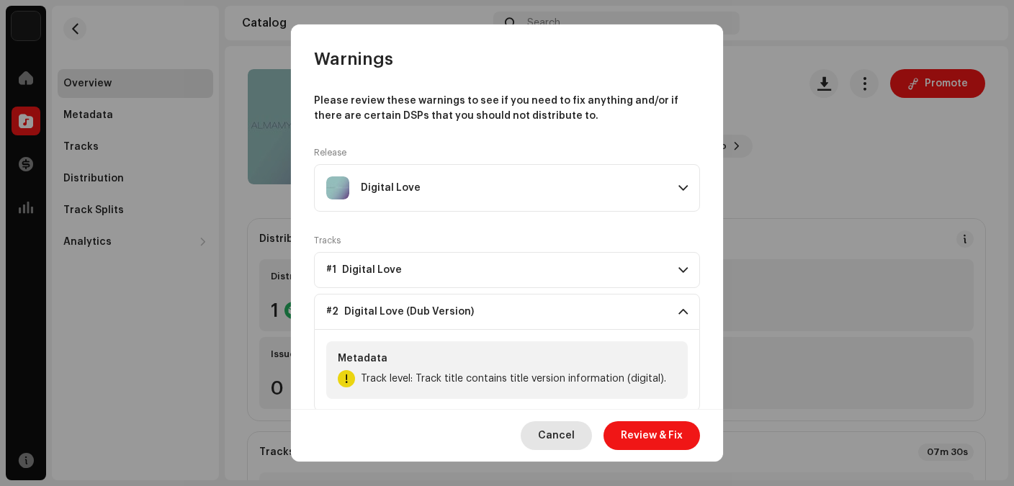
click at [560, 434] on span "Cancel" at bounding box center [556, 435] width 37 height 29
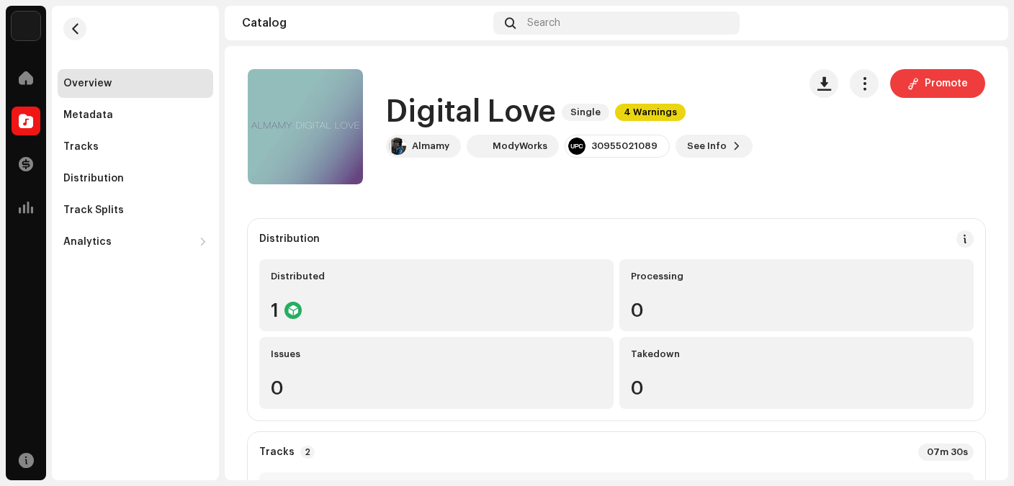
click at [935, 86] on span "Promote" at bounding box center [946, 83] width 43 height 29
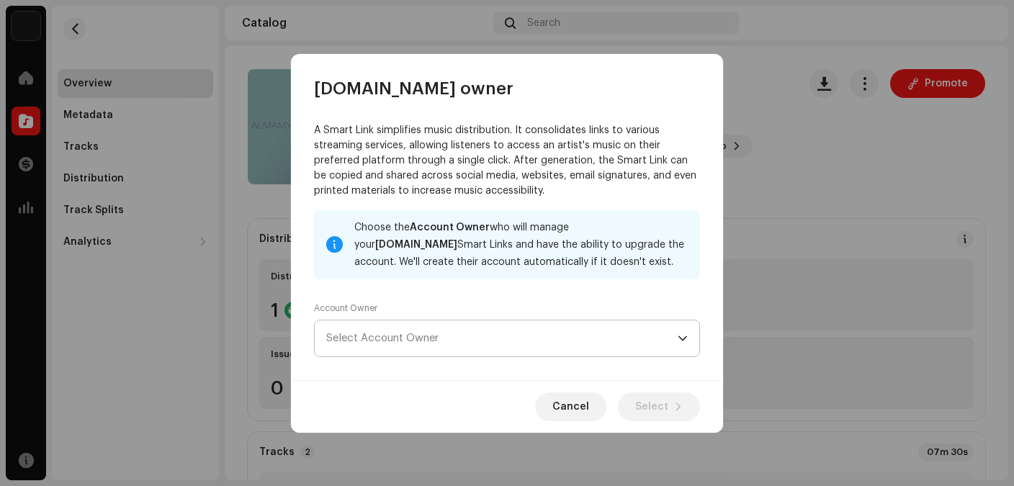
click at [678, 336] on span "Select Account Owner" at bounding box center [501, 338] width 351 height 36
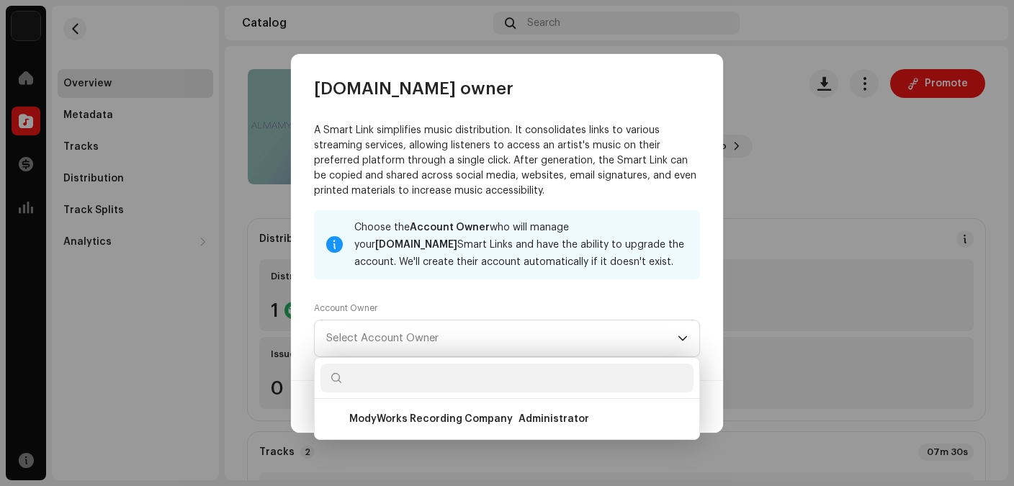
click at [570, 290] on div "Choose the Account Owner who will manage your Feature.fm Smart Links and have t…" at bounding box center [507, 283] width 386 height 147
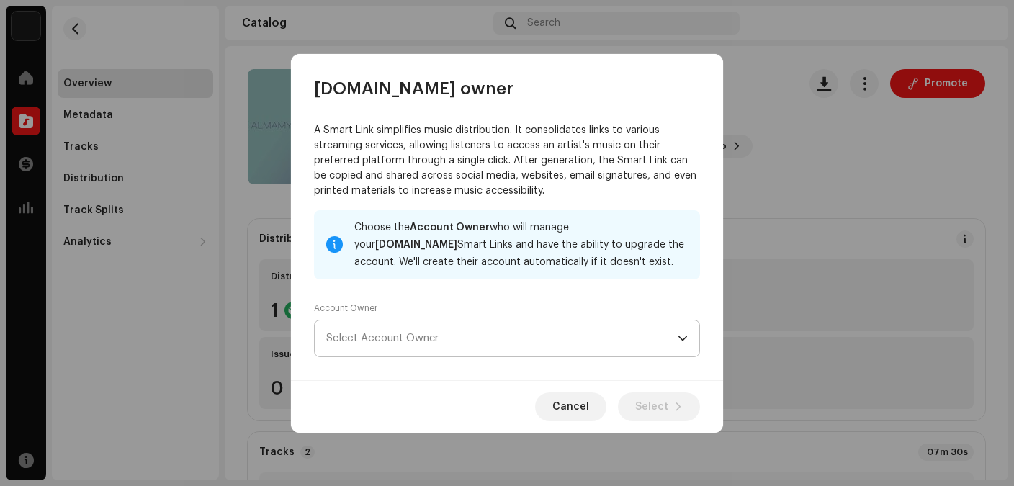
click at [676, 341] on span "Select Account Owner" at bounding box center [501, 338] width 351 height 36
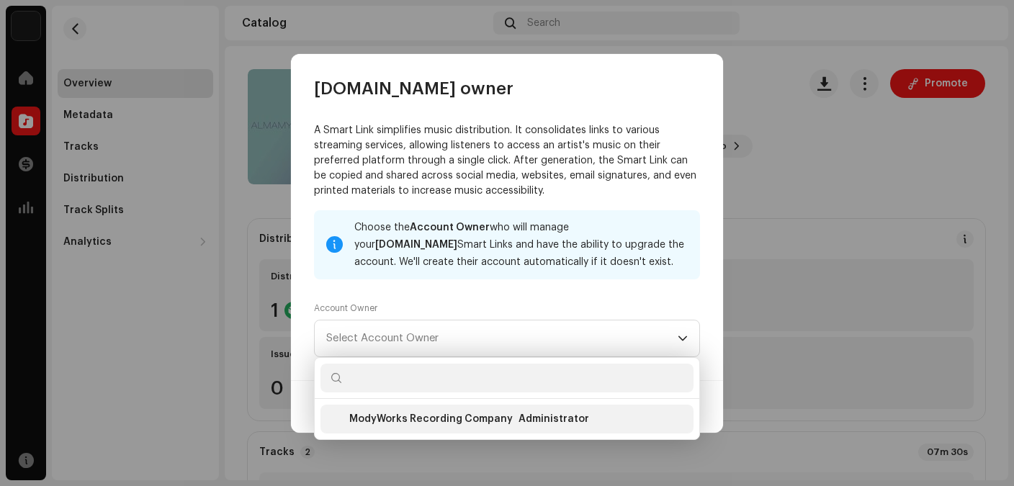
click at [474, 417] on div "ModyWorks Recording Company" at bounding box center [430, 419] width 163 height 14
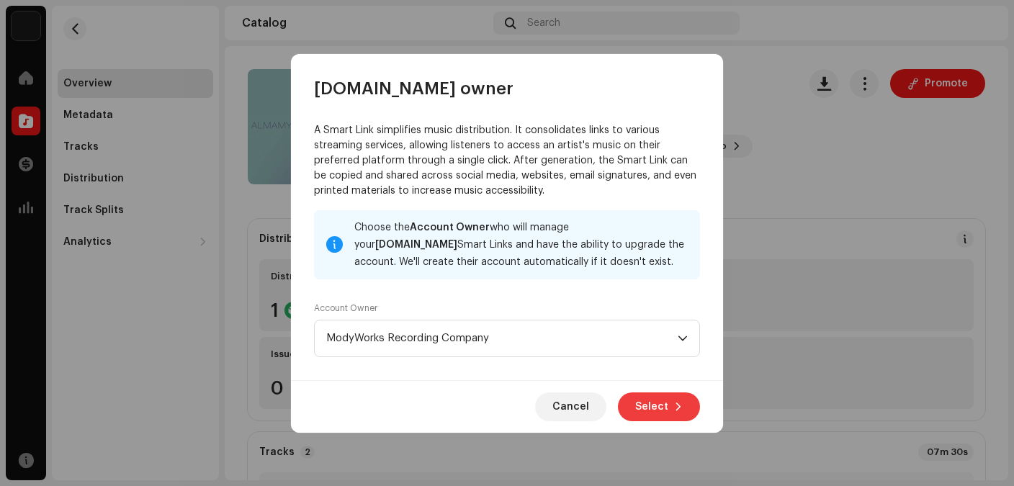
click at [650, 405] on span "Select" at bounding box center [651, 406] width 33 height 29
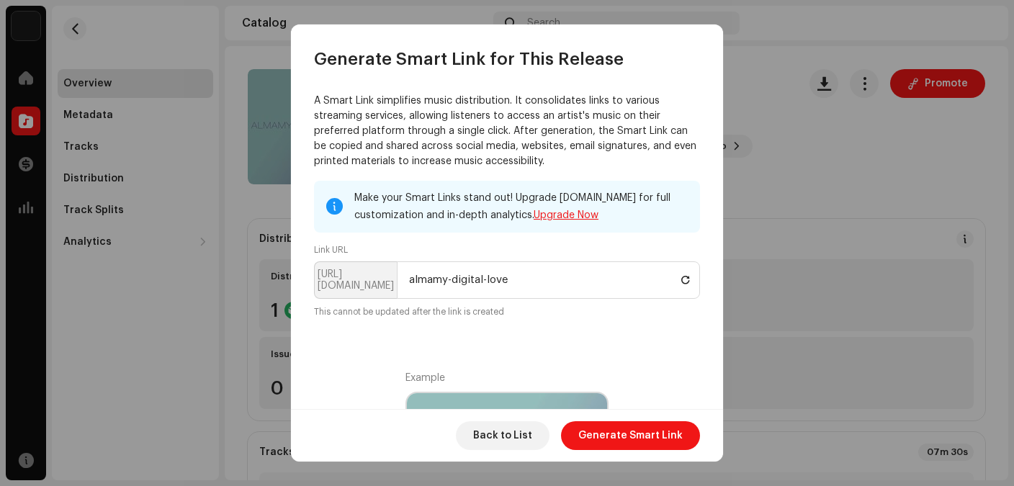
click at [580, 215] on link "Upgrade Now" at bounding box center [566, 215] width 65 height 10
click at [616, 439] on span "Generate Smart Link" at bounding box center [630, 435] width 104 height 29
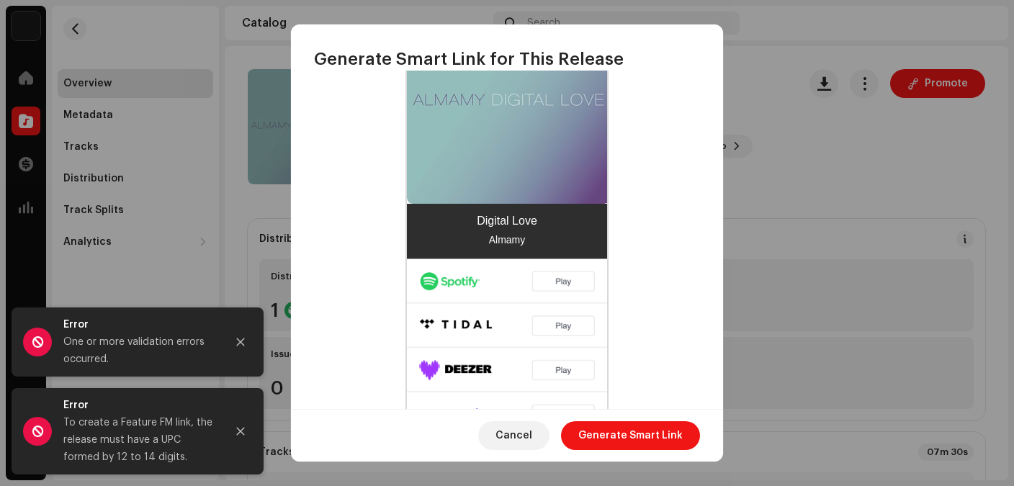
scroll to position [393, 0]
click at [241, 338] on icon "Close" at bounding box center [240, 342] width 10 height 10
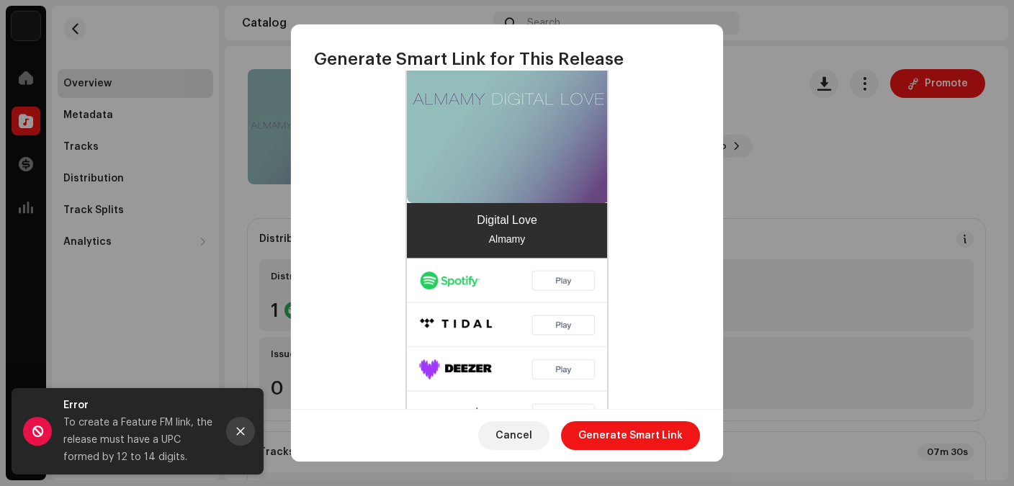
click at [236, 434] on icon "Close" at bounding box center [240, 431] width 10 height 10
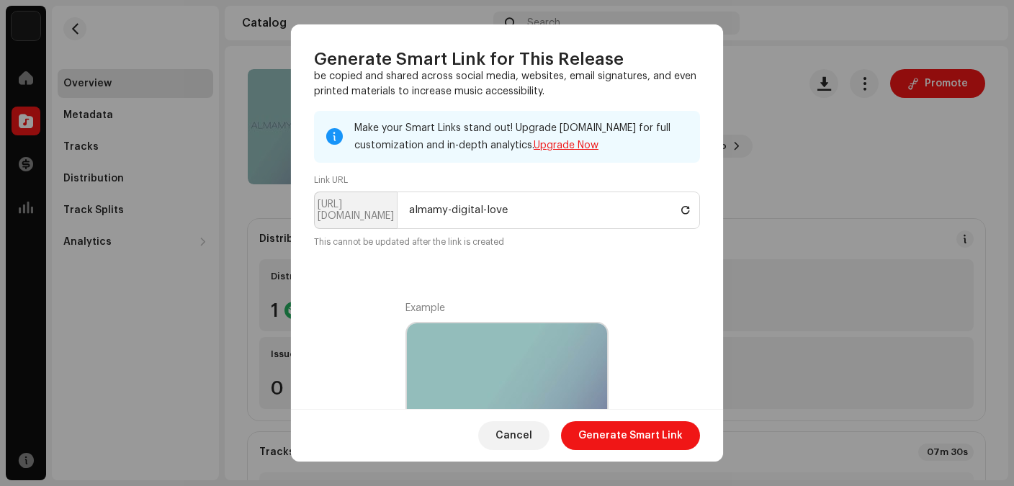
scroll to position [0, 0]
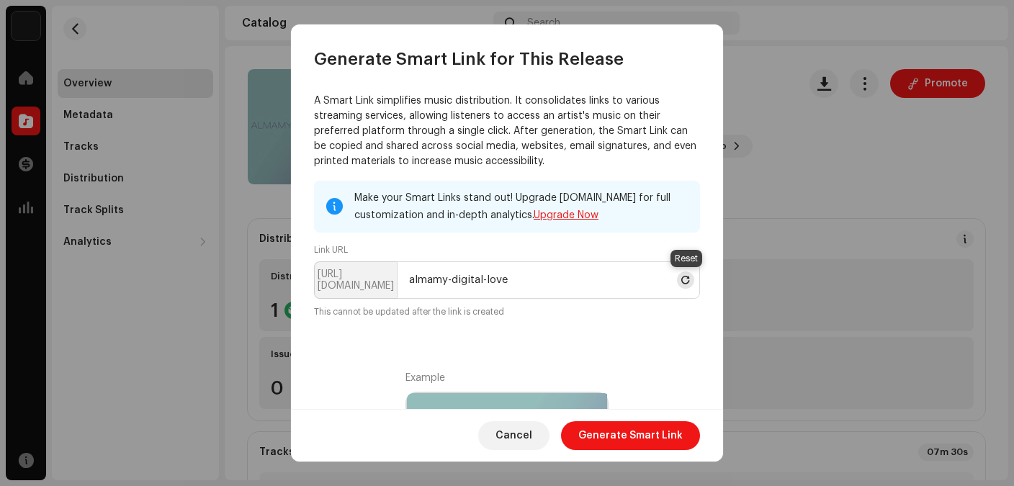
click at [689, 280] on span at bounding box center [685, 280] width 9 height 12
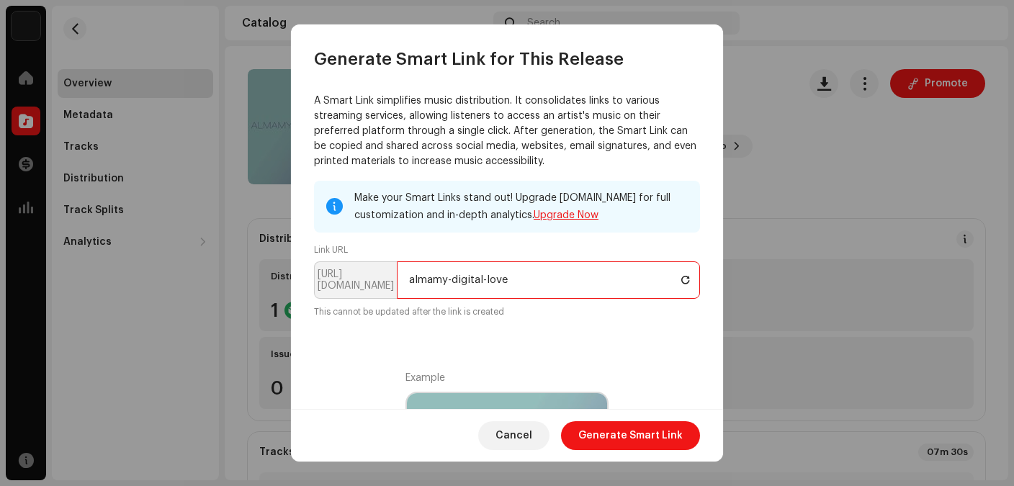
click at [491, 280] on input "almamy-digital-love" at bounding box center [548, 279] width 303 height 37
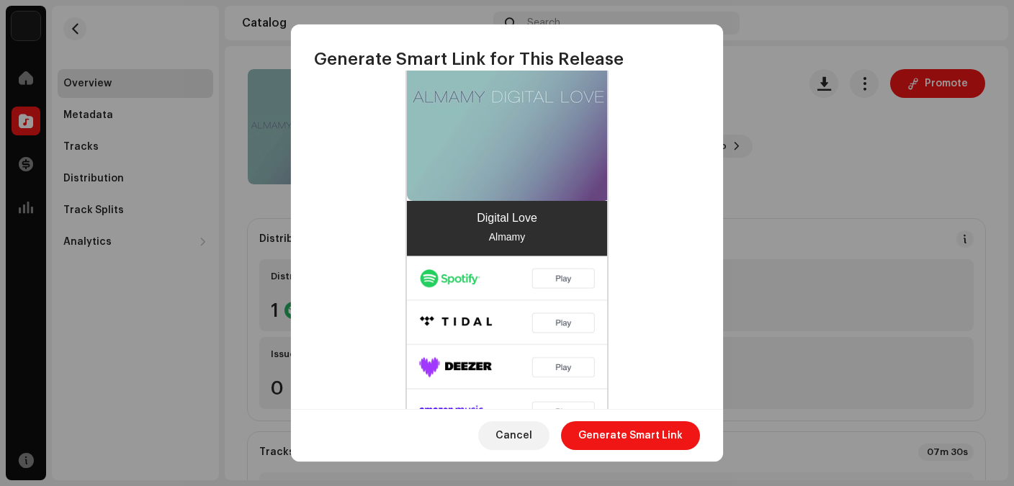
scroll to position [405, 0]
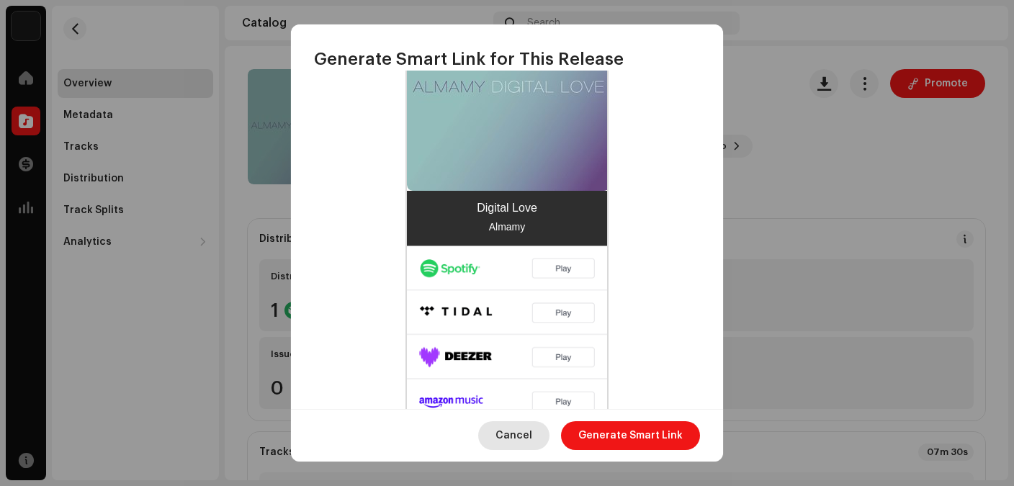
click at [515, 431] on span "Cancel" at bounding box center [513, 435] width 37 height 29
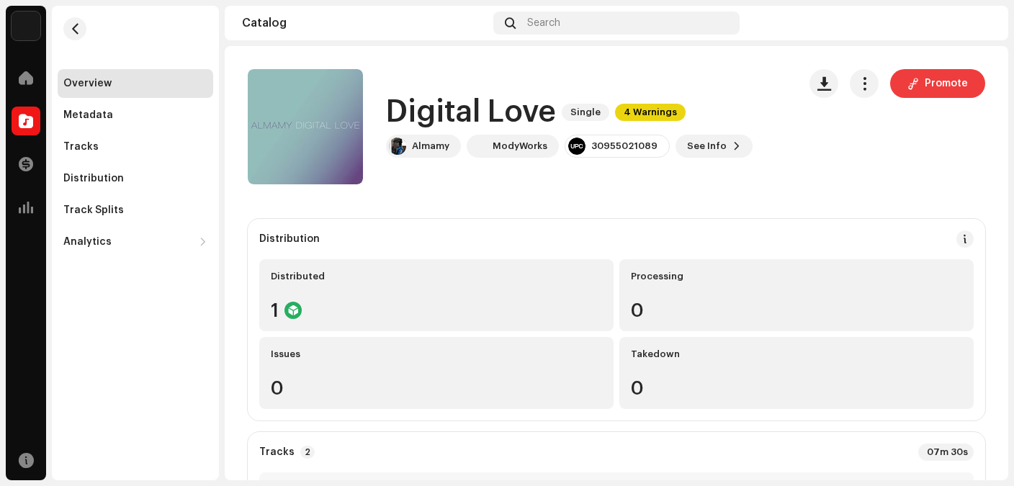
click at [922, 86] on button "Promote" at bounding box center [937, 83] width 95 height 29
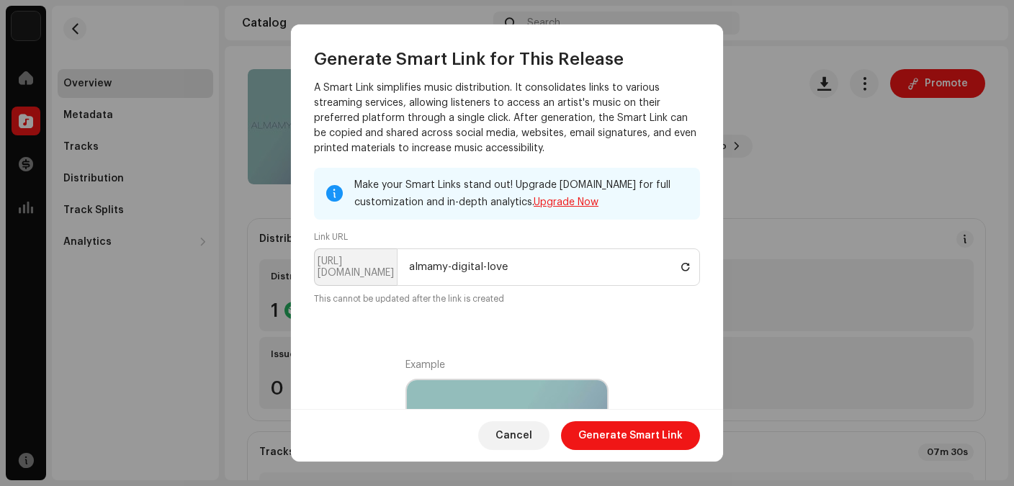
scroll to position [0, 0]
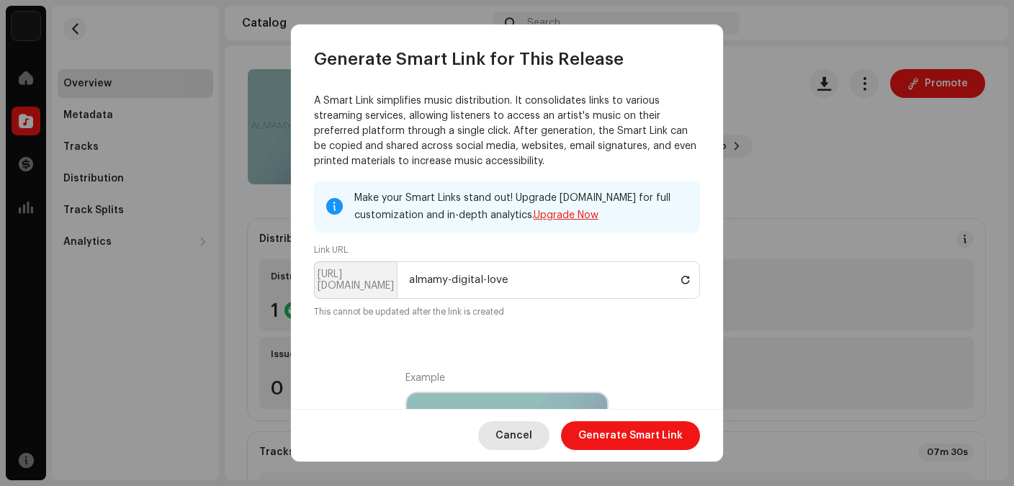
click at [519, 434] on span "Cancel" at bounding box center [513, 435] width 37 height 29
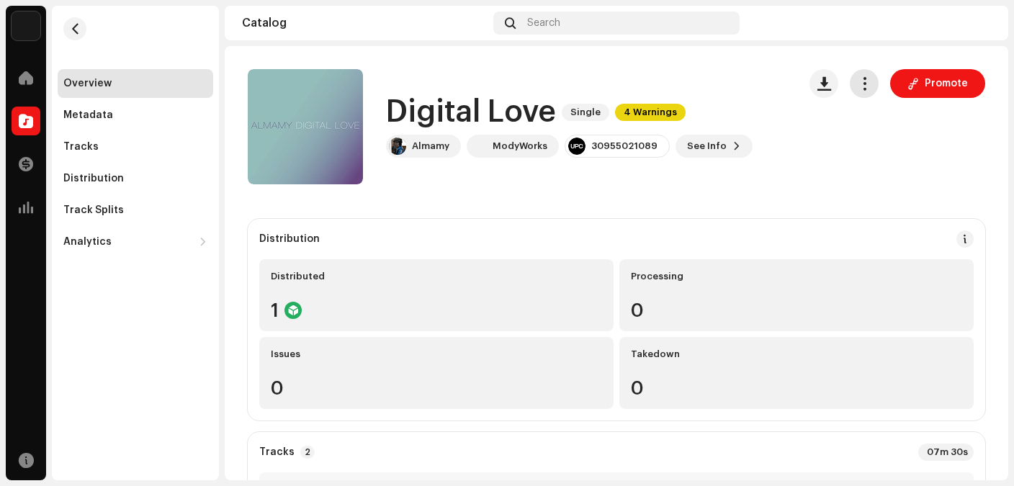
click at [871, 88] on span "button" at bounding box center [865, 84] width 14 height 12
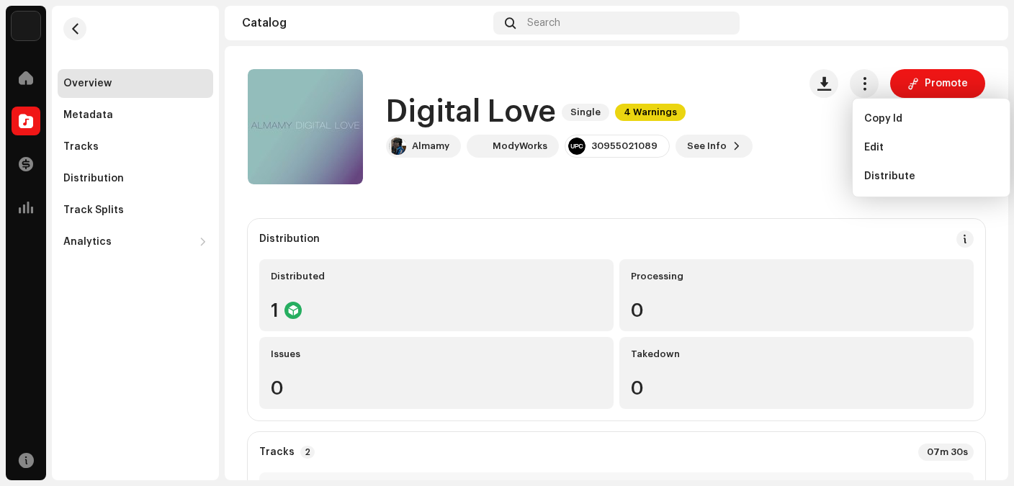
click at [810, 123] on div "Digital Love Single 4 Warnings Almamy ModyWorks 30955021089 See Info Promote Pr…" at bounding box center [616, 126] width 737 height 115
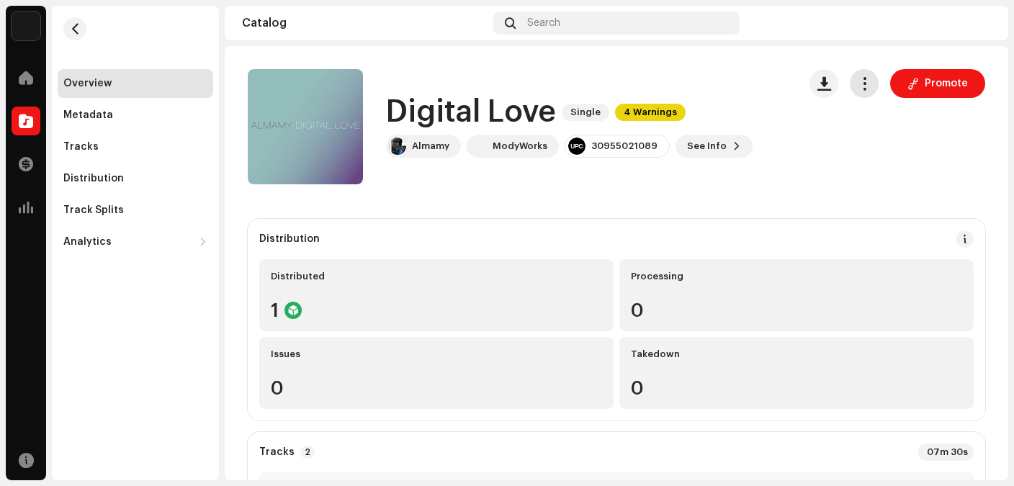
click at [866, 89] on span "button" at bounding box center [865, 84] width 14 height 12
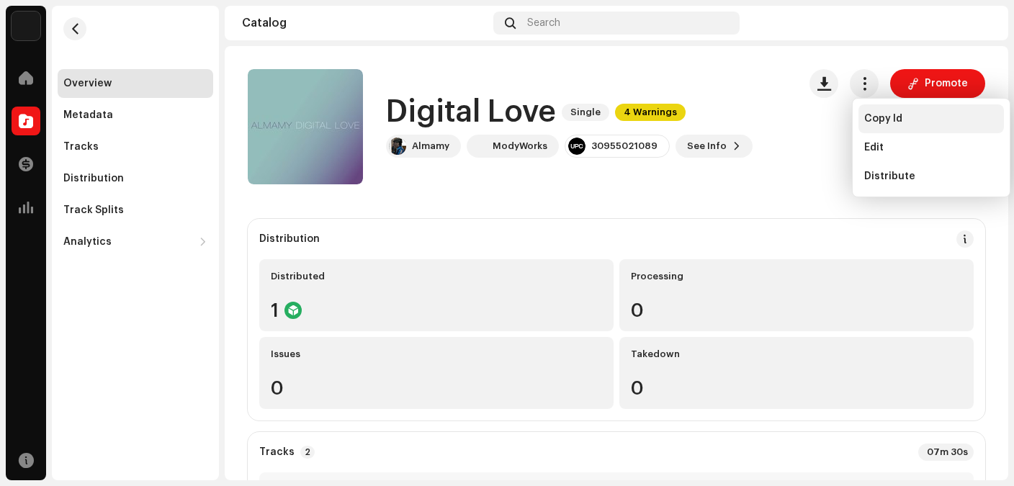
click at [883, 120] on span "Copy Id" at bounding box center [883, 119] width 38 height 12
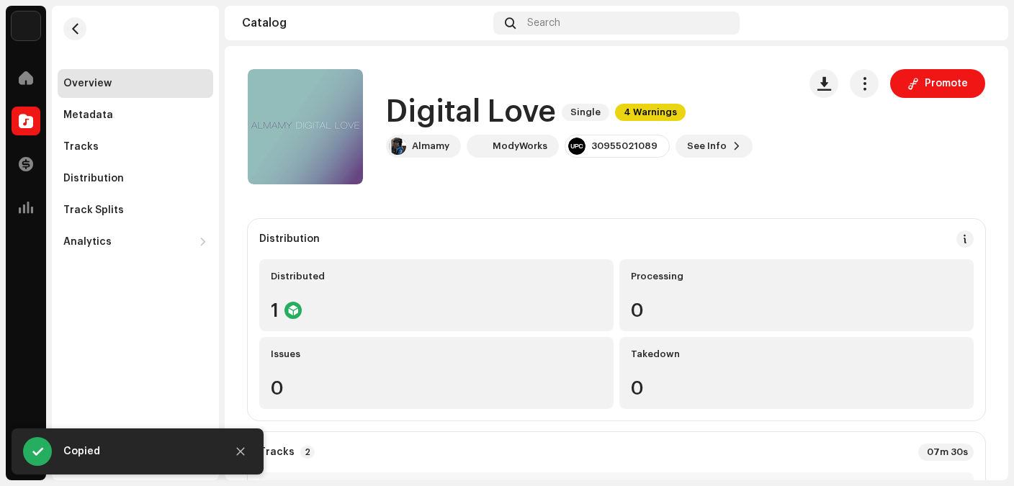
click at [838, 174] on div "Promote" at bounding box center [897, 126] width 176 height 115
click at [948, 85] on span "Promote" at bounding box center [946, 83] width 43 height 29
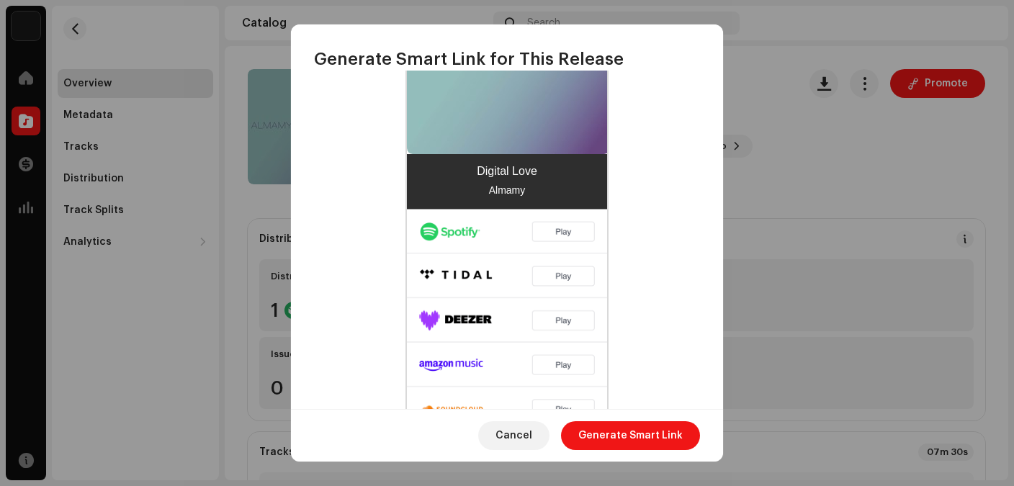
scroll to position [533, 0]
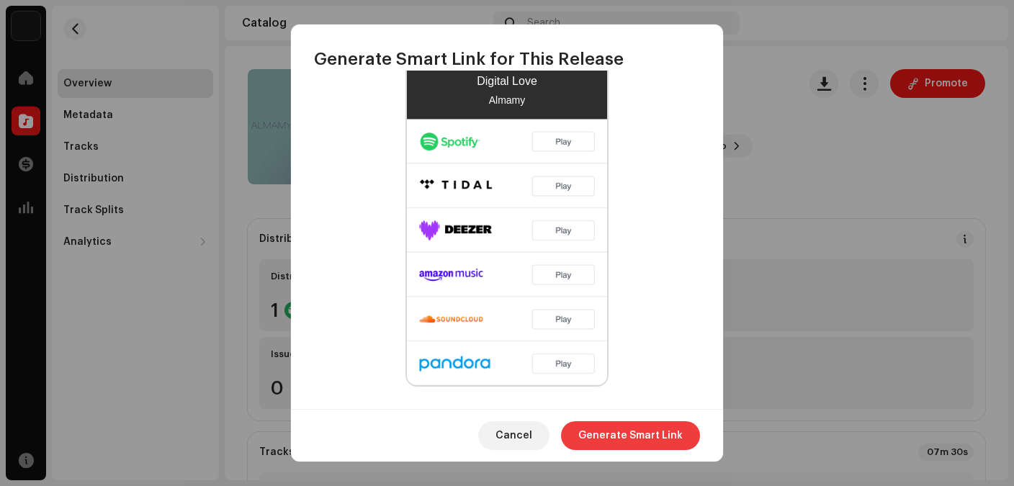
click at [627, 435] on span "Generate Smart Link" at bounding box center [630, 435] width 104 height 29
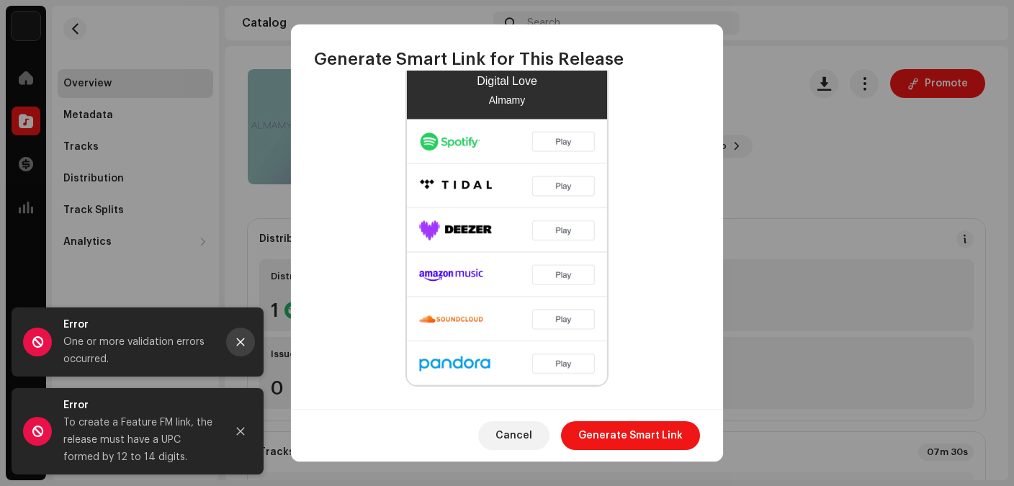
click at [236, 339] on icon "Close" at bounding box center [240, 342] width 10 height 10
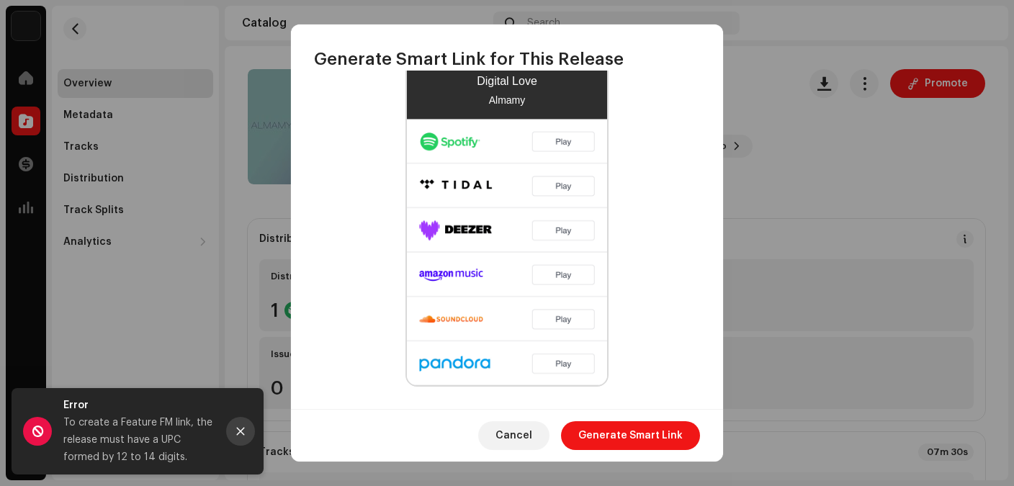
click at [237, 430] on icon "Close" at bounding box center [240, 431] width 10 height 10
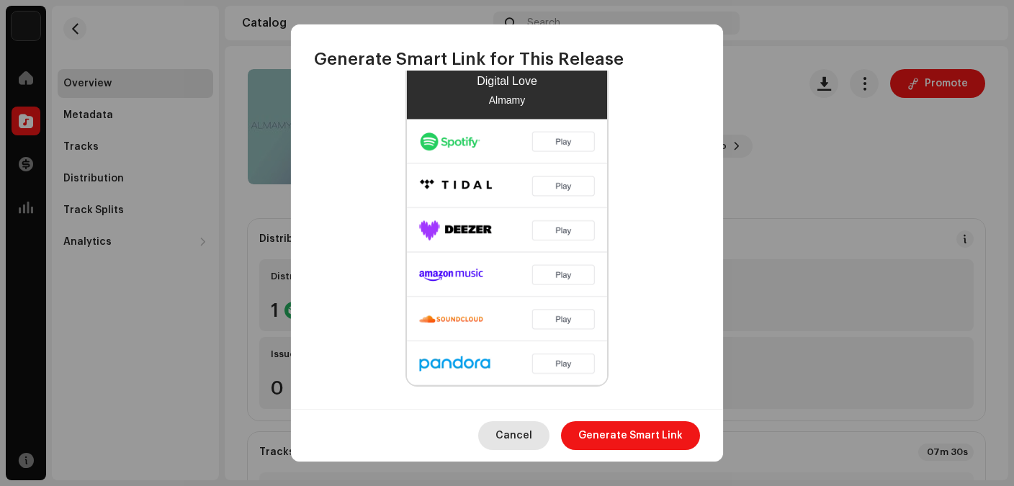
click at [508, 433] on span "Cancel" at bounding box center [513, 435] width 37 height 29
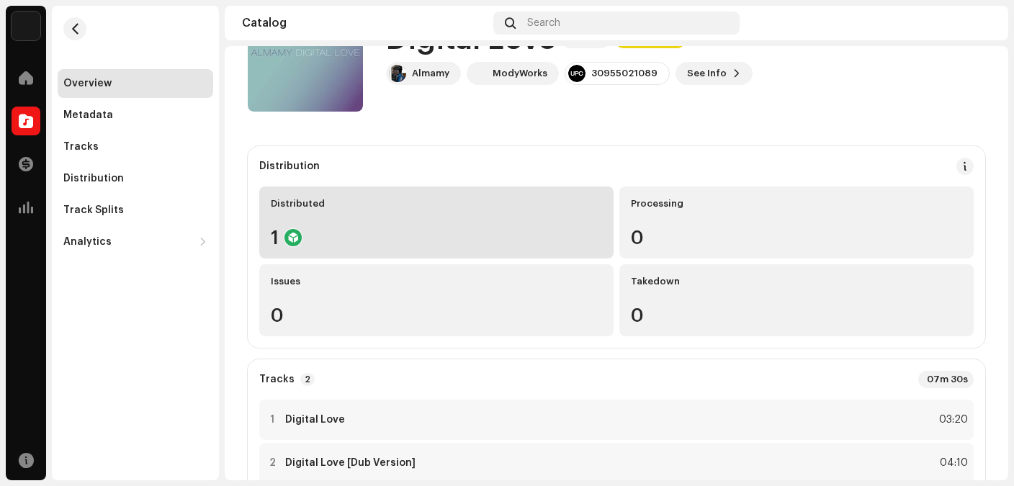
scroll to position [78, 0]
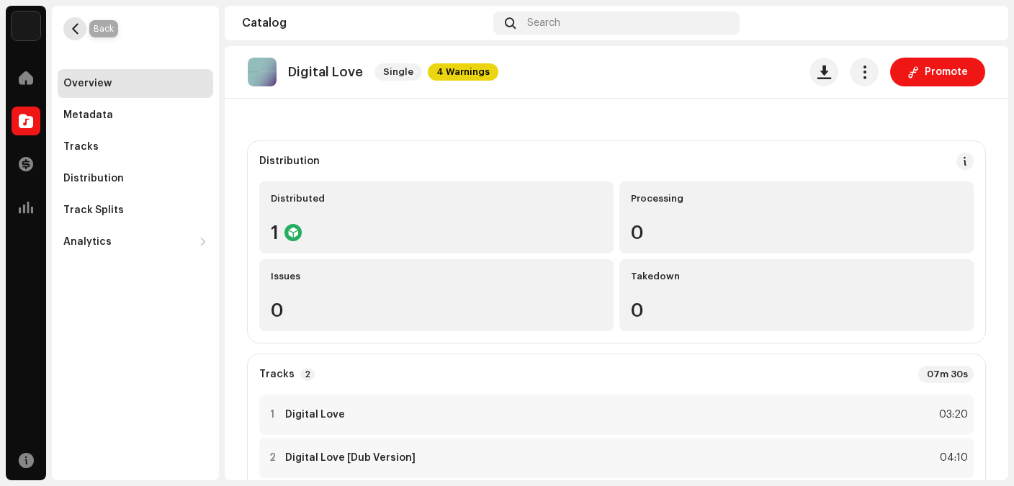
click at [80, 30] on span "button" at bounding box center [75, 29] width 11 height 12
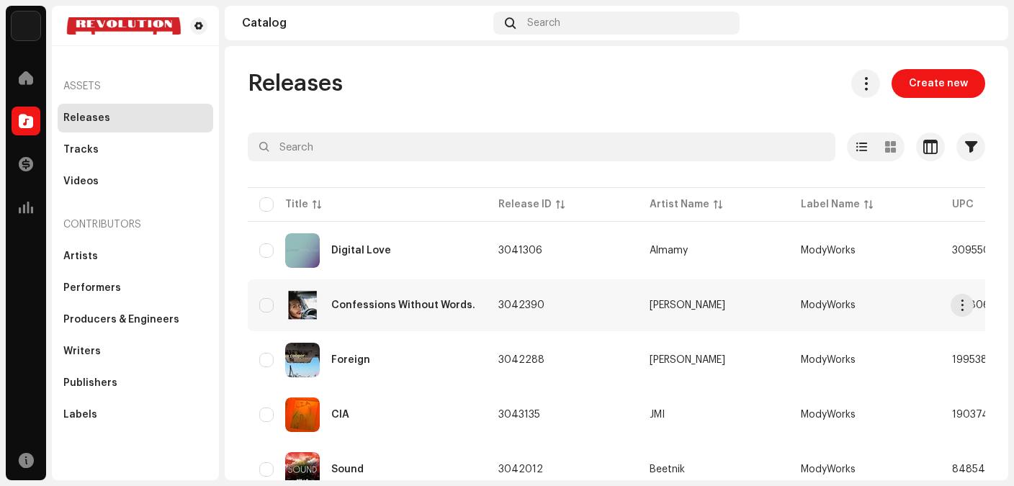
click at [424, 308] on div "Confessions Without Words." at bounding box center [403, 305] width 144 height 10
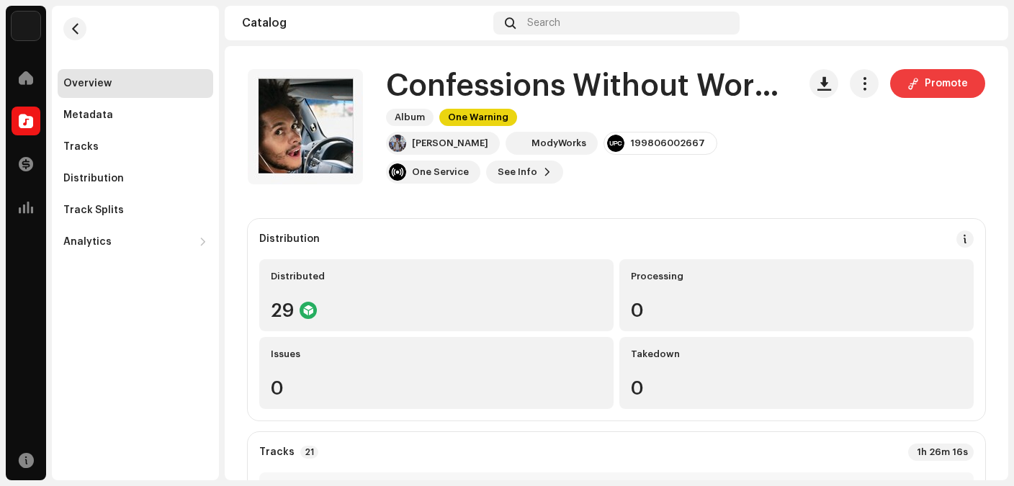
click at [936, 88] on span "Promote" at bounding box center [946, 83] width 43 height 29
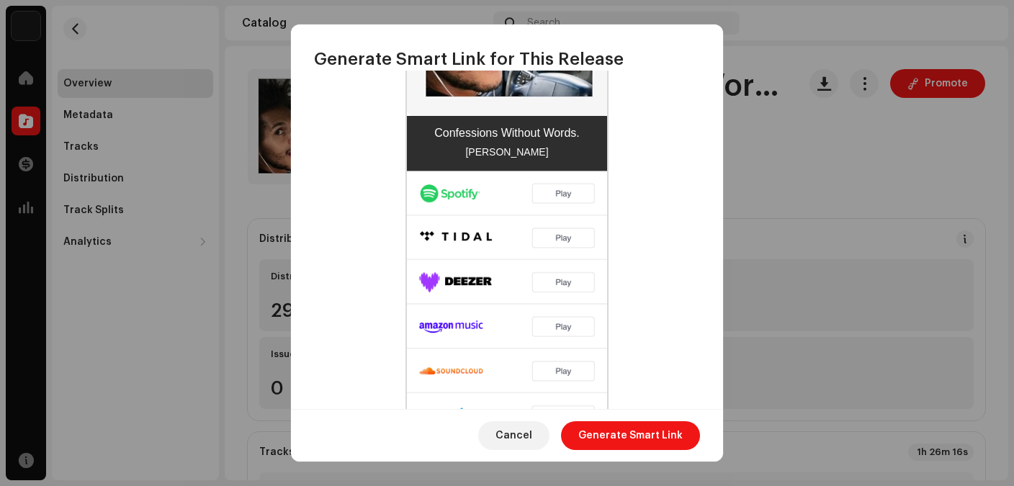
scroll to position [533, 0]
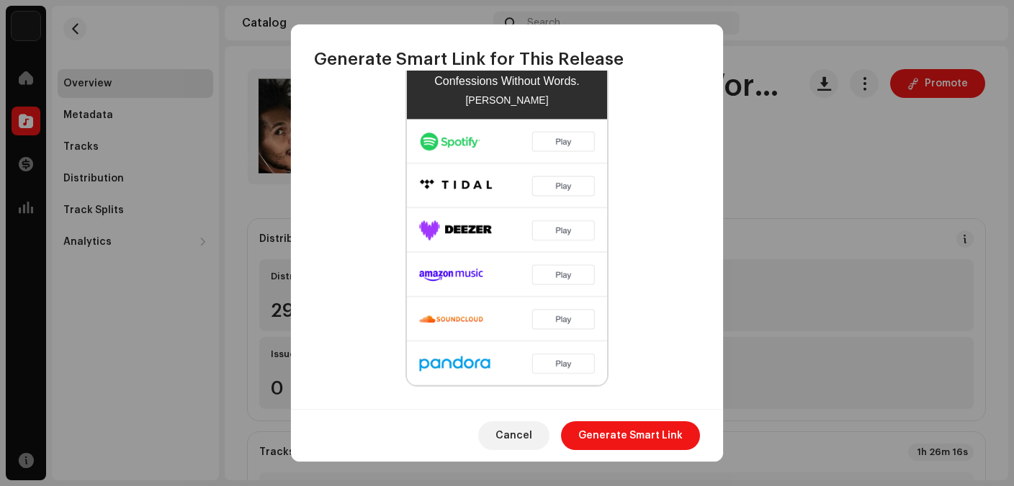
click at [551, 365] on img at bounding box center [507, 252] width 200 height 266
click at [525, 436] on span "Cancel" at bounding box center [513, 435] width 37 height 29
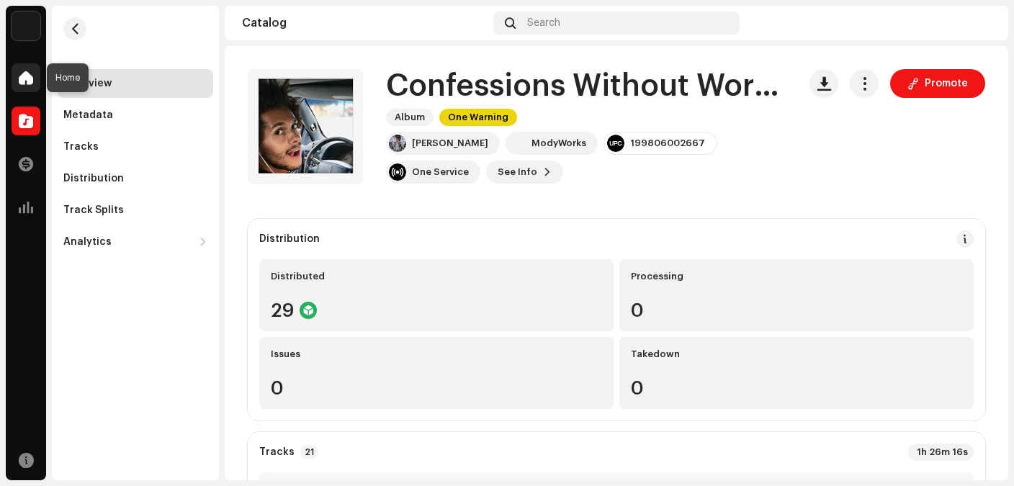
click at [27, 84] on span at bounding box center [26, 78] width 14 height 12
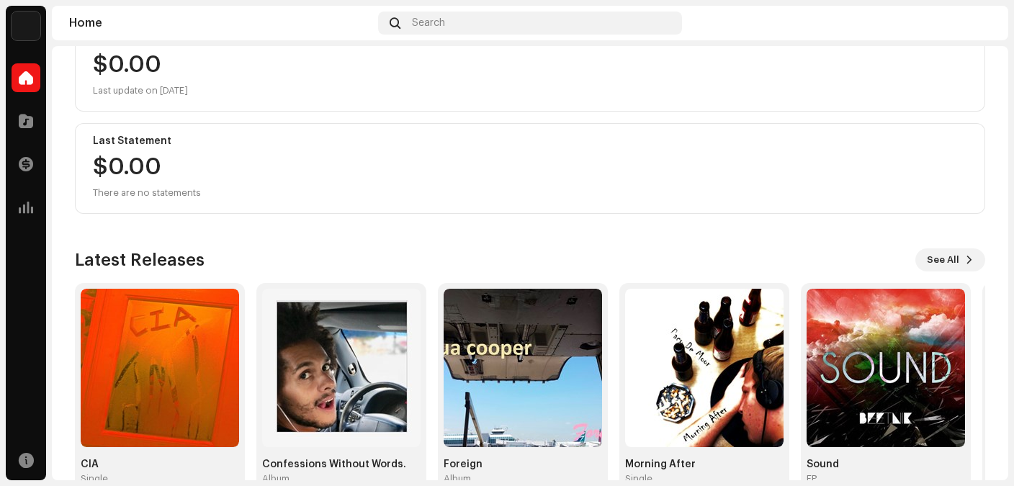
scroll to position [208, 0]
